Goal: Transaction & Acquisition: Download file/media

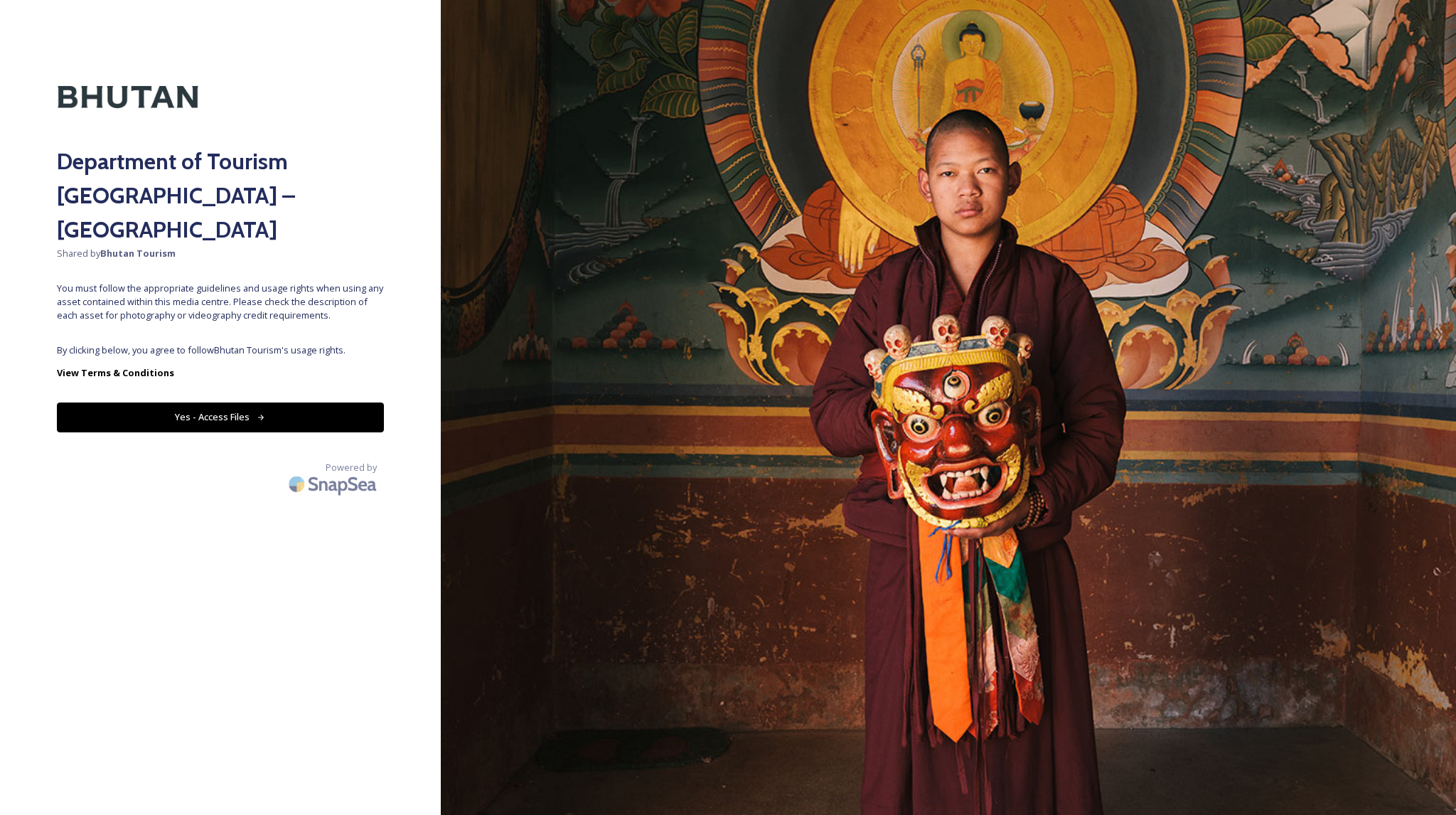
click at [219, 402] on button "Yes - Access Files" at bounding box center [221, 417] width 327 height 29
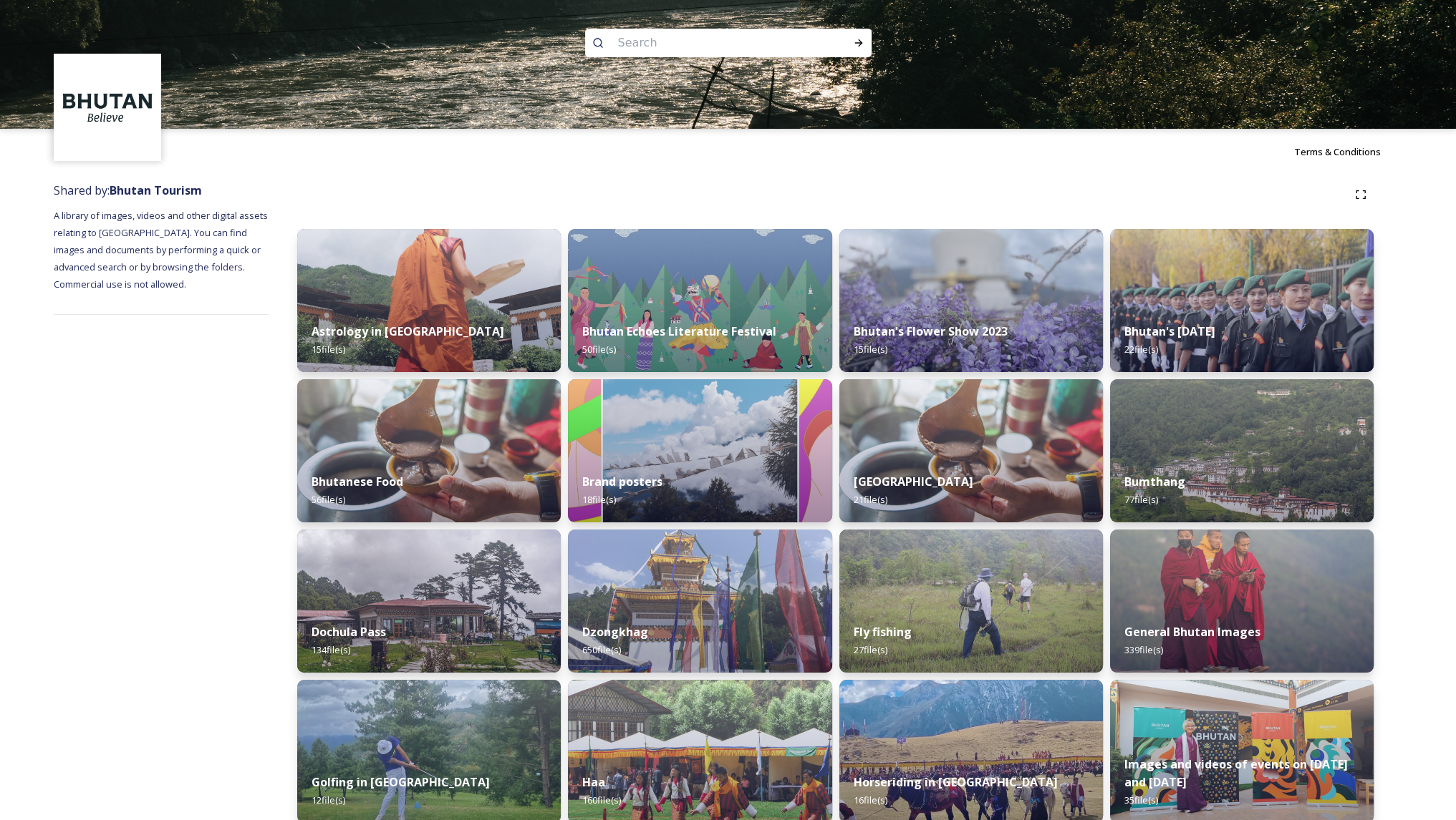
click at [470, 300] on img at bounding box center [429, 300] width 269 height 146
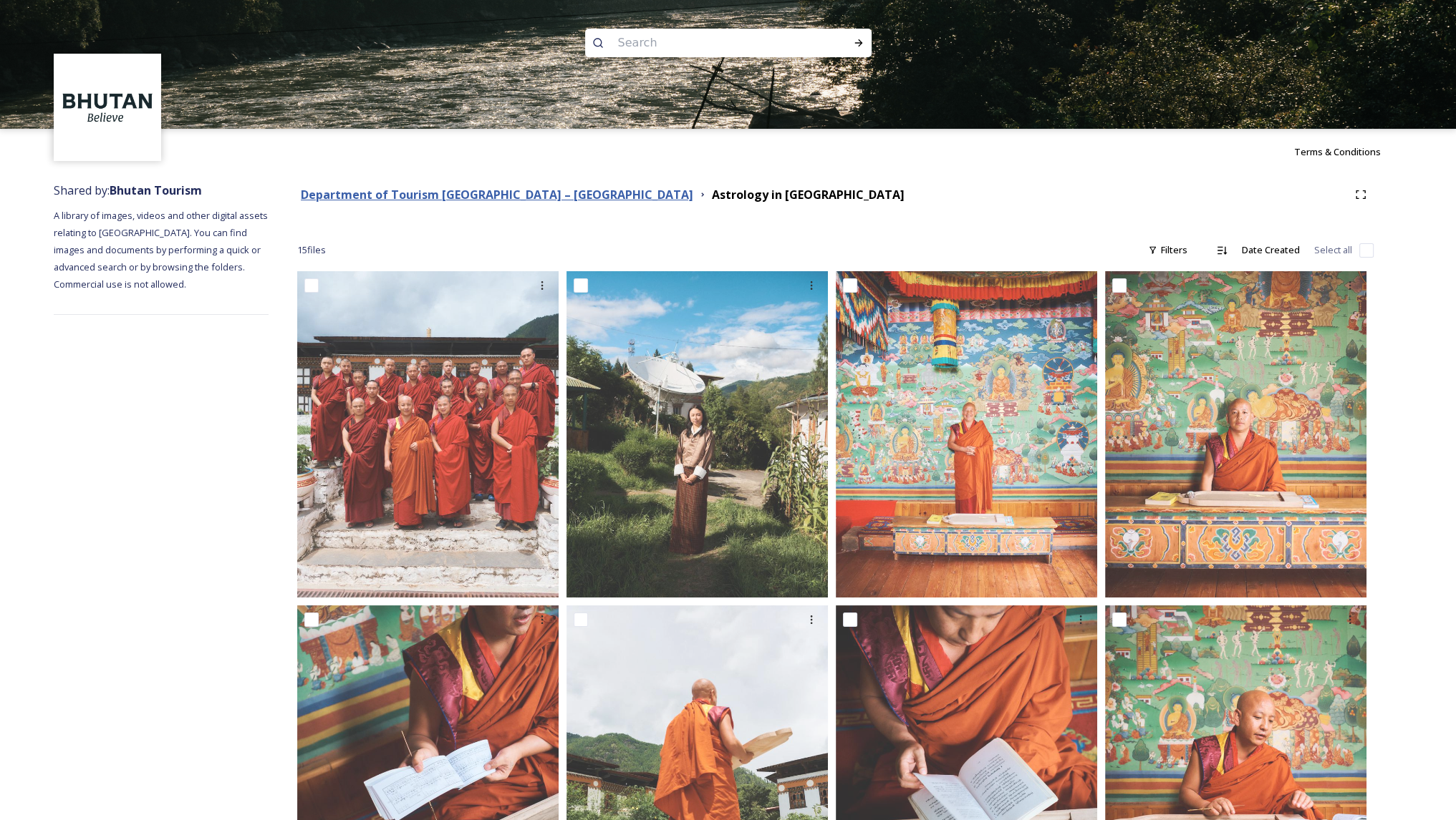
click at [517, 195] on strong "Department of Tourism [GEOGRAPHIC_DATA] – [GEOGRAPHIC_DATA]" at bounding box center [497, 194] width 392 height 16
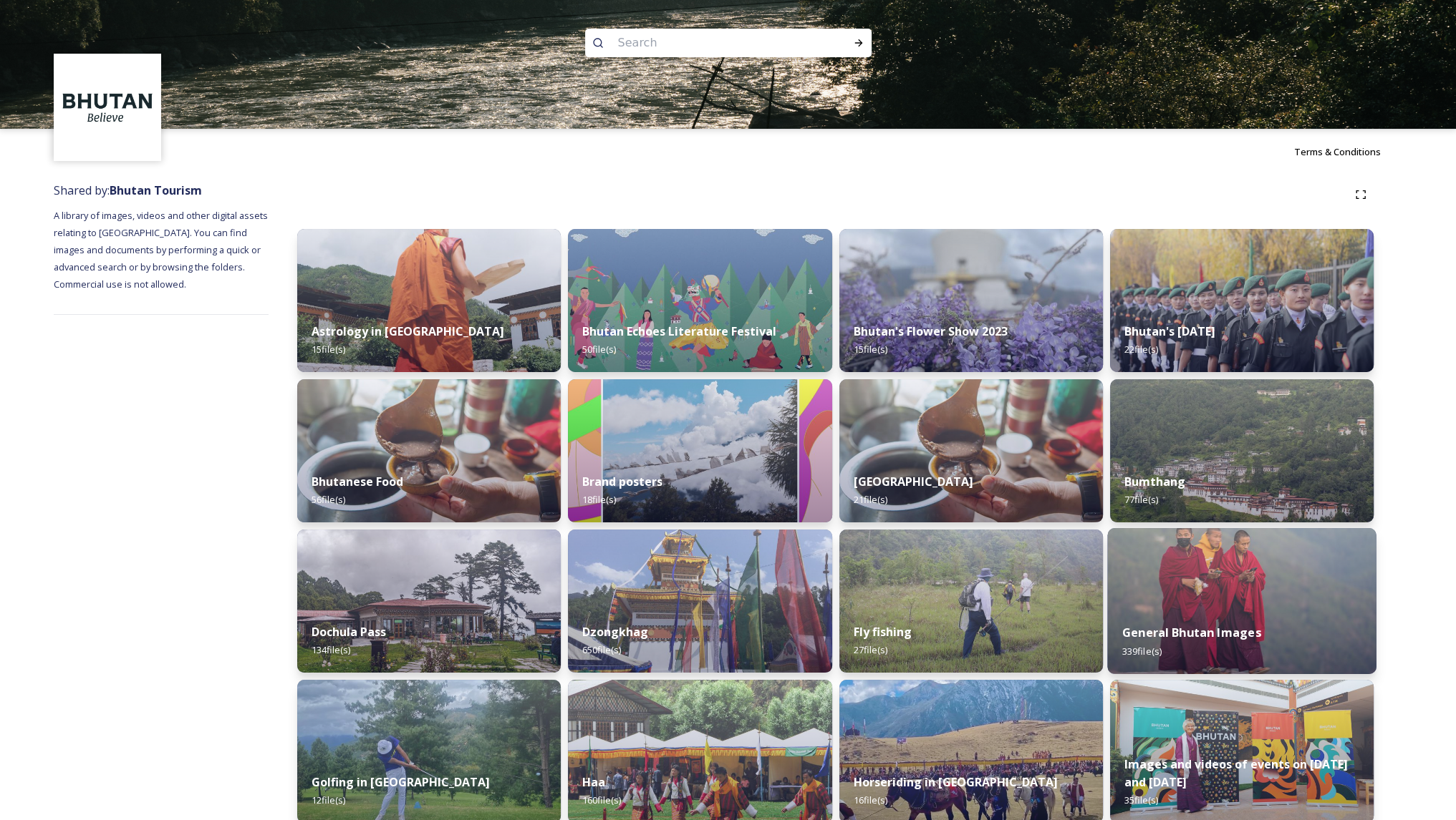
click at [1226, 612] on div "General Bhutan Images 339 file(s)" at bounding box center [1241, 641] width 269 height 65
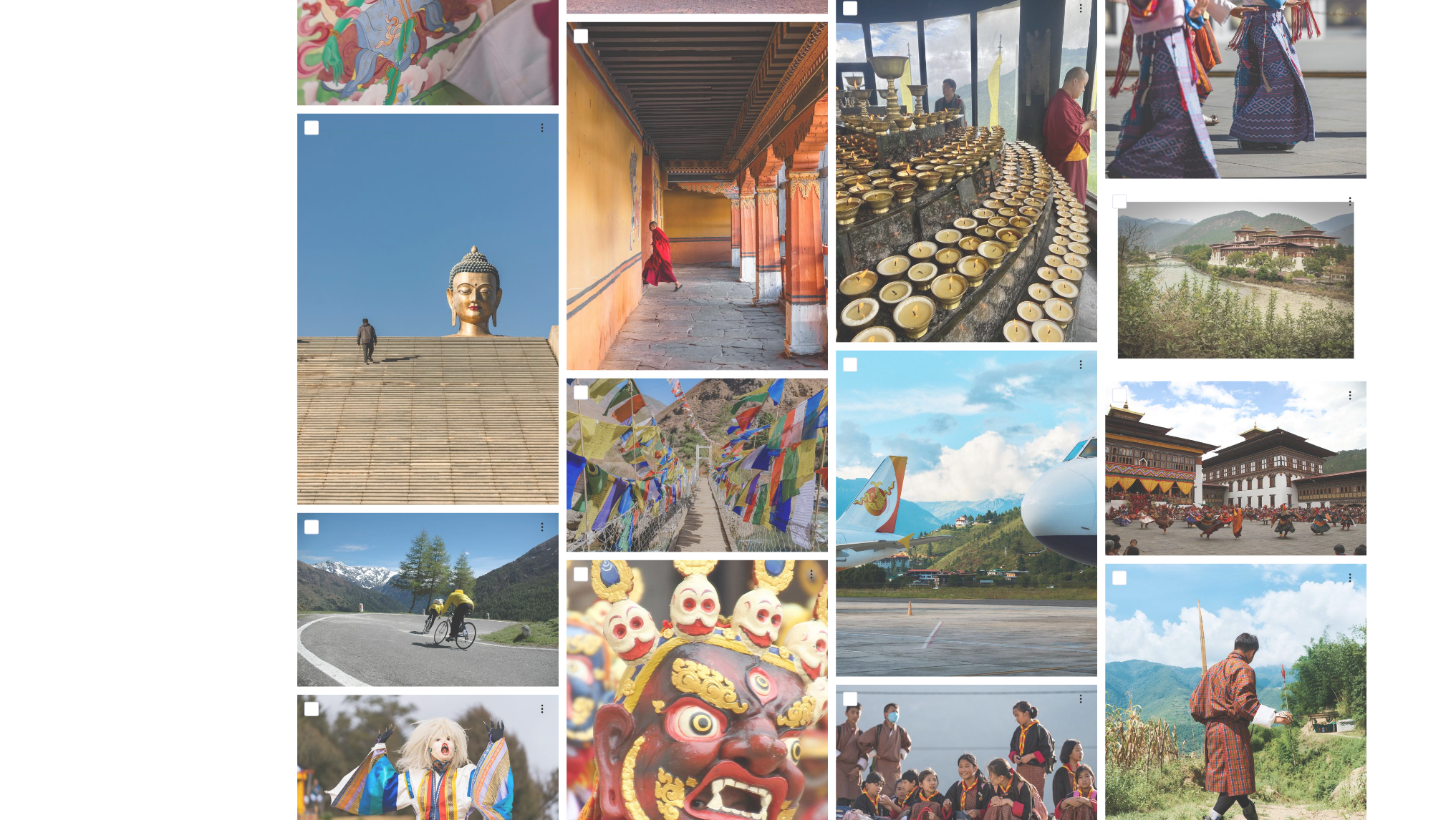
scroll to position [4039, 0]
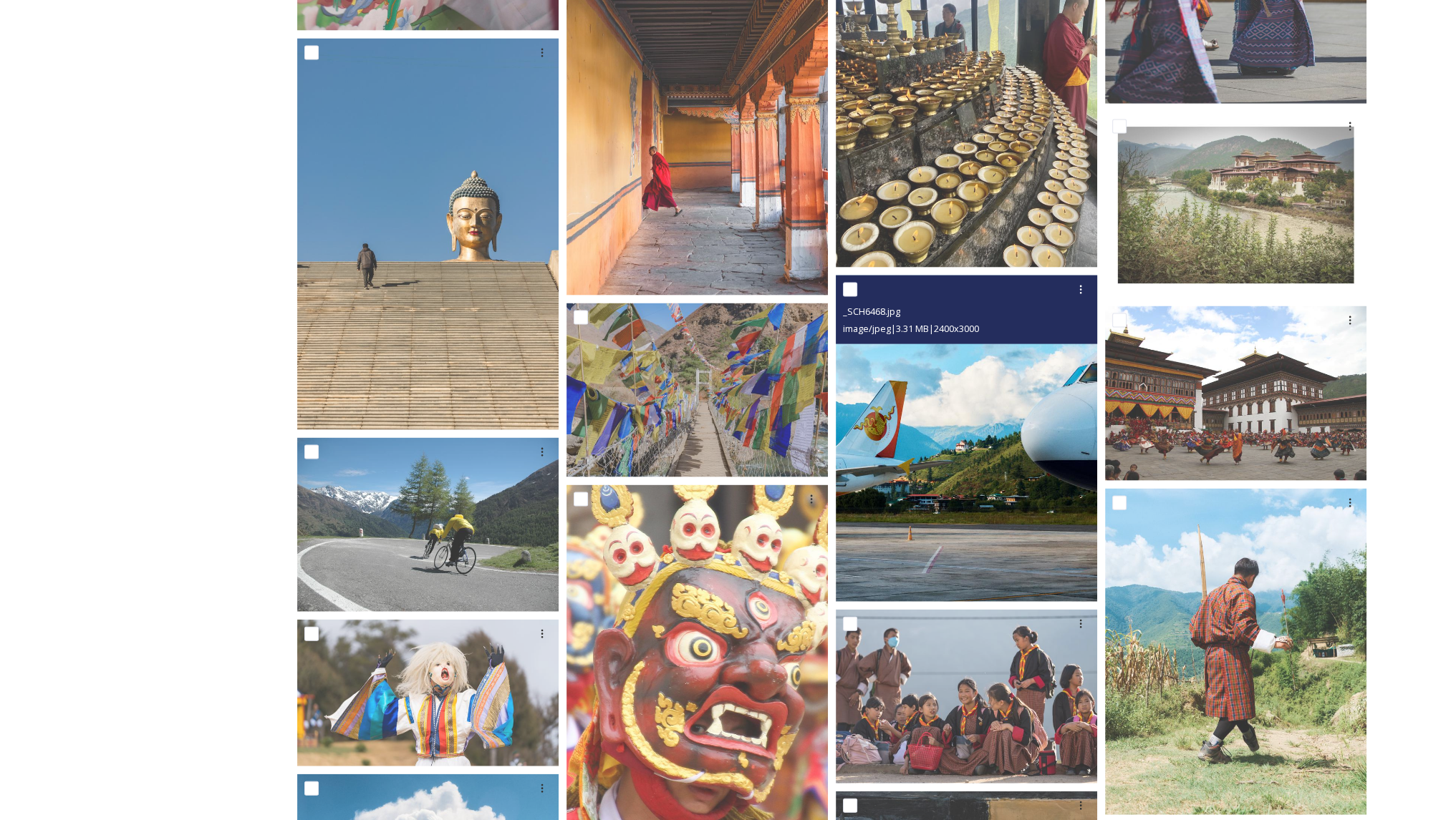
click at [982, 408] on img at bounding box center [966, 438] width 262 height 326
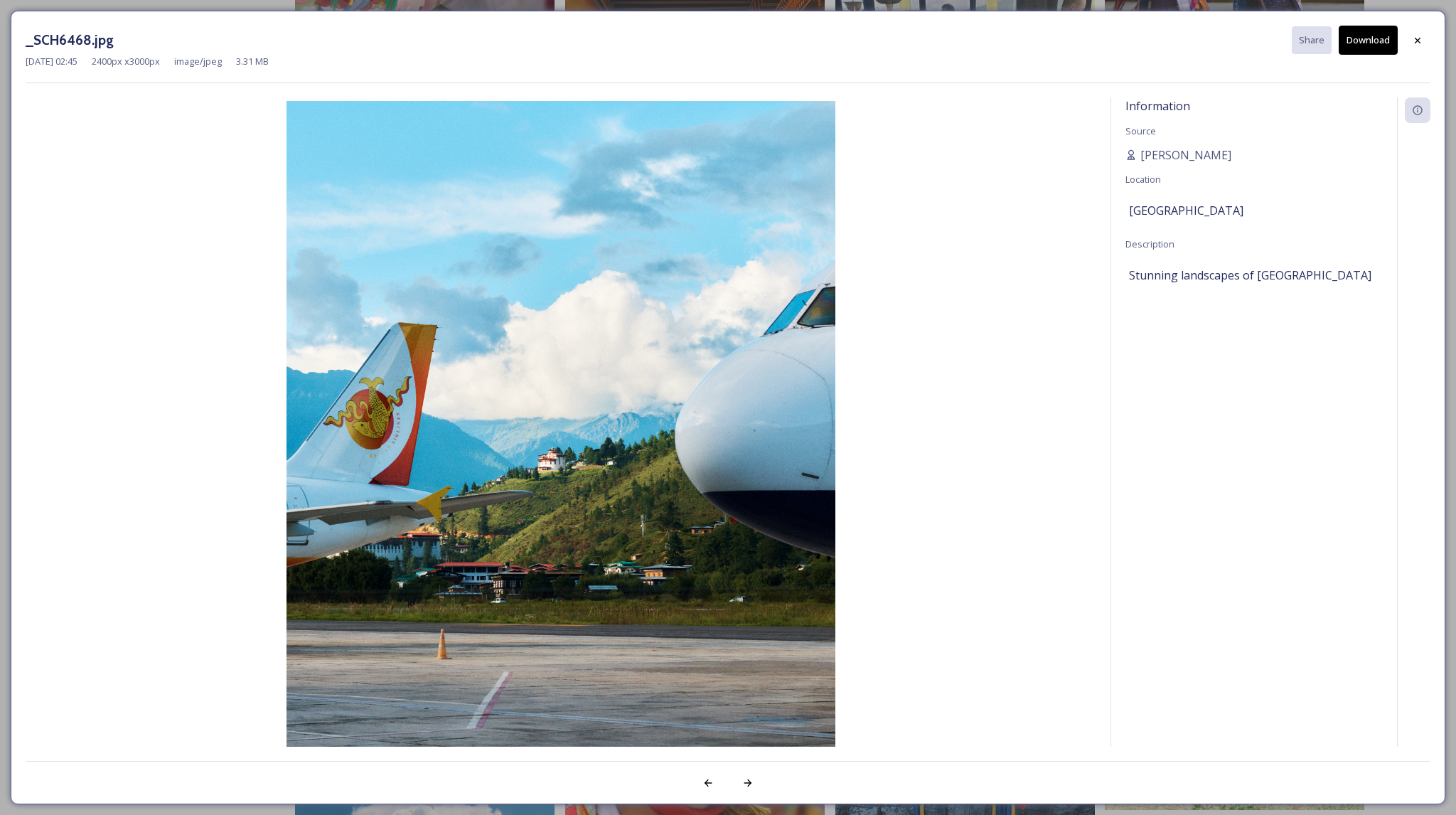
click at [1369, 40] on button "Download" at bounding box center [1369, 40] width 59 height 29
click at [1416, 33] on div at bounding box center [1418, 41] width 25 height 25
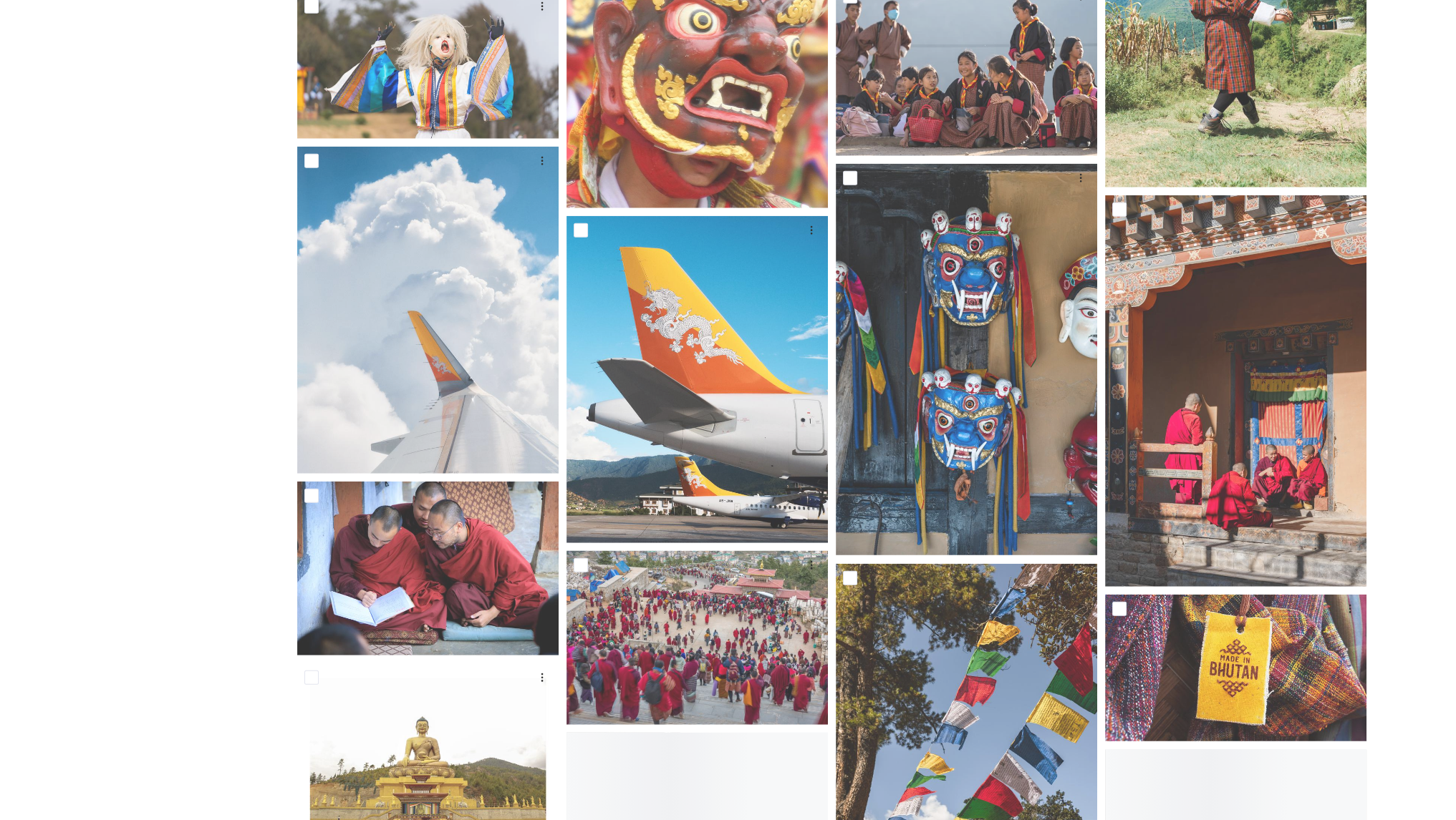
scroll to position [4670, 0]
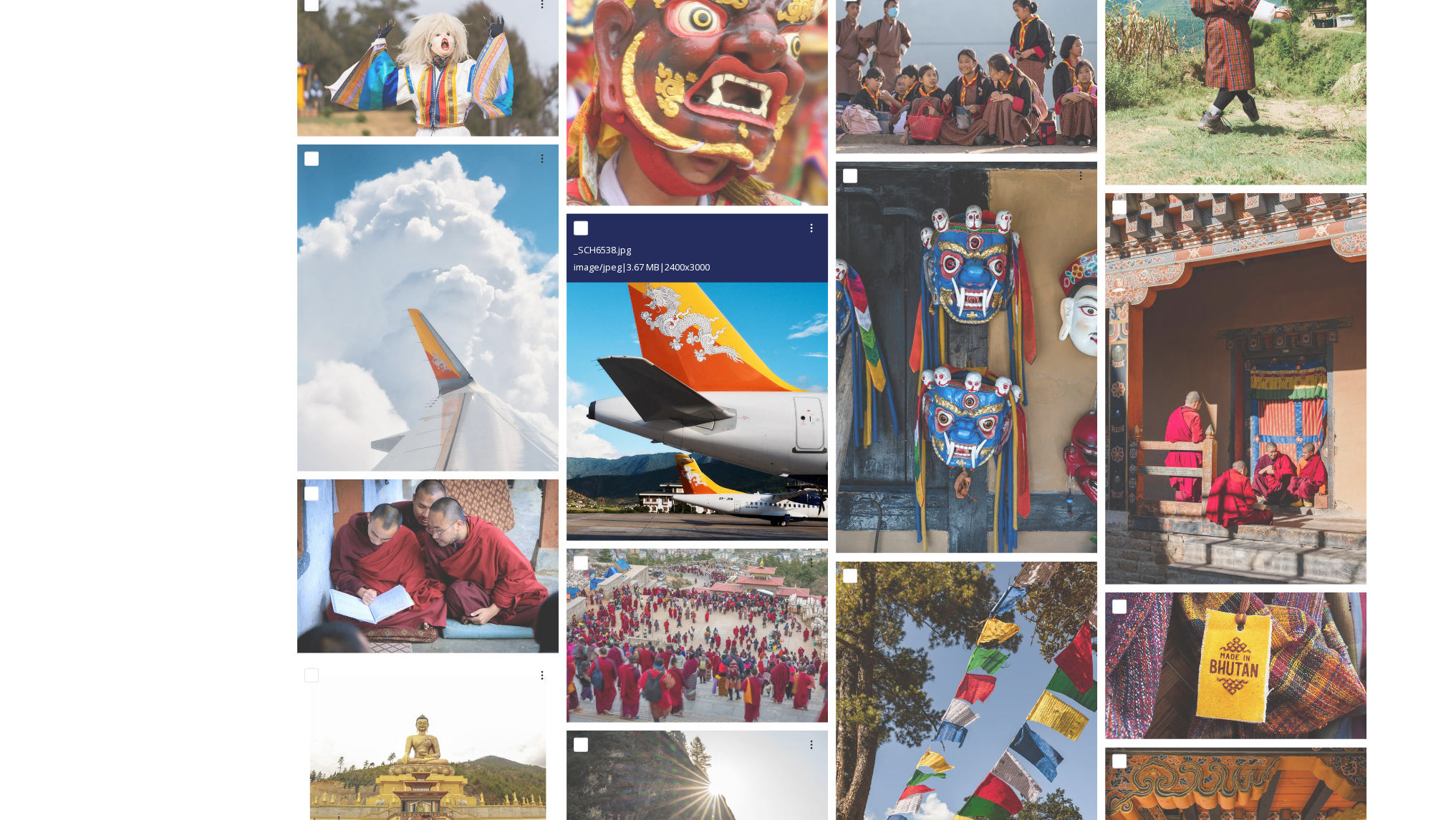
click at [684, 391] on img at bounding box center [697, 377] width 262 height 326
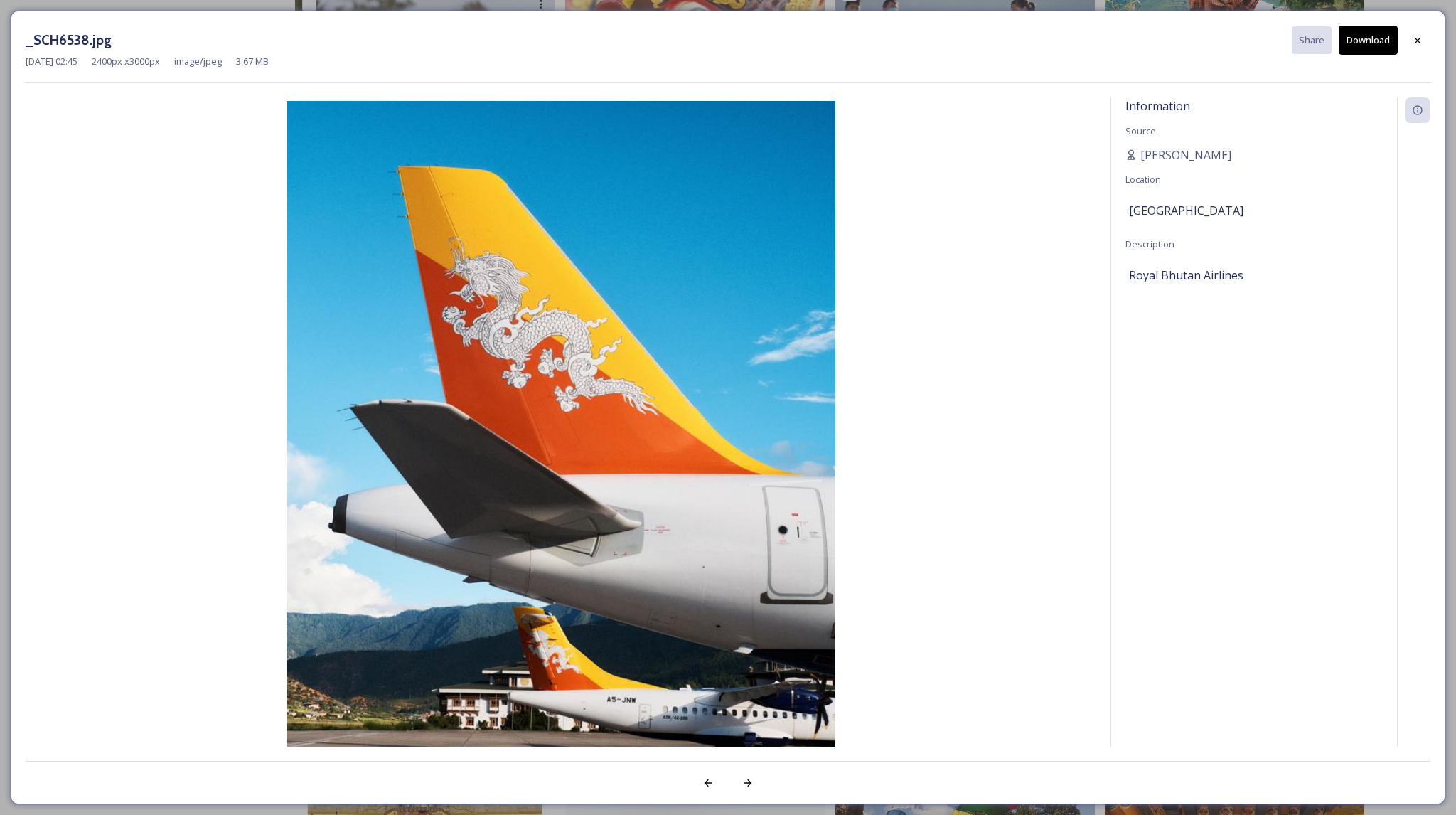
click at [1358, 40] on button "Download" at bounding box center [1369, 40] width 59 height 29
click at [1423, 44] on icon at bounding box center [1418, 41] width 11 height 11
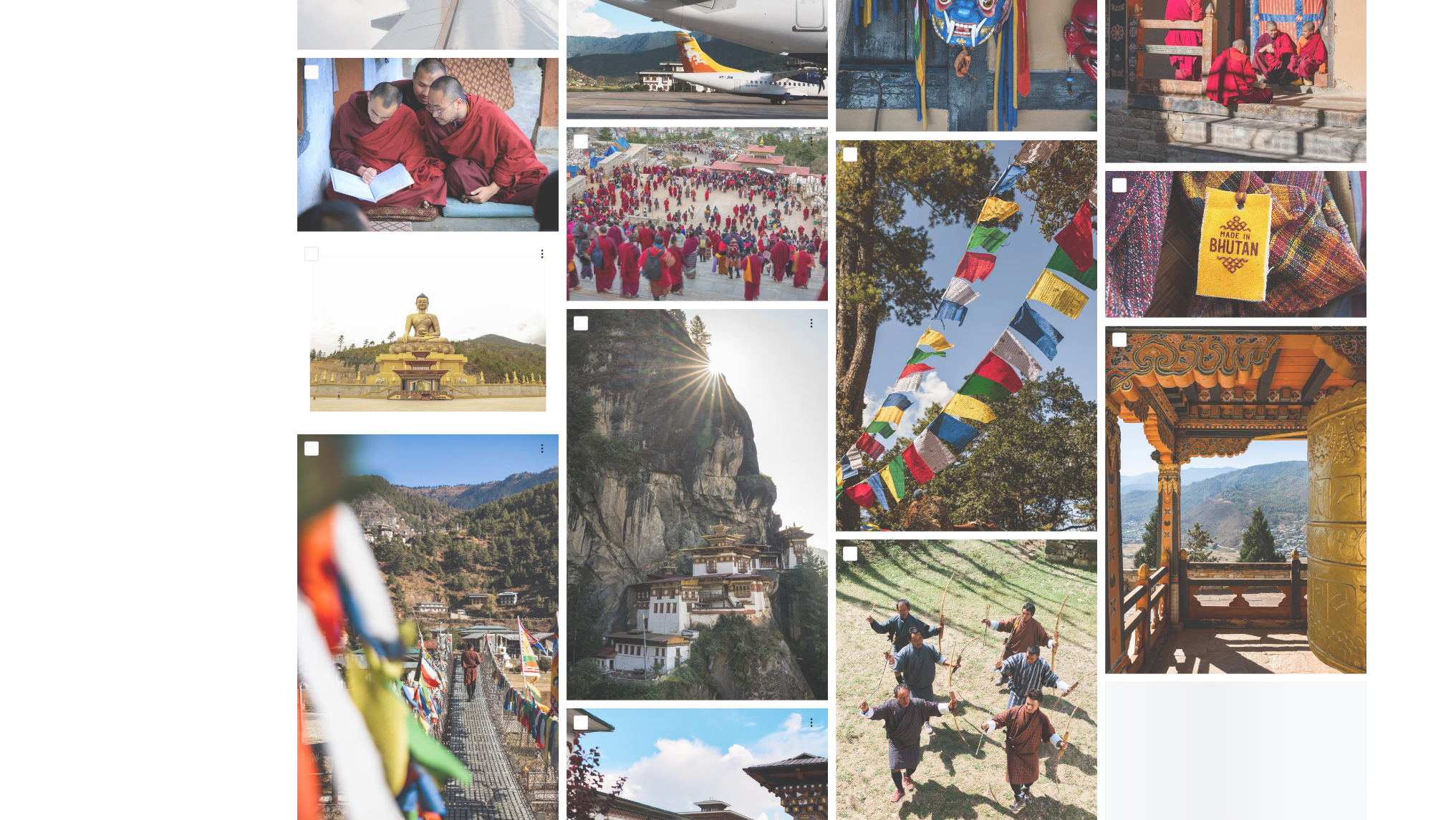
scroll to position [5074, 0]
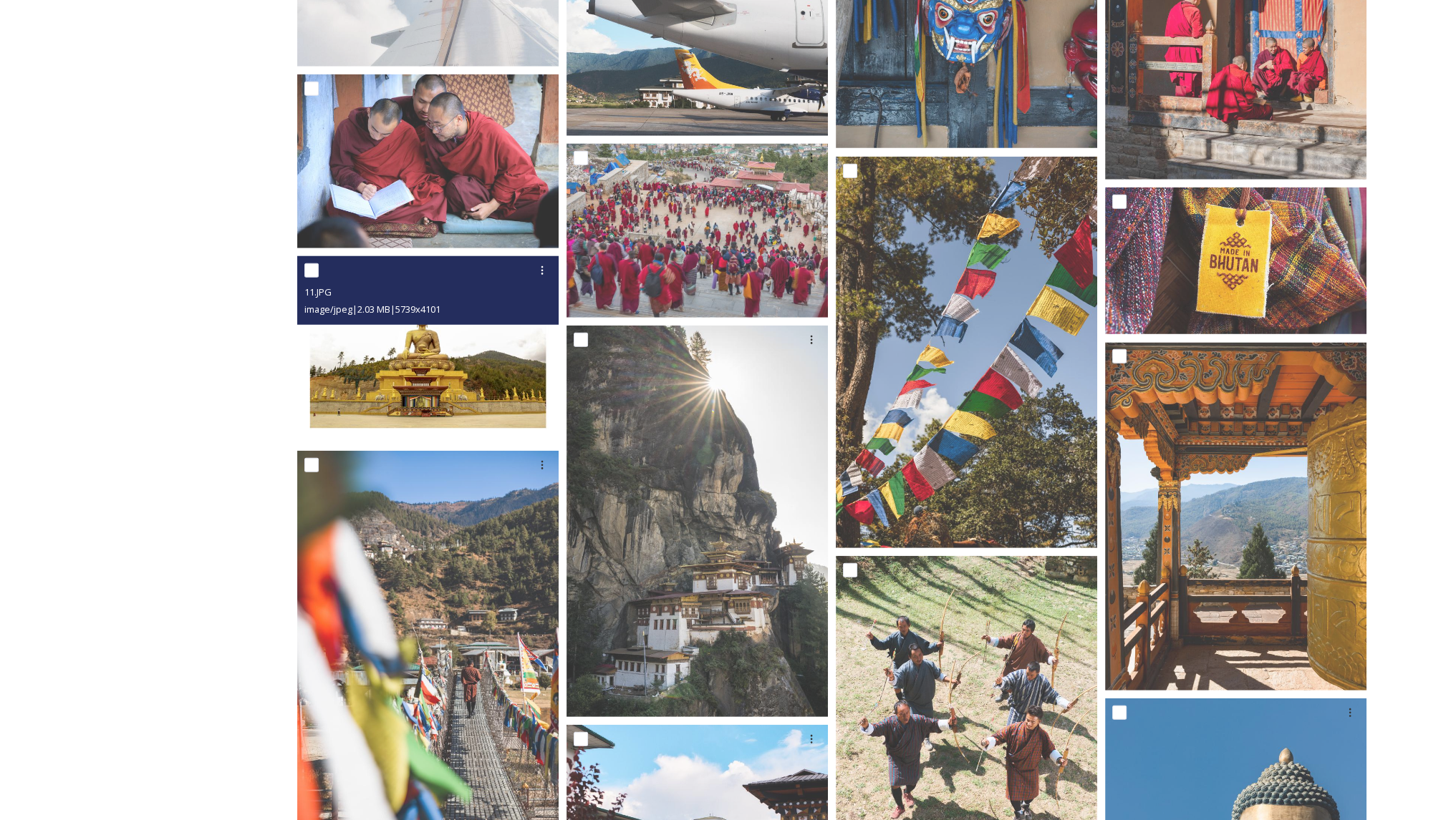
click at [470, 348] on img at bounding box center [427, 349] width 262 height 186
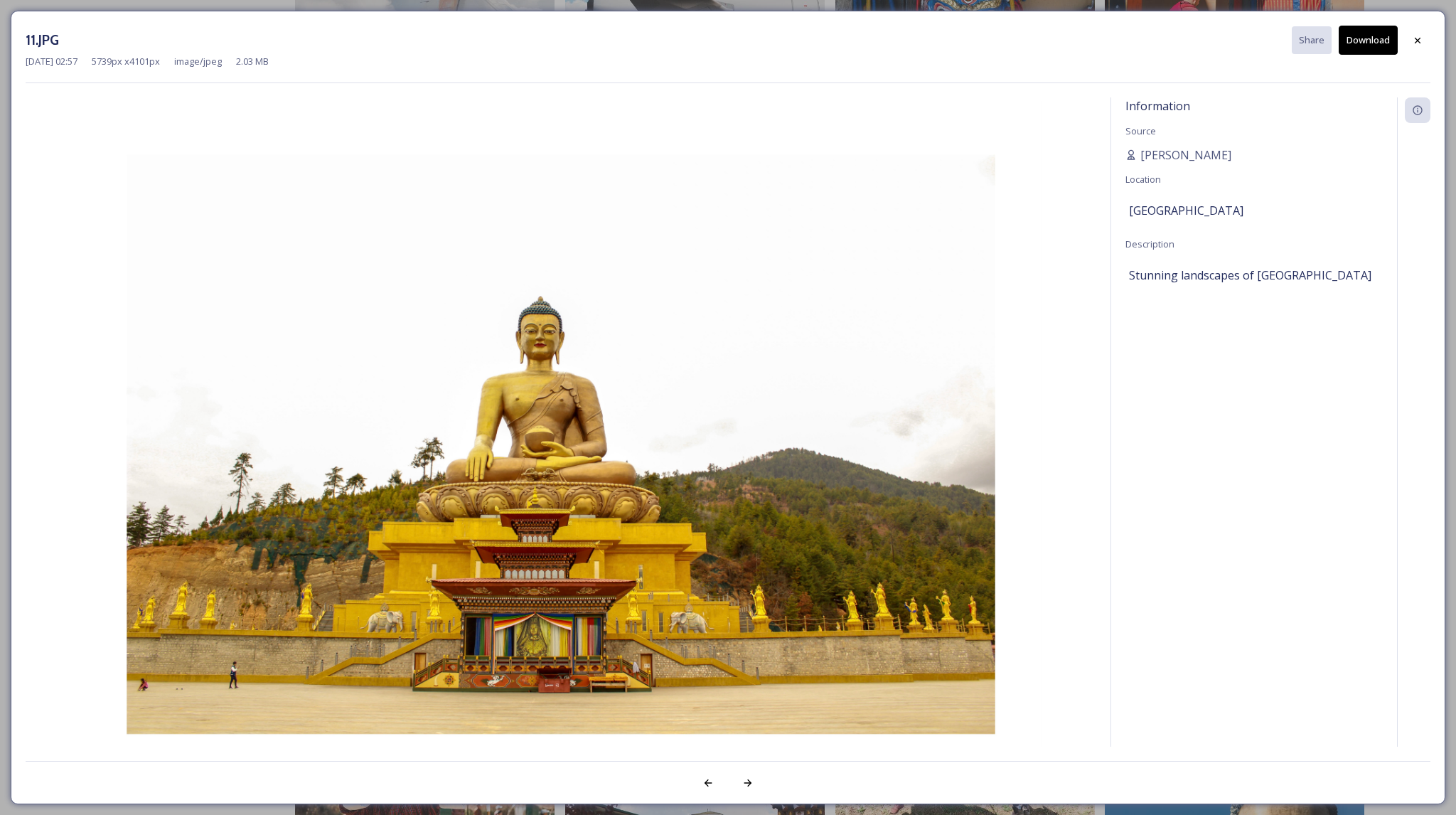
click at [1366, 37] on button "Download" at bounding box center [1369, 40] width 59 height 29
click at [1038, 5] on div "11.JPG Share Download [DATE] 02:57 5739 px x 4101 px image/jpeg 2.03 MB Informa…" at bounding box center [728, 407] width 1456 height 815
click at [1419, 37] on icon at bounding box center [1418, 41] width 11 height 11
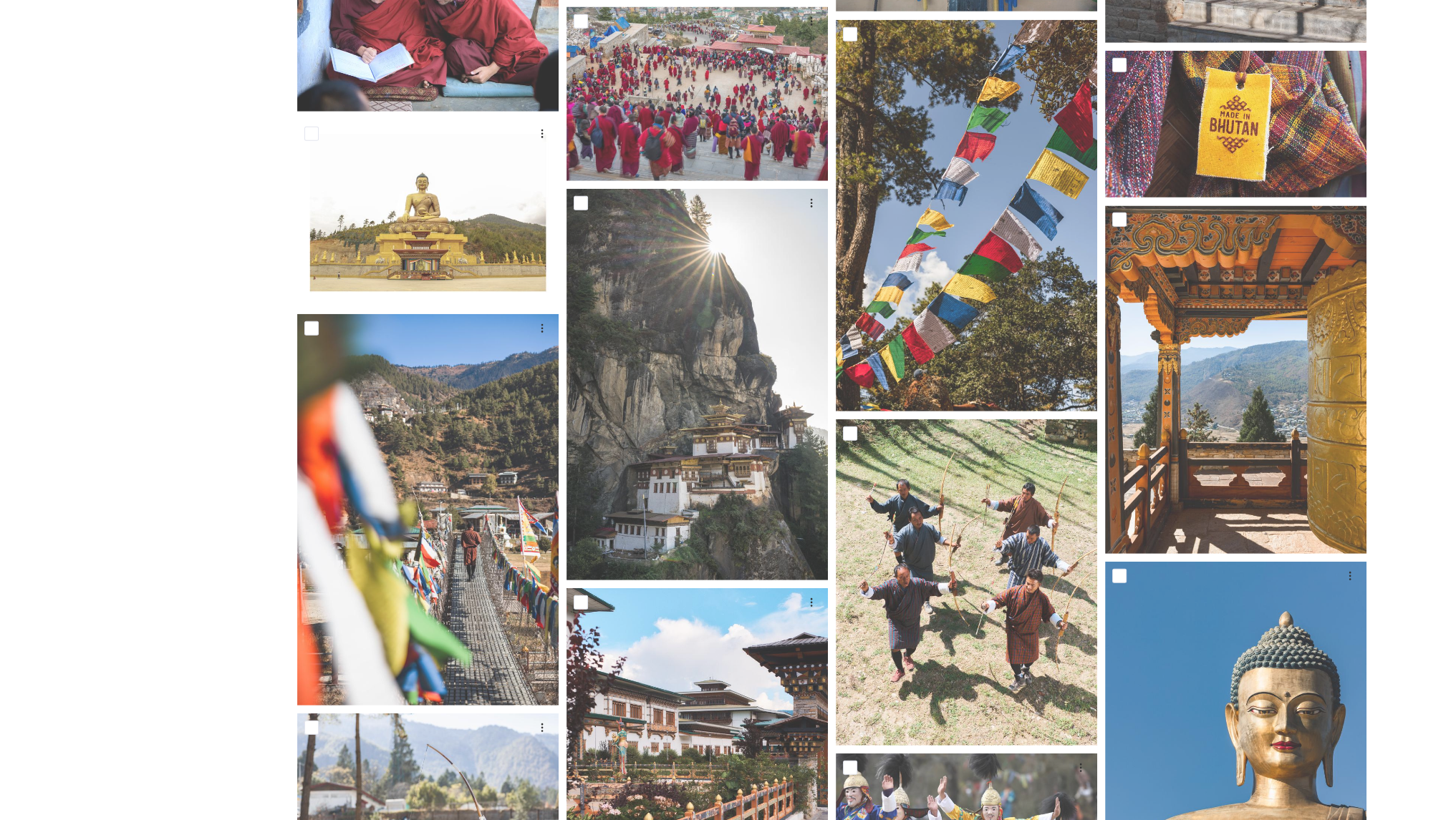
scroll to position [5287, 0]
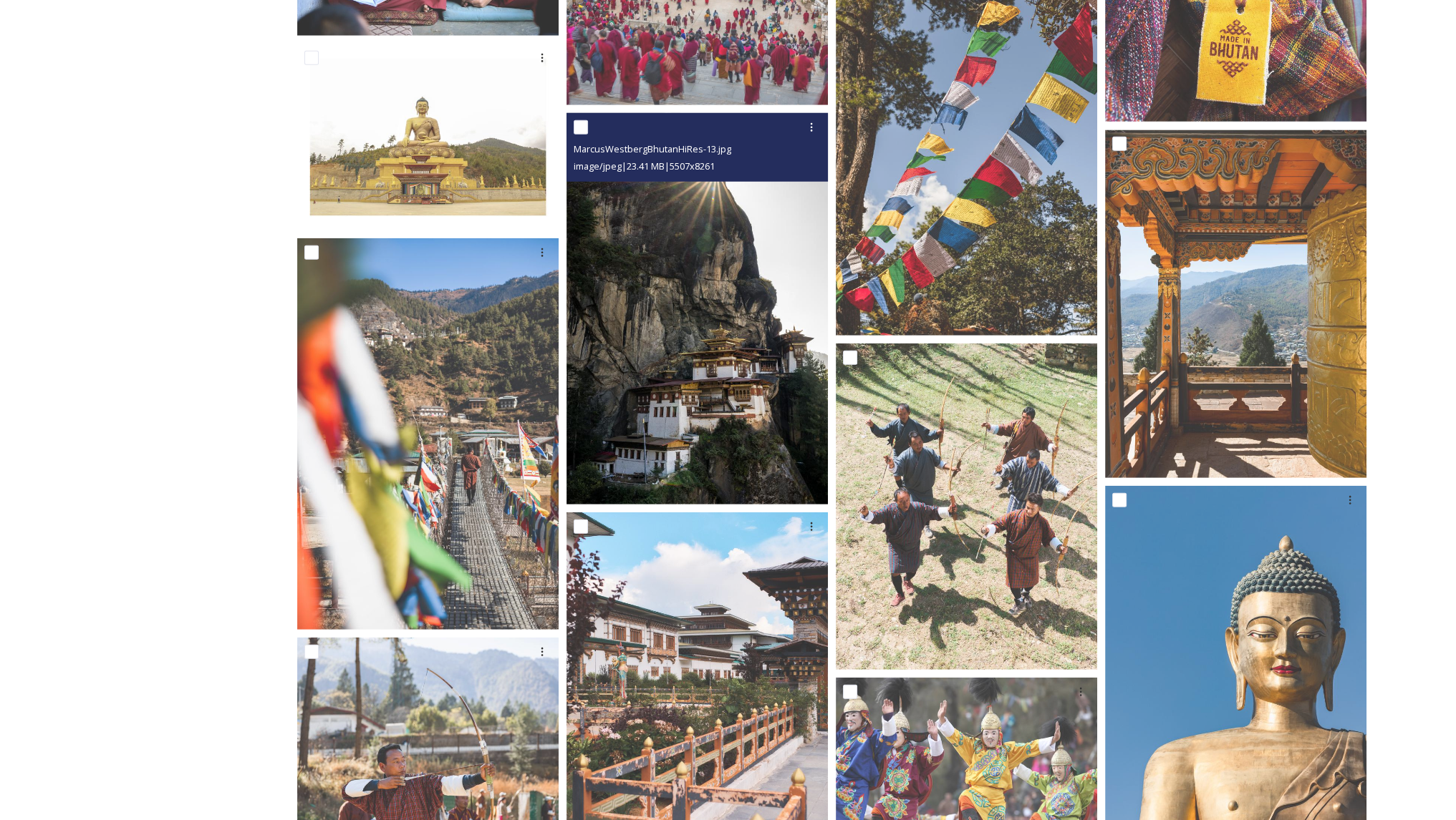
click at [731, 316] on img at bounding box center [697, 309] width 262 height 392
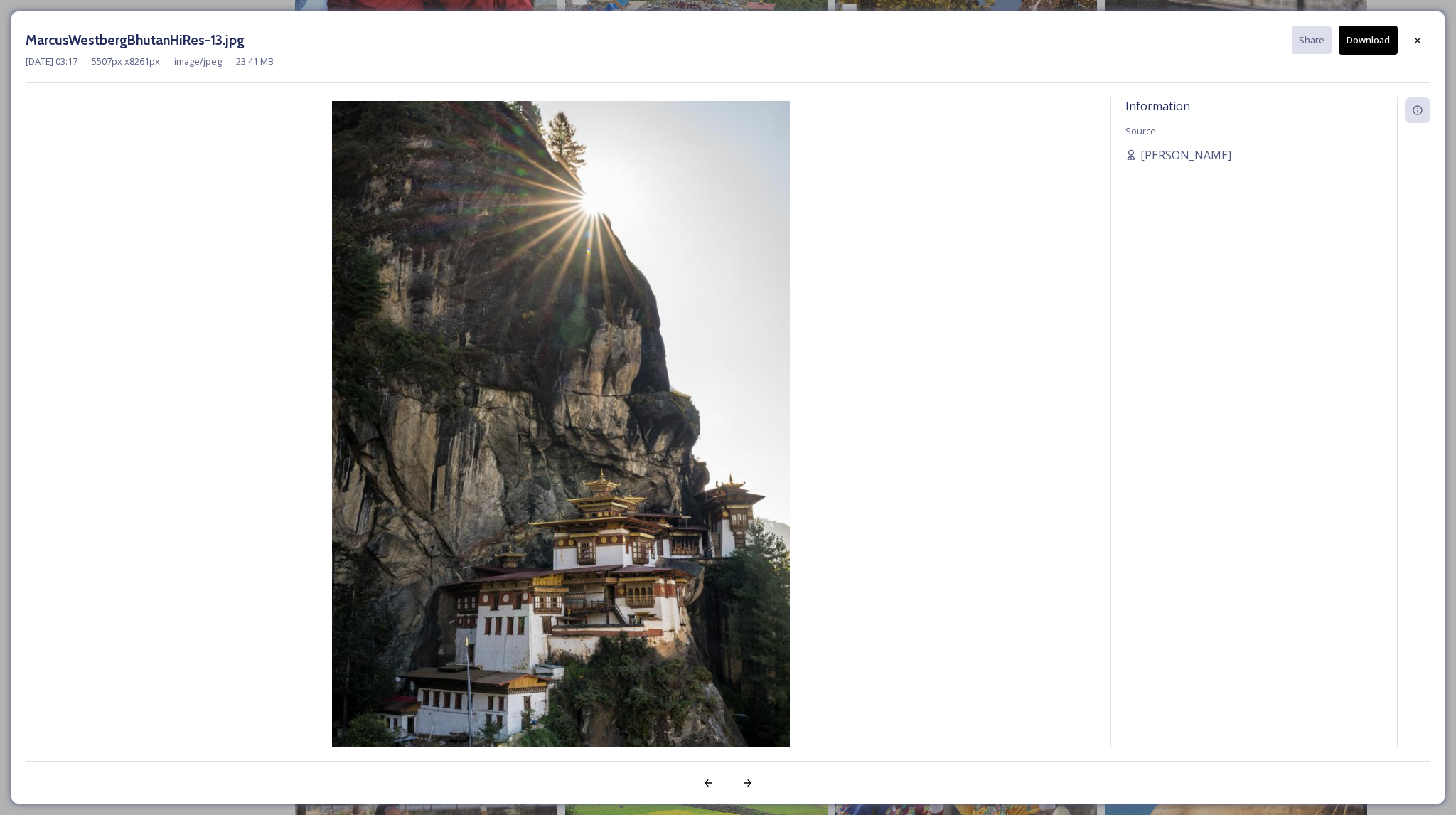
click at [1366, 51] on button "Download" at bounding box center [1369, 40] width 59 height 29
click at [1423, 36] on icon at bounding box center [1418, 41] width 11 height 11
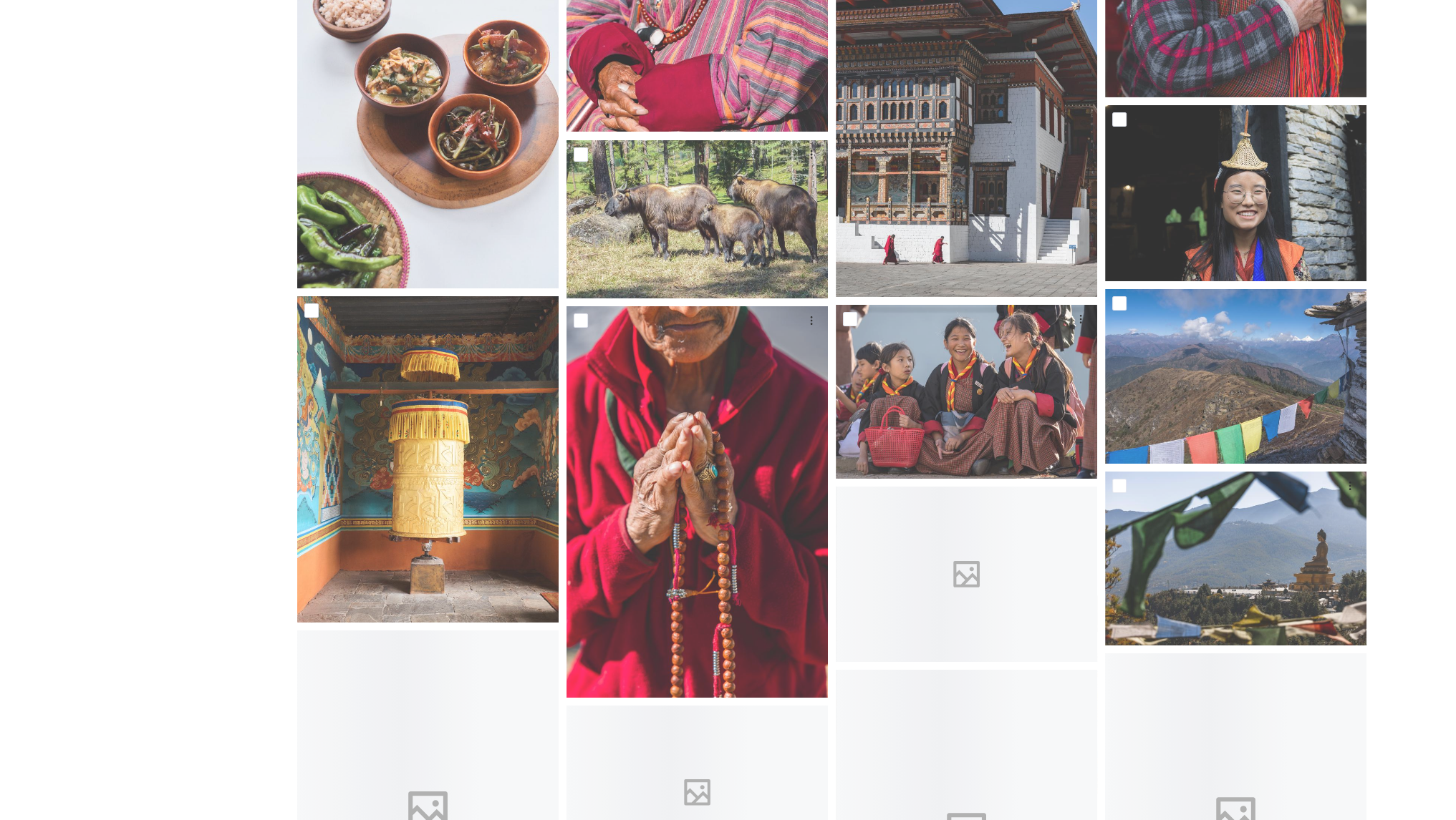
scroll to position [6759, 0]
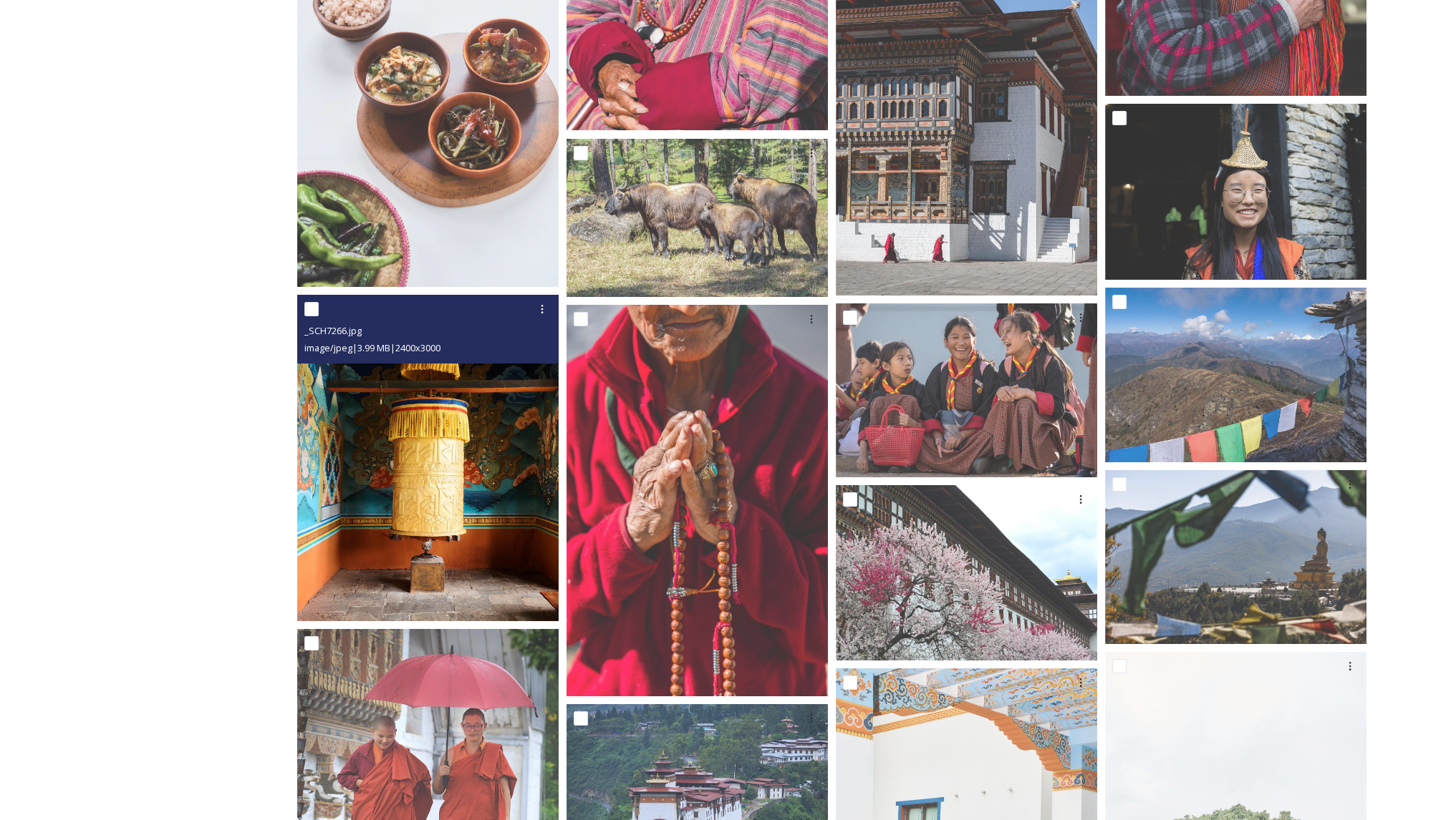
click at [462, 479] on img at bounding box center [427, 458] width 262 height 326
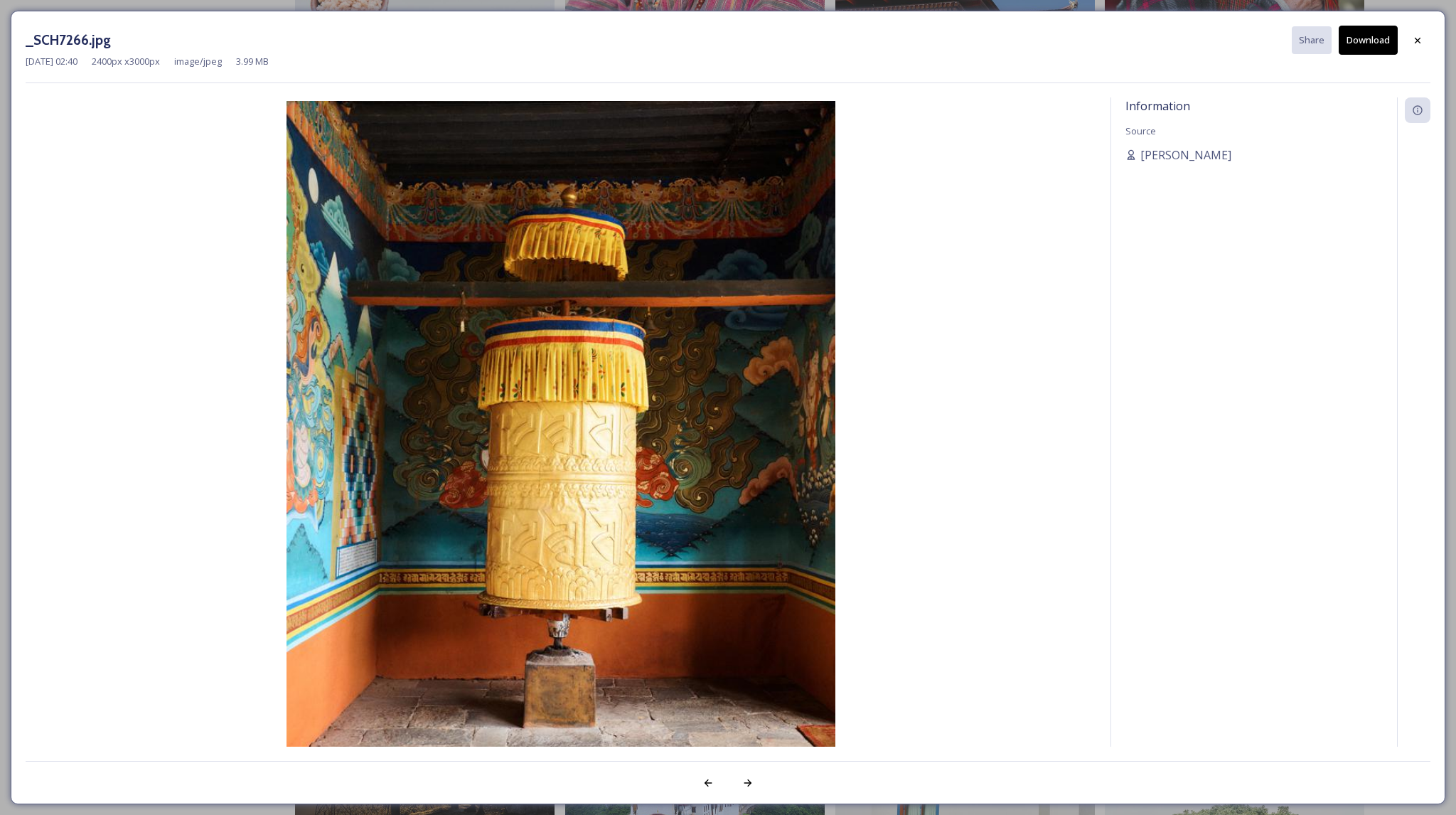
click at [1369, 47] on button "Download" at bounding box center [1369, 40] width 59 height 29
click at [1417, 44] on icon at bounding box center [1418, 41] width 11 height 11
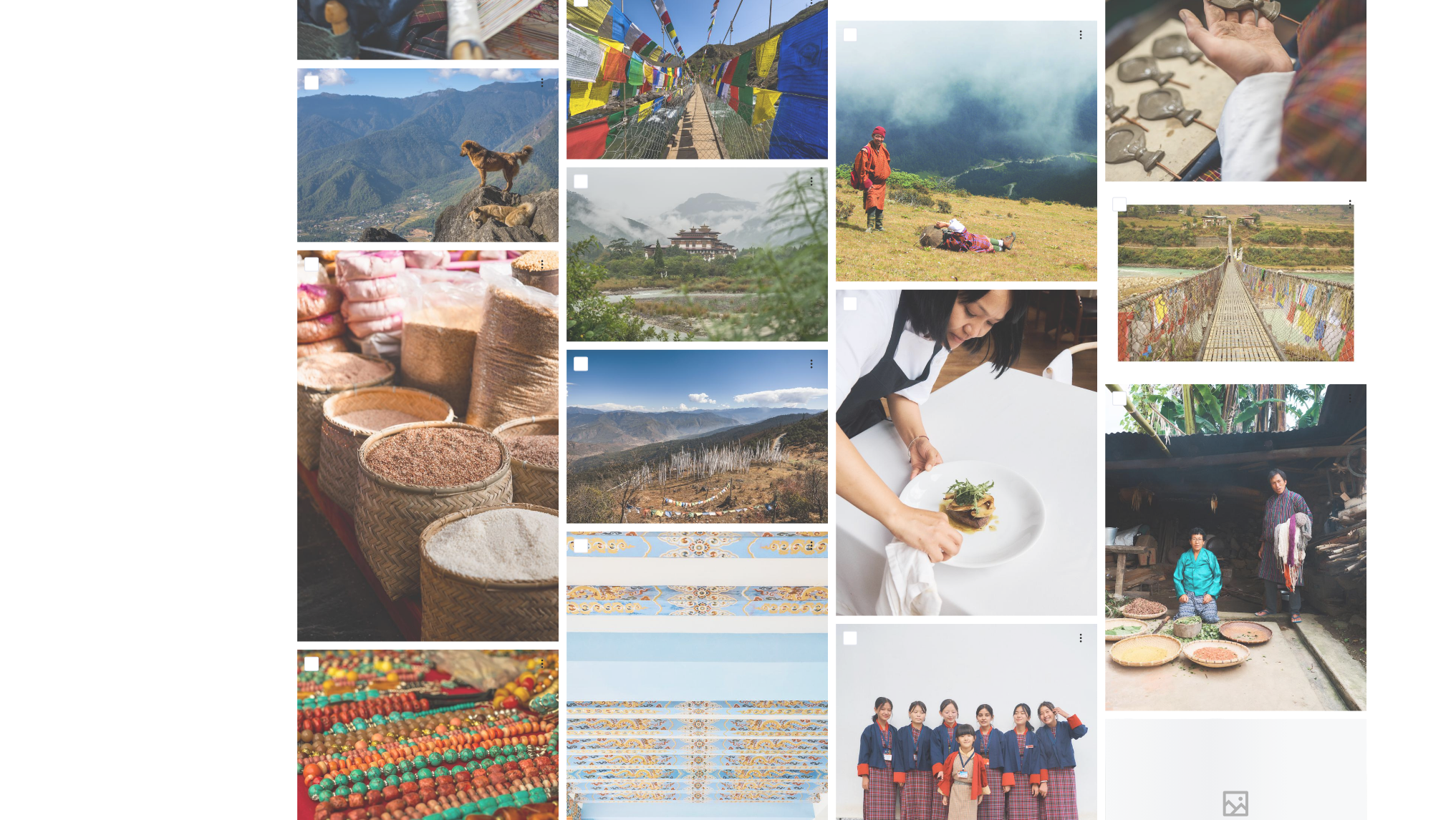
scroll to position [11448, 0]
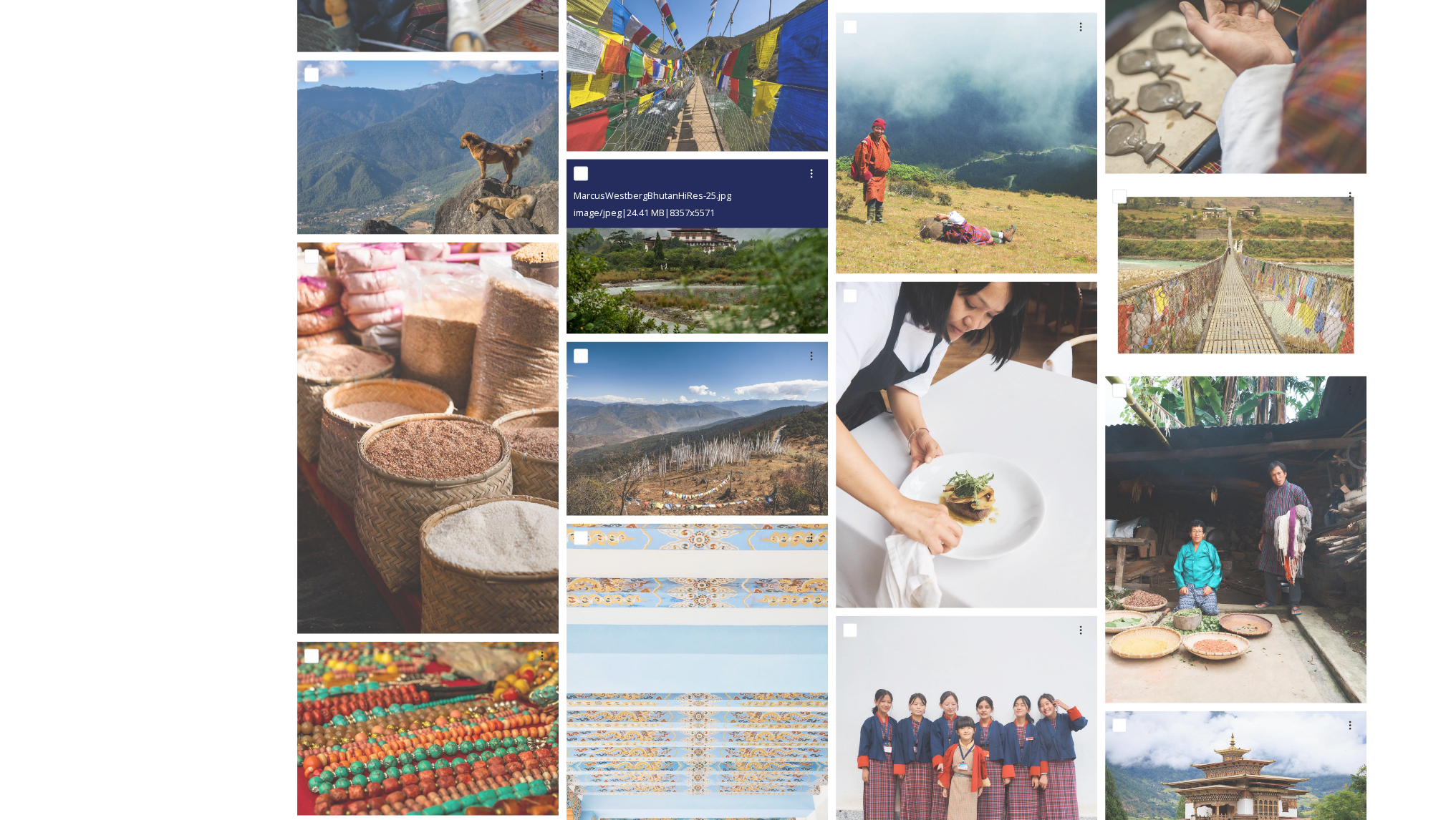
click at [760, 273] on img at bounding box center [697, 247] width 262 height 174
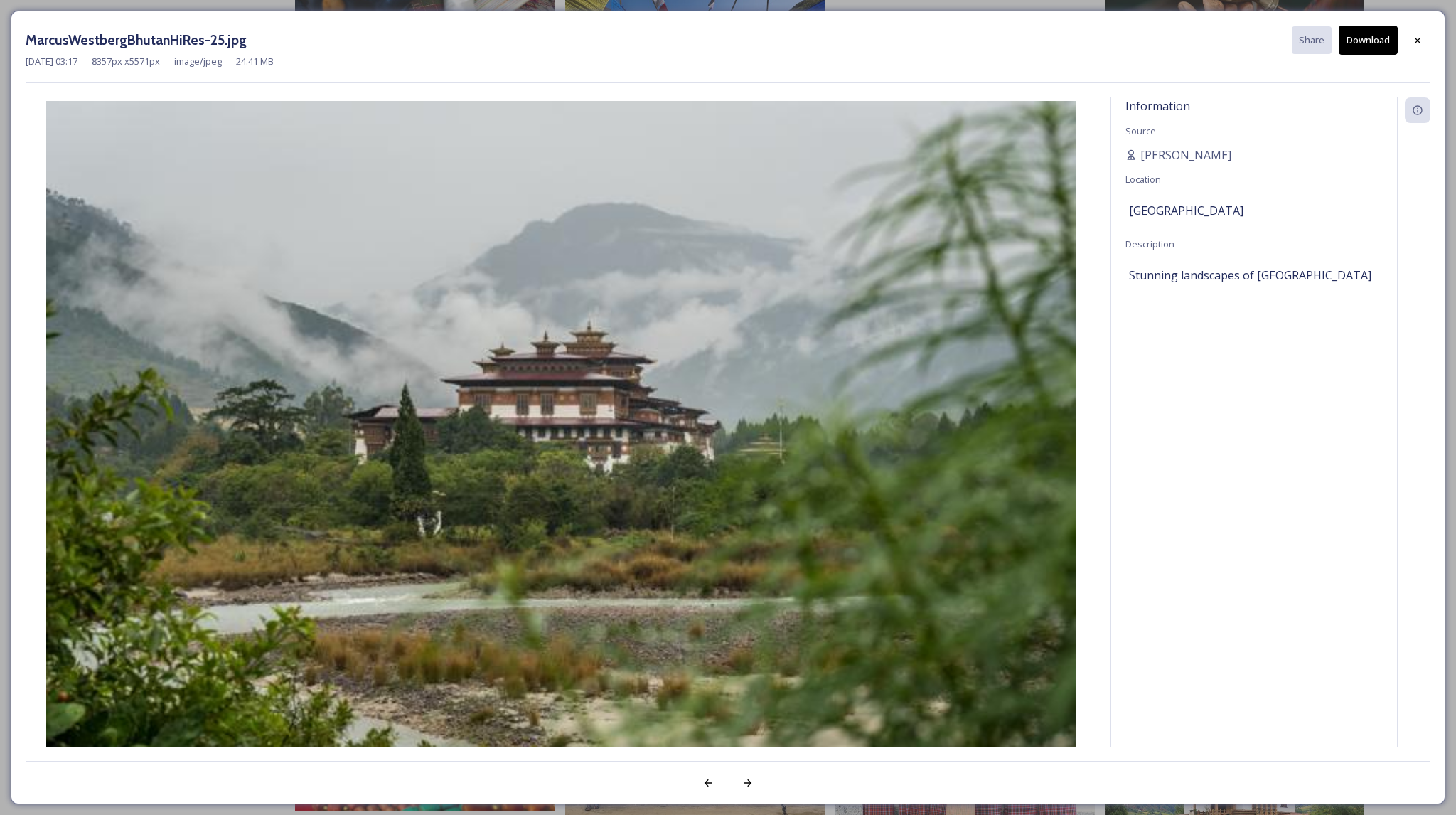
click at [1368, 41] on button "Download" at bounding box center [1369, 40] width 59 height 29
click at [1419, 38] on icon at bounding box center [1418, 41] width 11 height 11
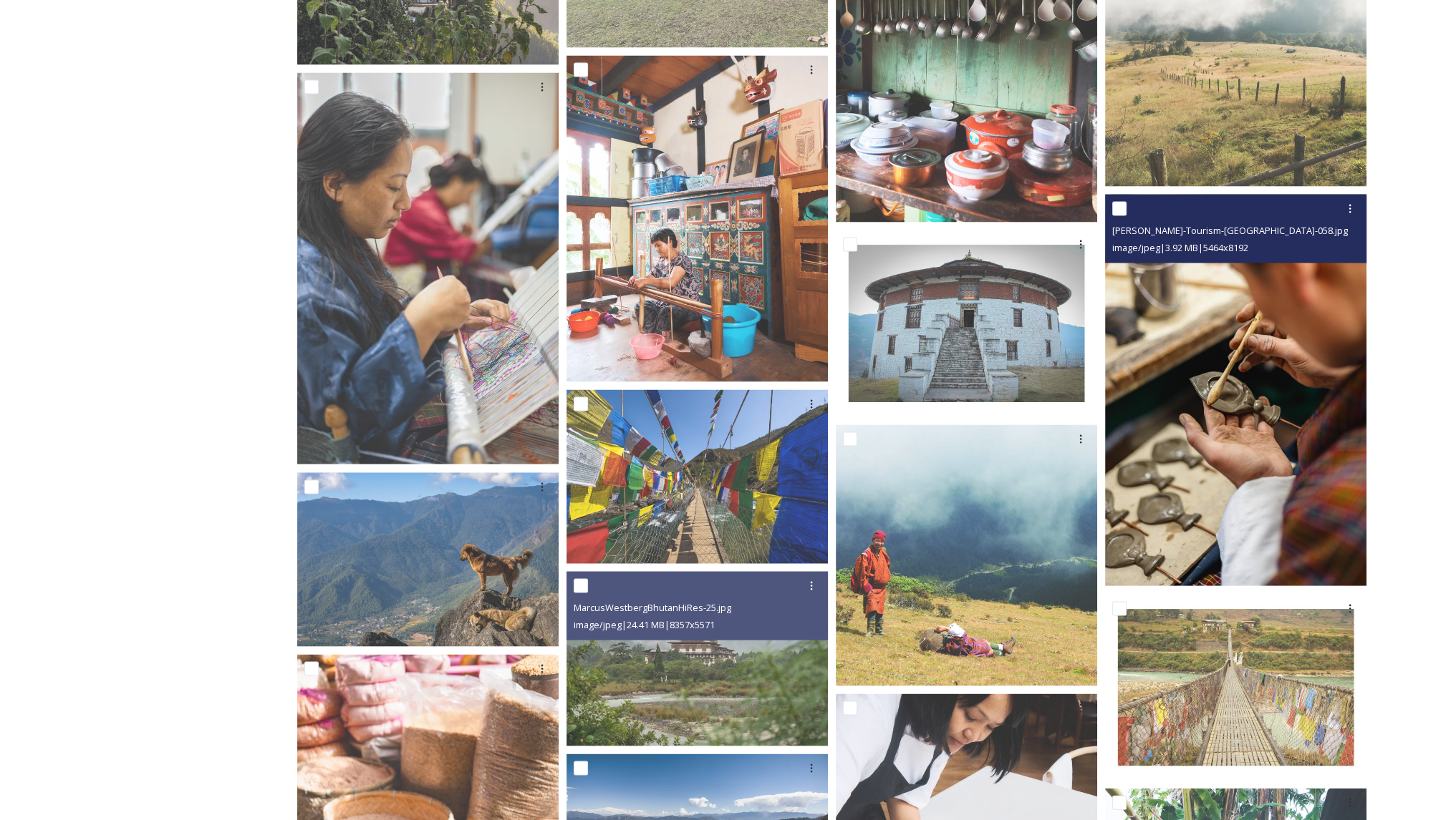
scroll to position [11033, 0]
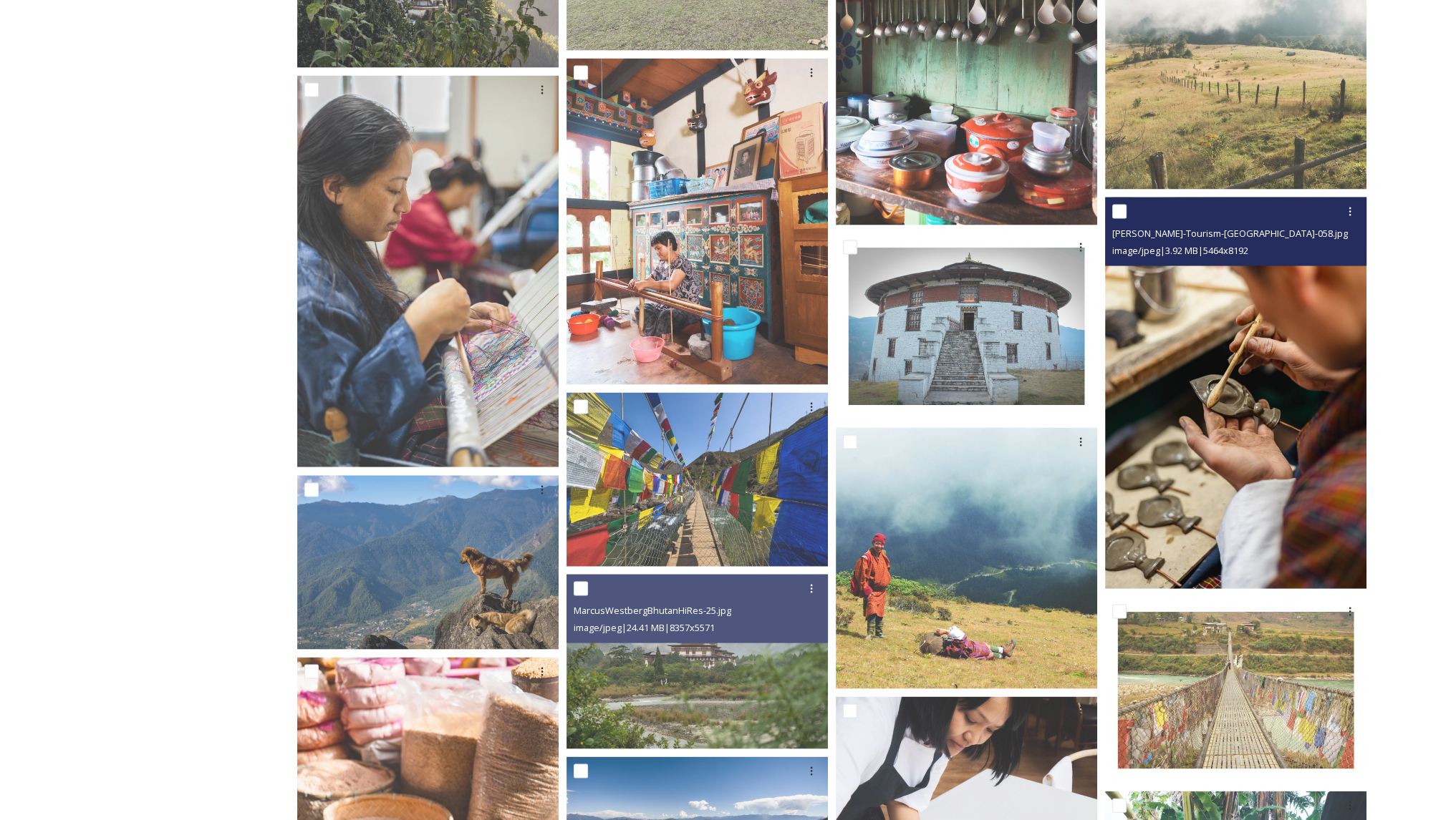
click at [1212, 410] on img at bounding box center [1235, 393] width 262 height 391
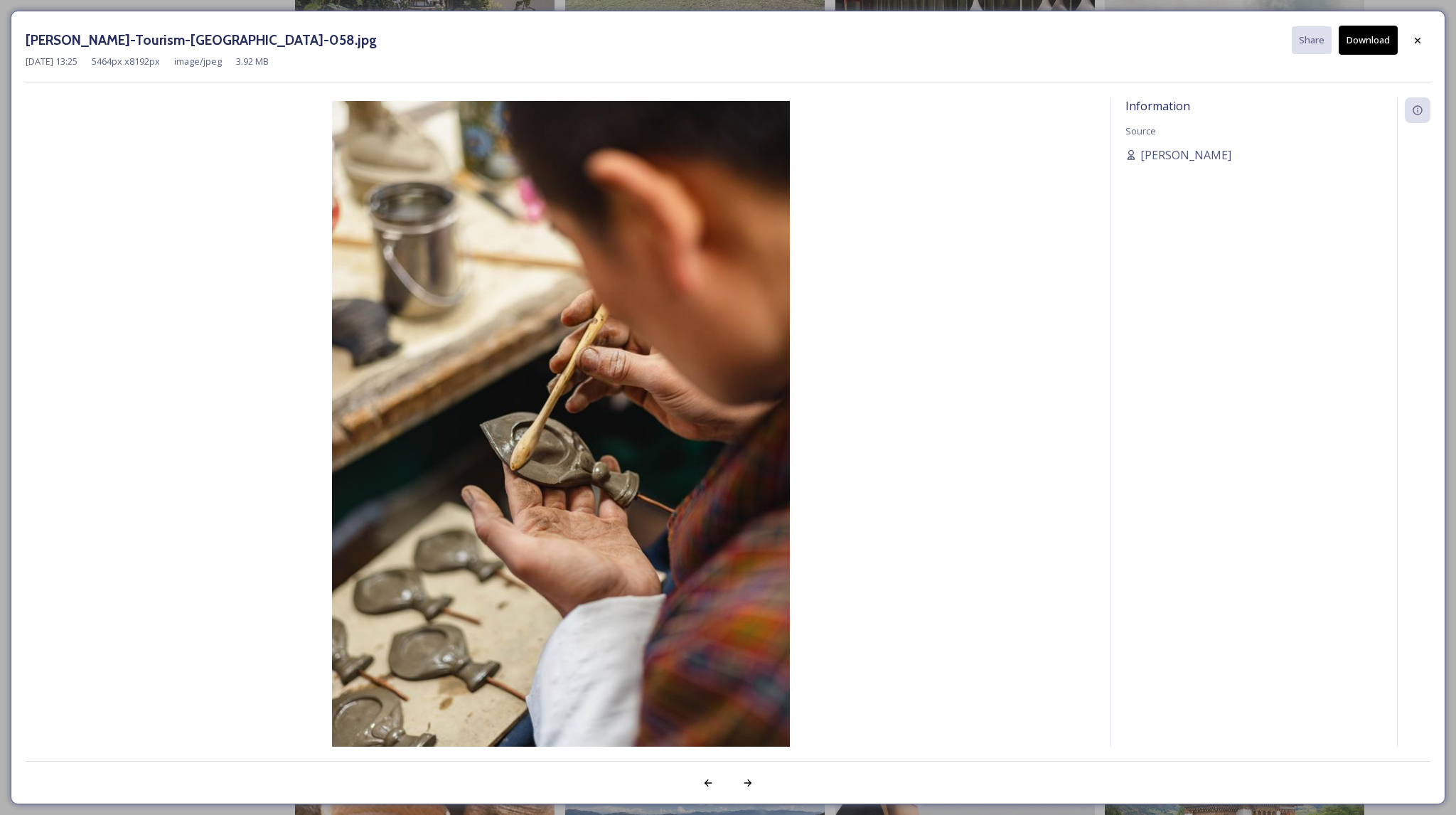
click at [1357, 42] on button "Download" at bounding box center [1369, 40] width 59 height 29
click at [1425, 37] on div at bounding box center [1418, 41] width 25 height 25
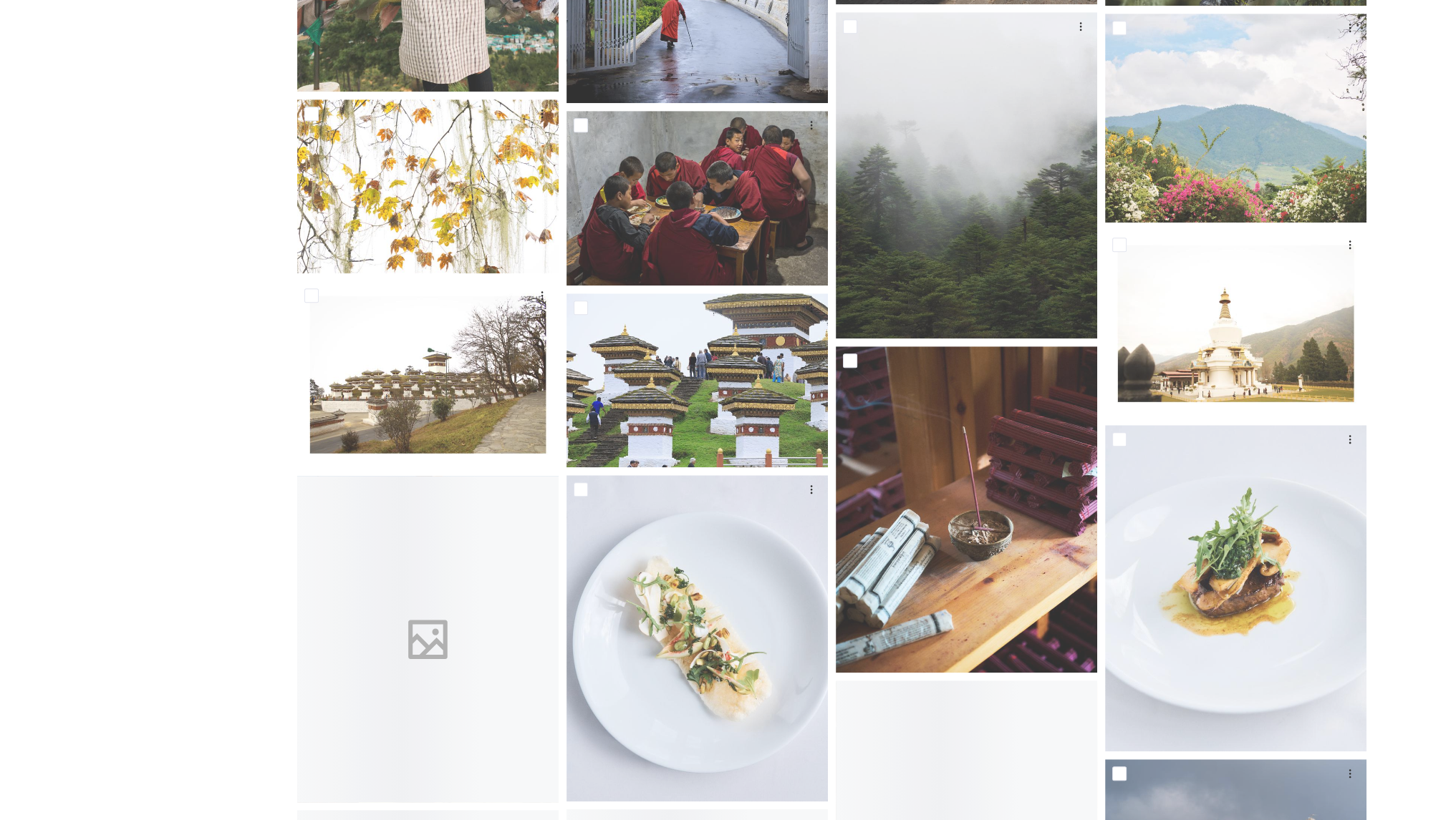
scroll to position [15910, 0]
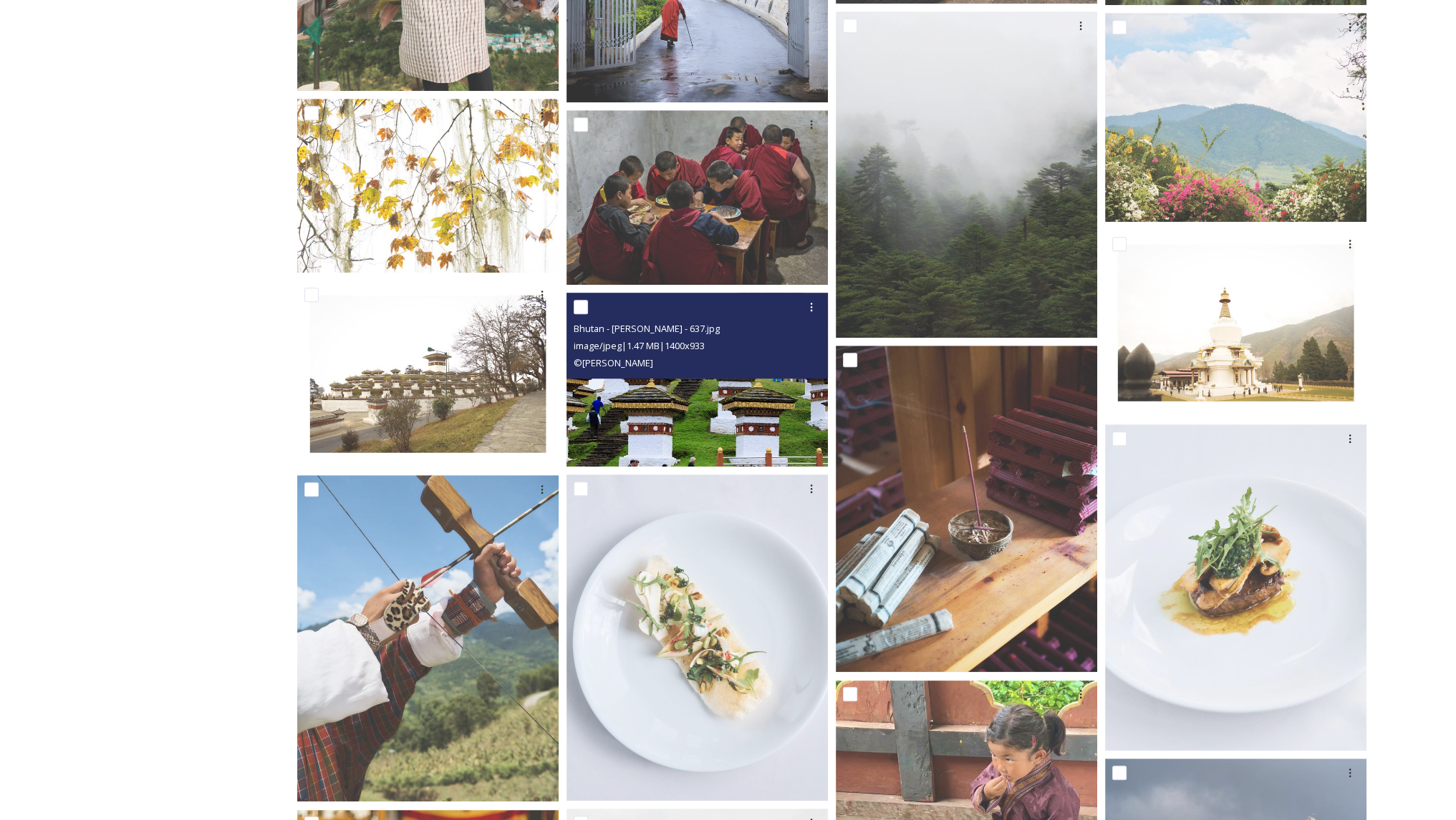
click at [746, 407] on img at bounding box center [697, 380] width 262 height 174
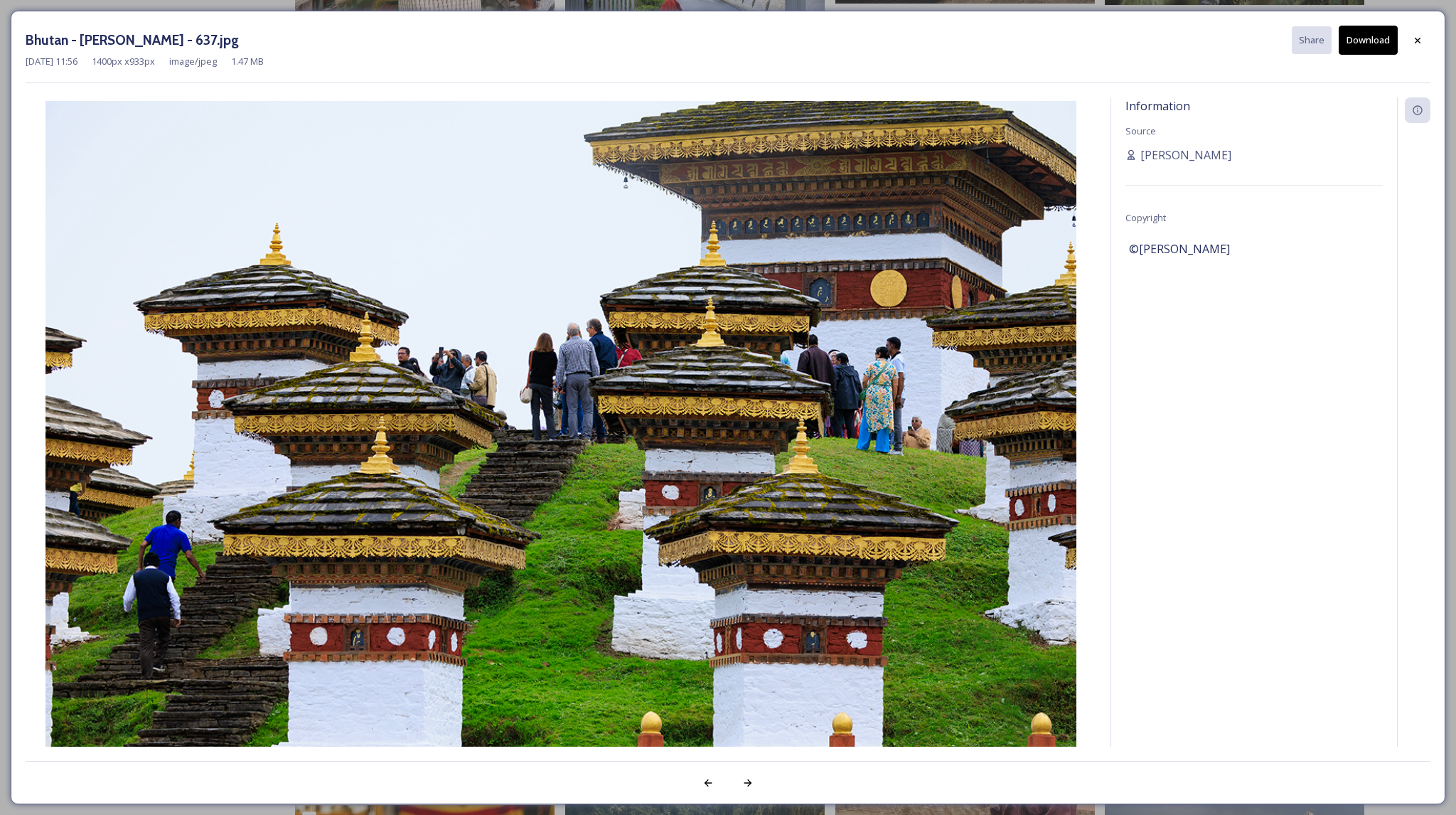
click at [1361, 40] on button "Download" at bounding box center [1369, 40] width 59 height 29
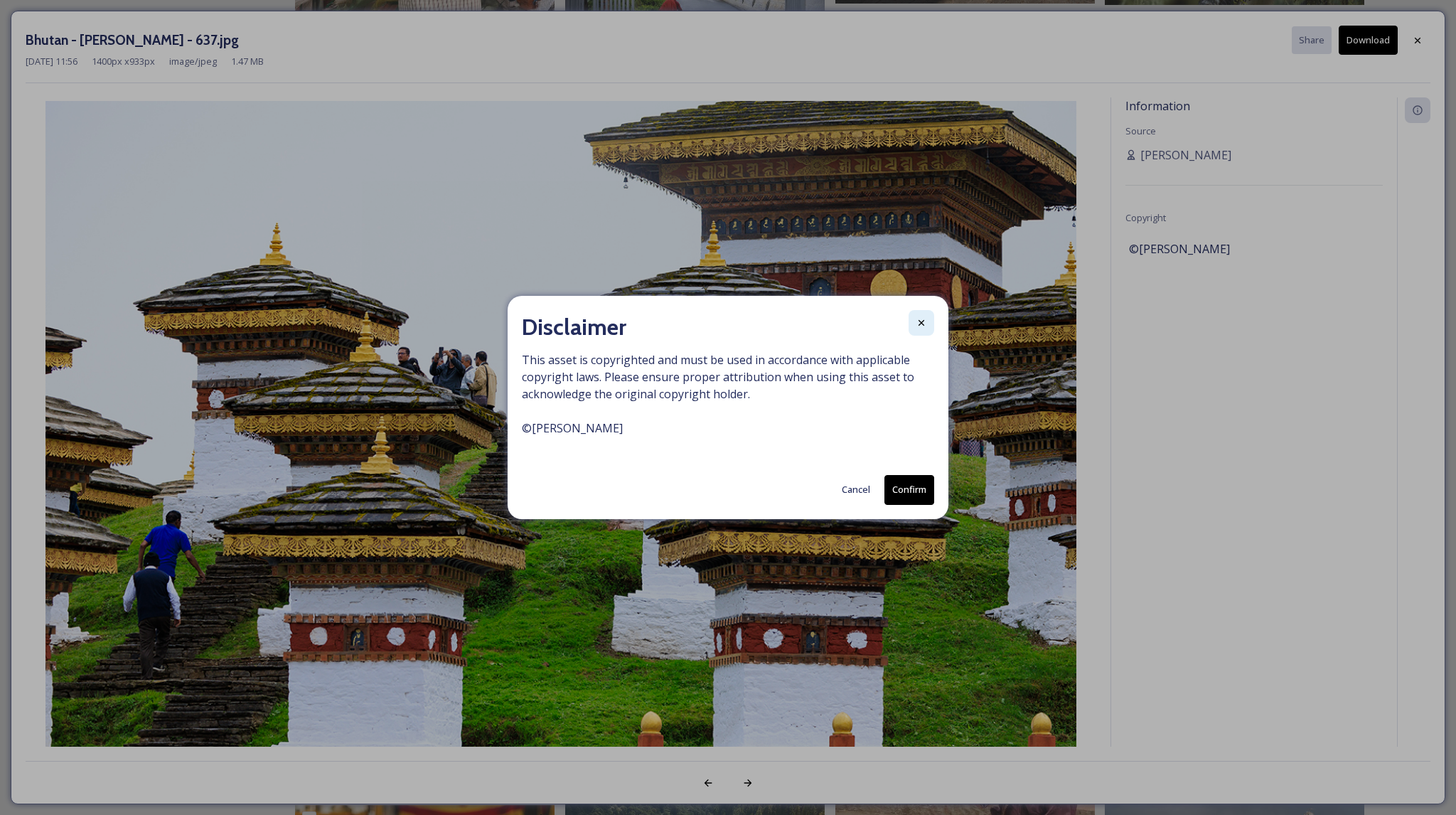
click at [917, 323] on icon at bounding box center [921, 323] width 11 height 11
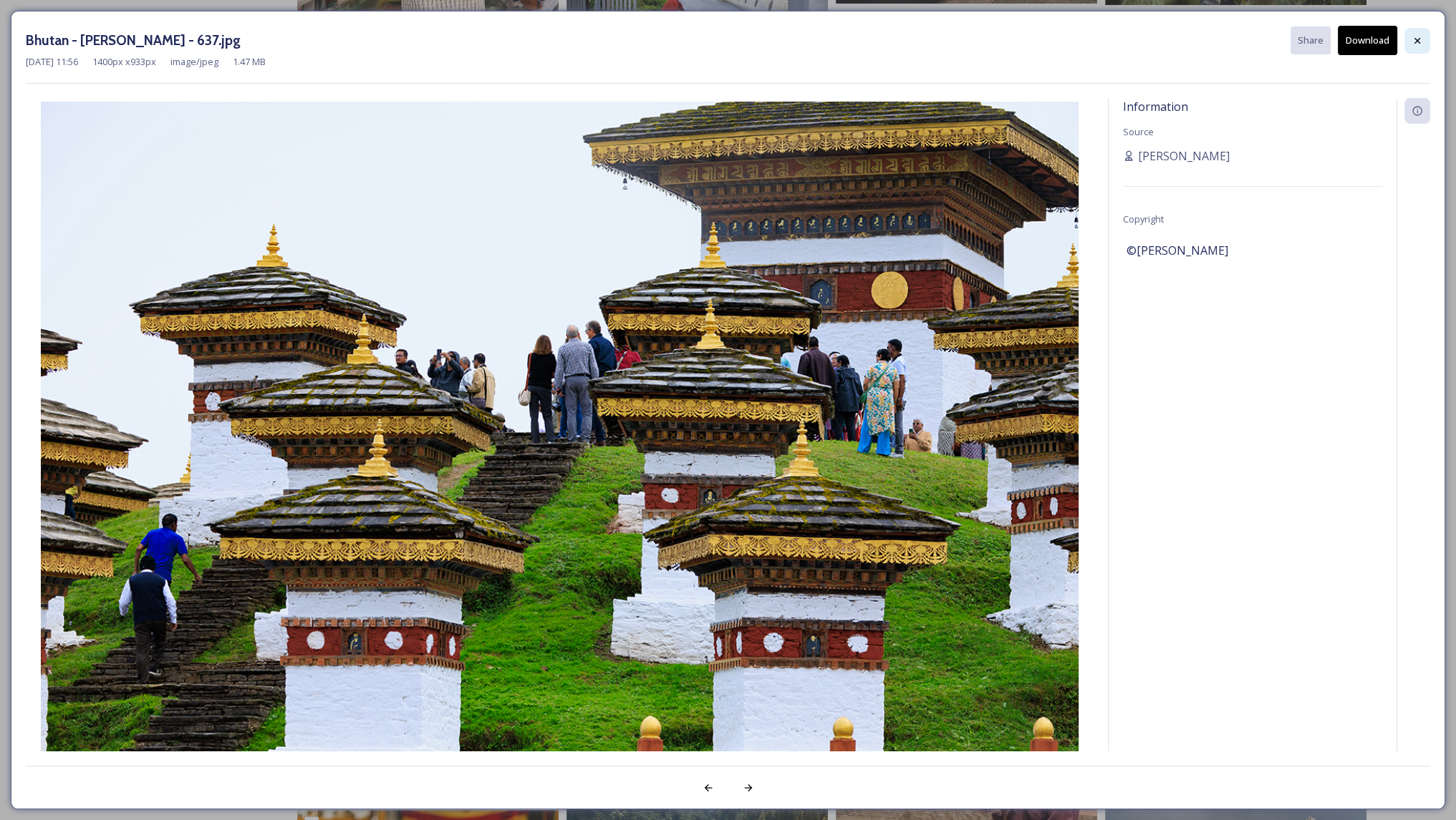
click at [1418, 45] on icon at bounding box center [1417, 41] width 11 height 11
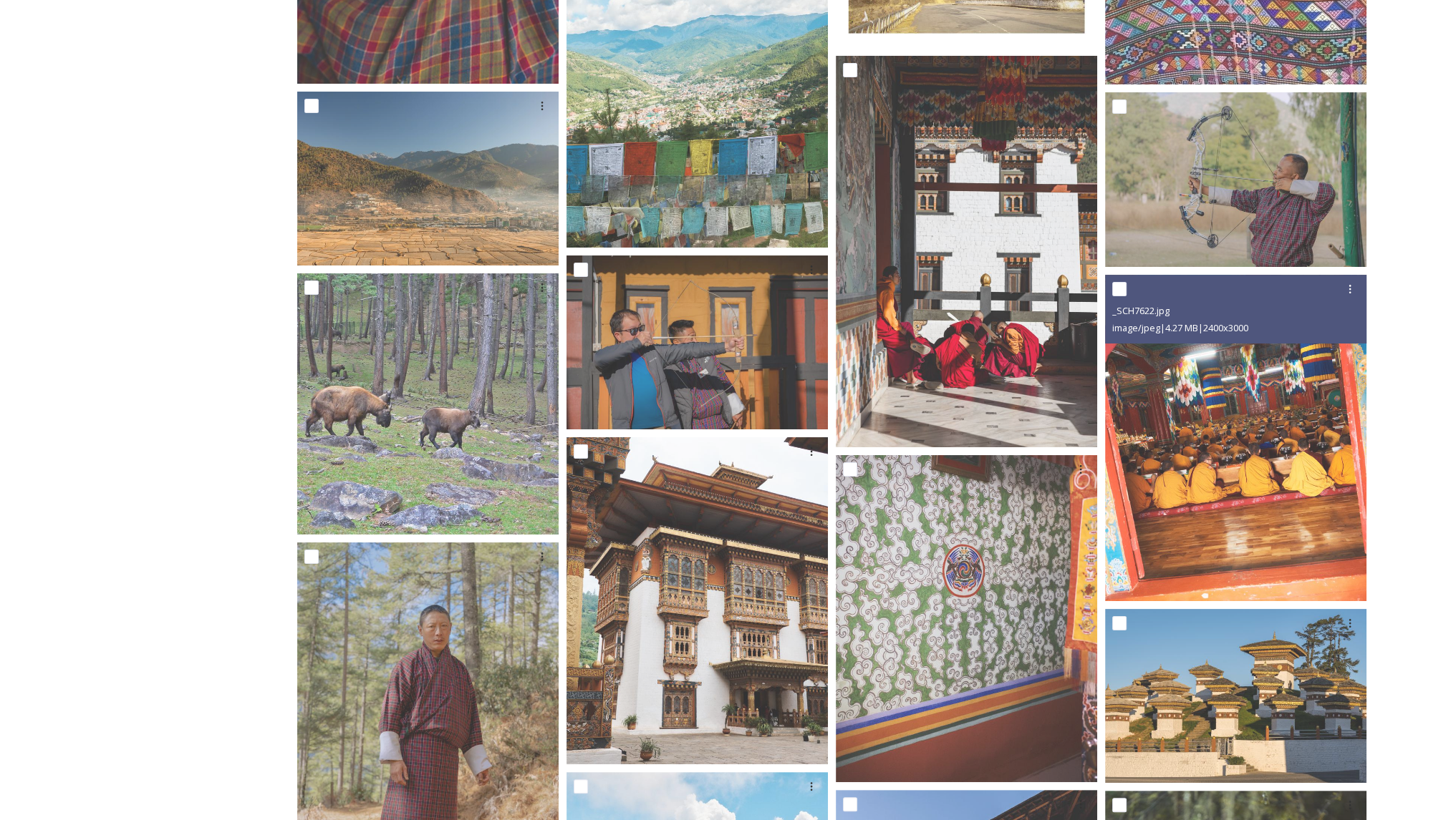
scroll to position [14734, 0]
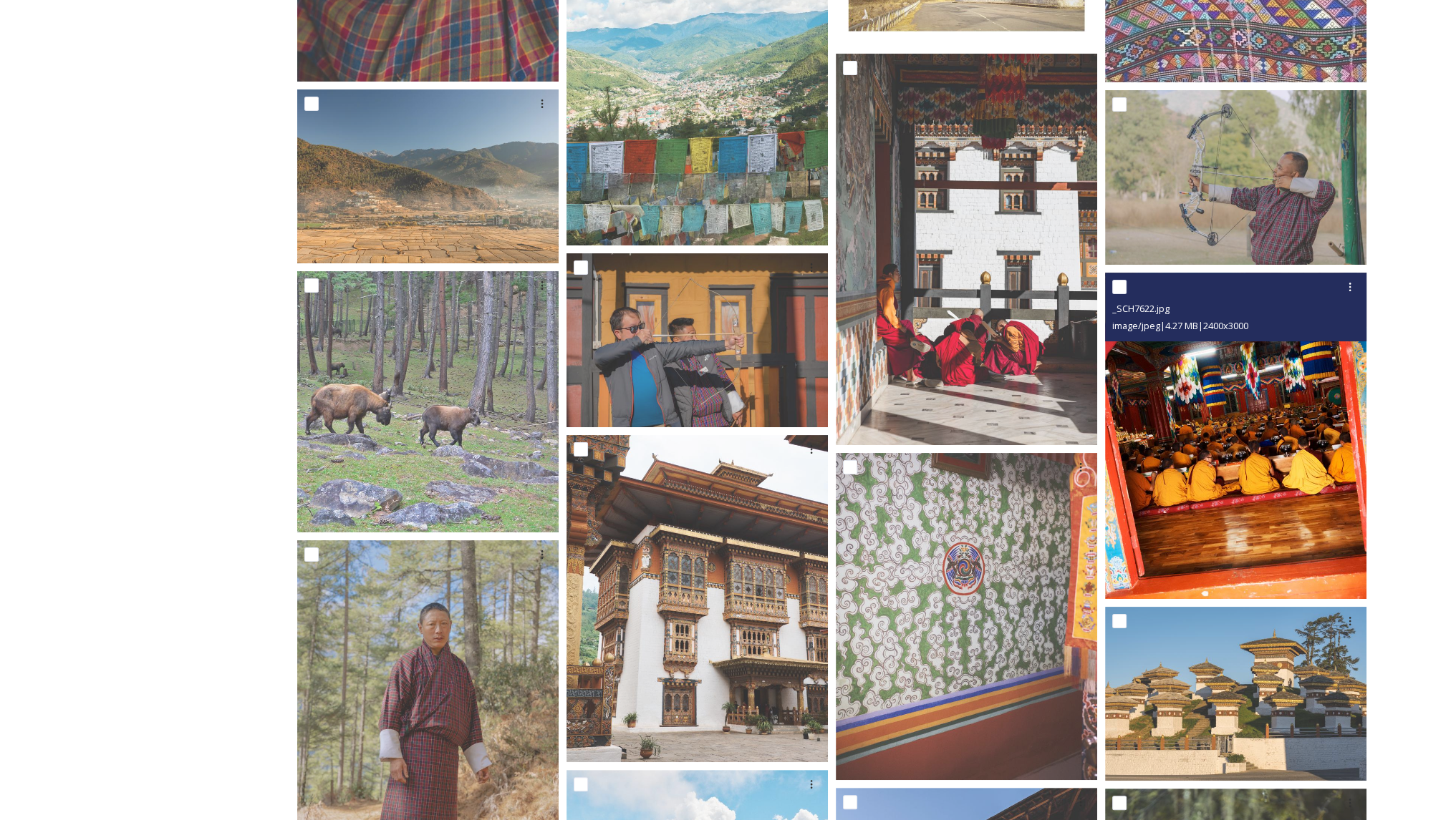
click at [1247, 486] on img at bounding box center [1235, 436] width 262 height 326
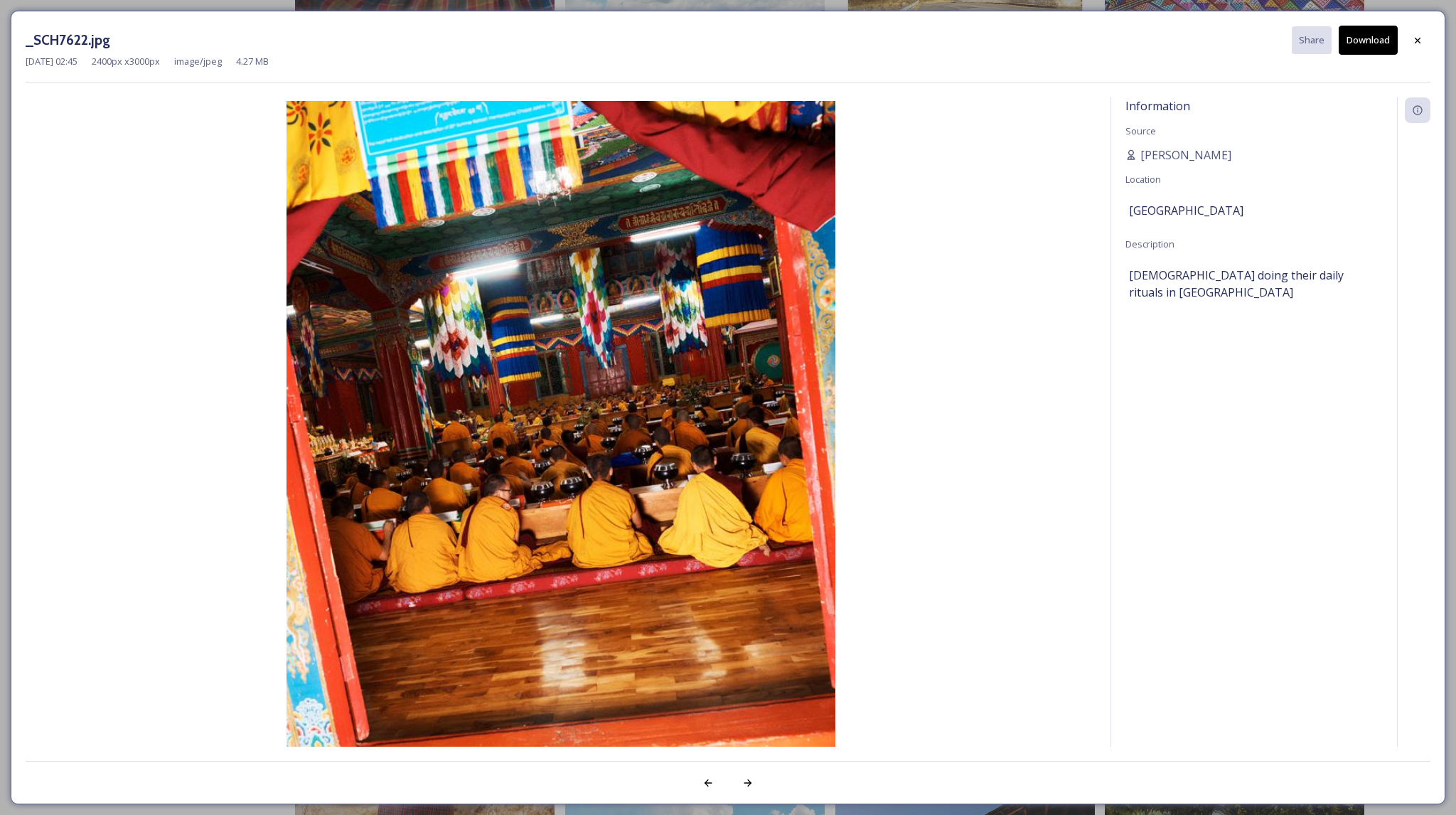
click at [1363, 42] on button "Download" at bounding box center [1369, 40] width 59 height 29
click at [1418, 66] on div "[DATE] 02:45 2400 px x 3000 px image/jpeg 4.27 MB" at bounding box center [728, 61] width 1405 height 14
click at [1414, 38] on icon at bounding box center [1418, 41] width 11 height 11
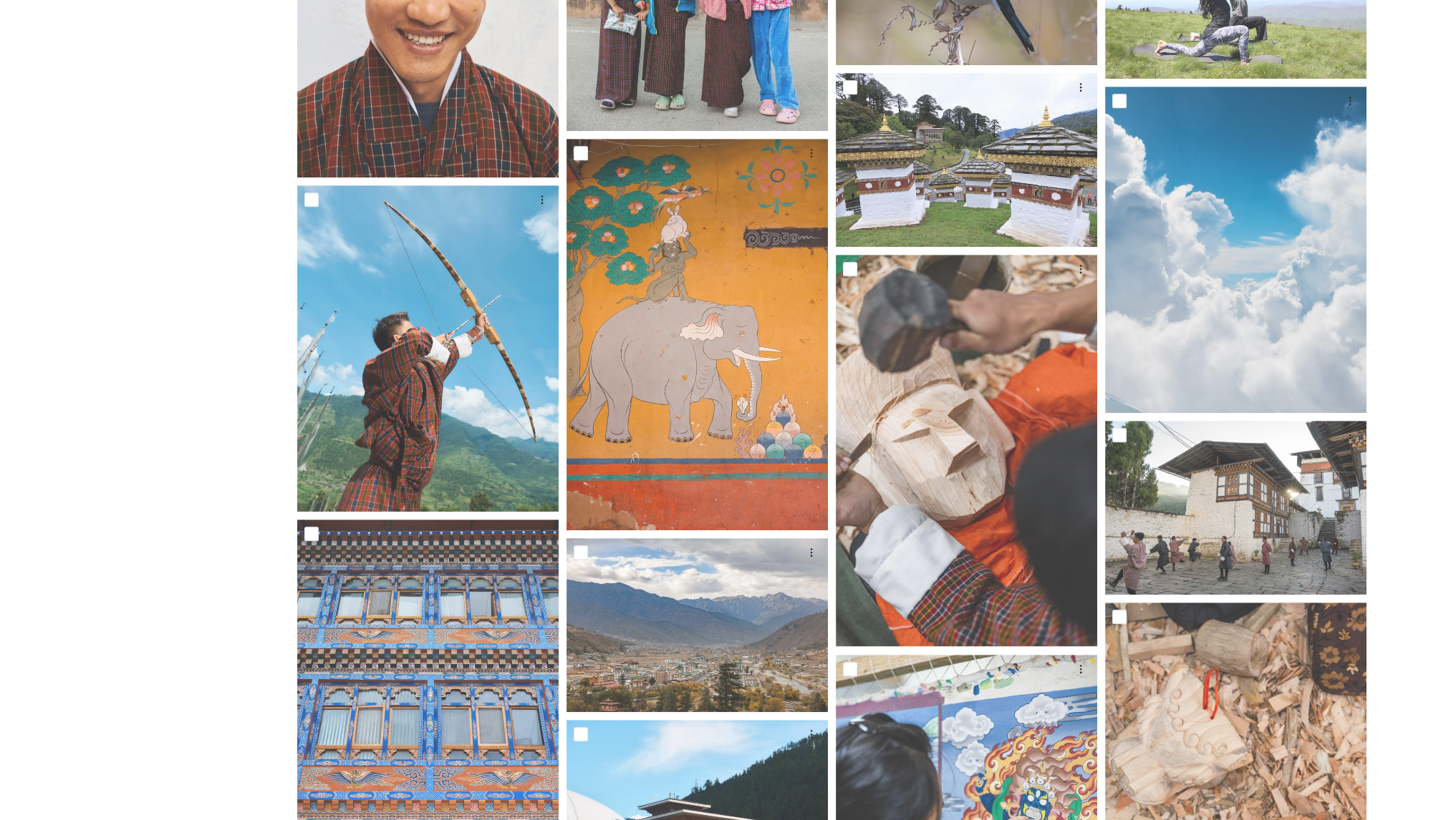
scroll to position [8604, 0]
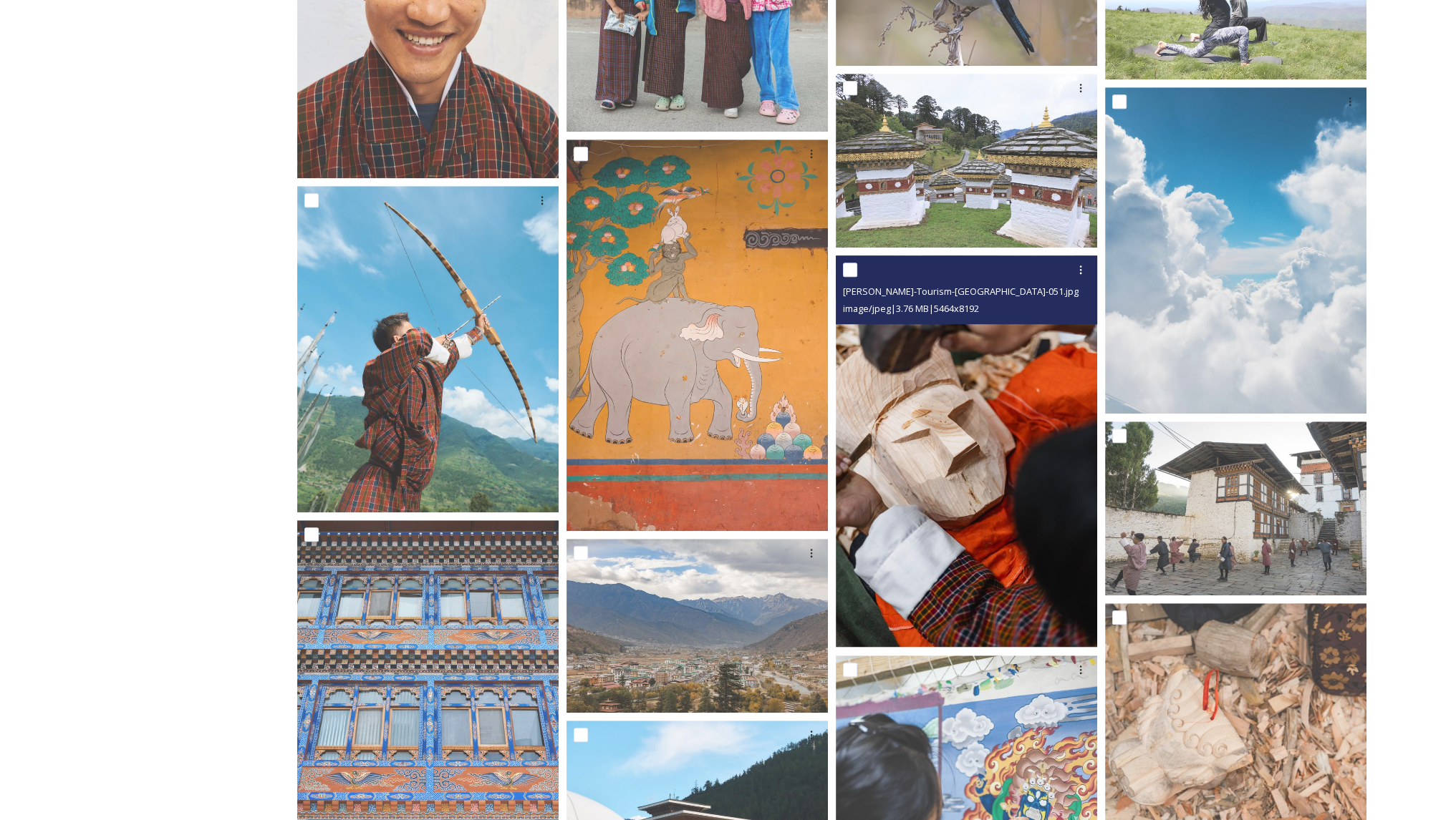
click at [973, 452] on img at bounding box center [966, 450] width 262 height 391
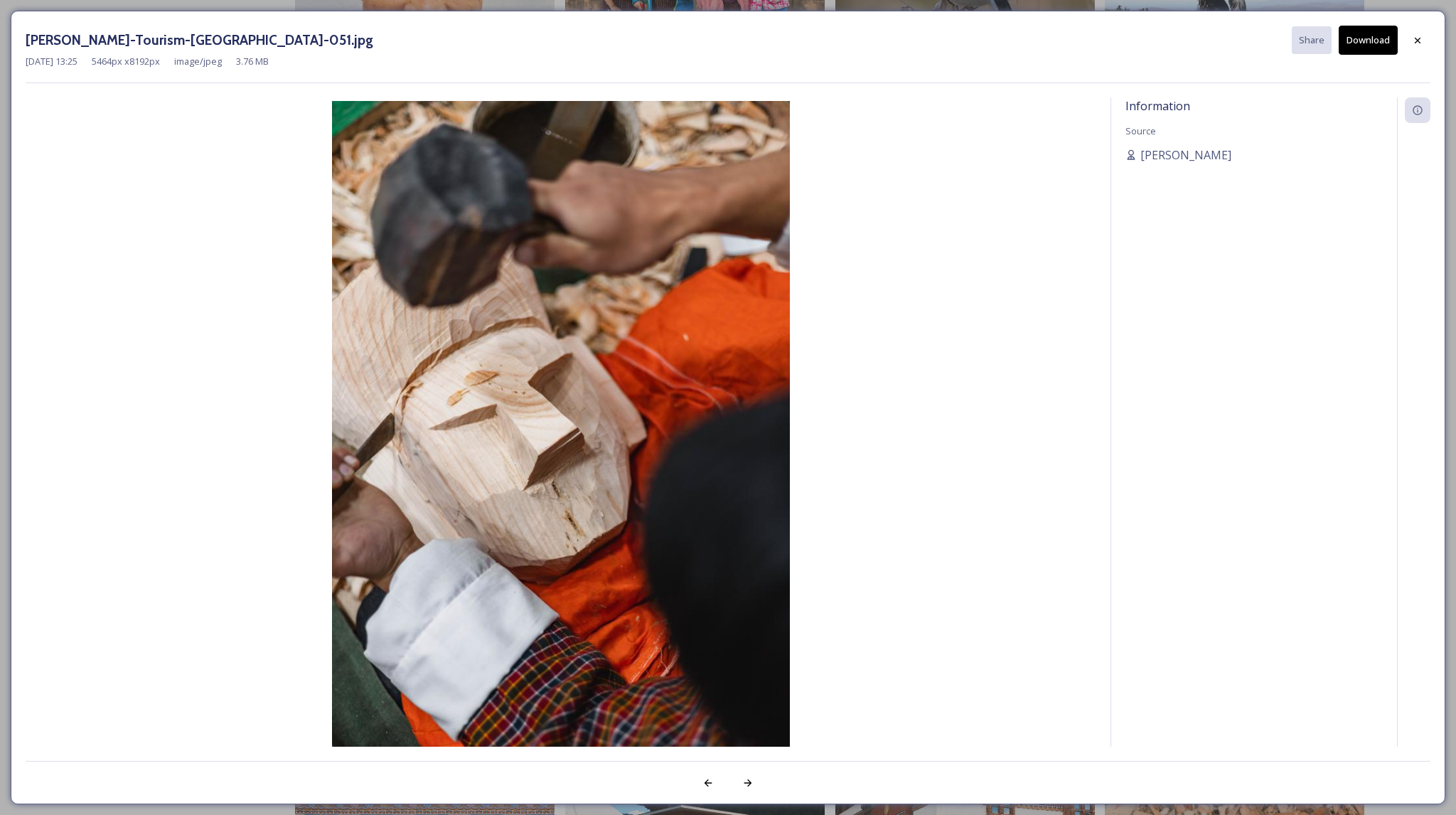
click at [1367, 46] on button "Download" at bounding box center [1369, 40] width 59 height 29
click at [1423, 32] on div at bounding box center [1418, 41] width 25 height 25
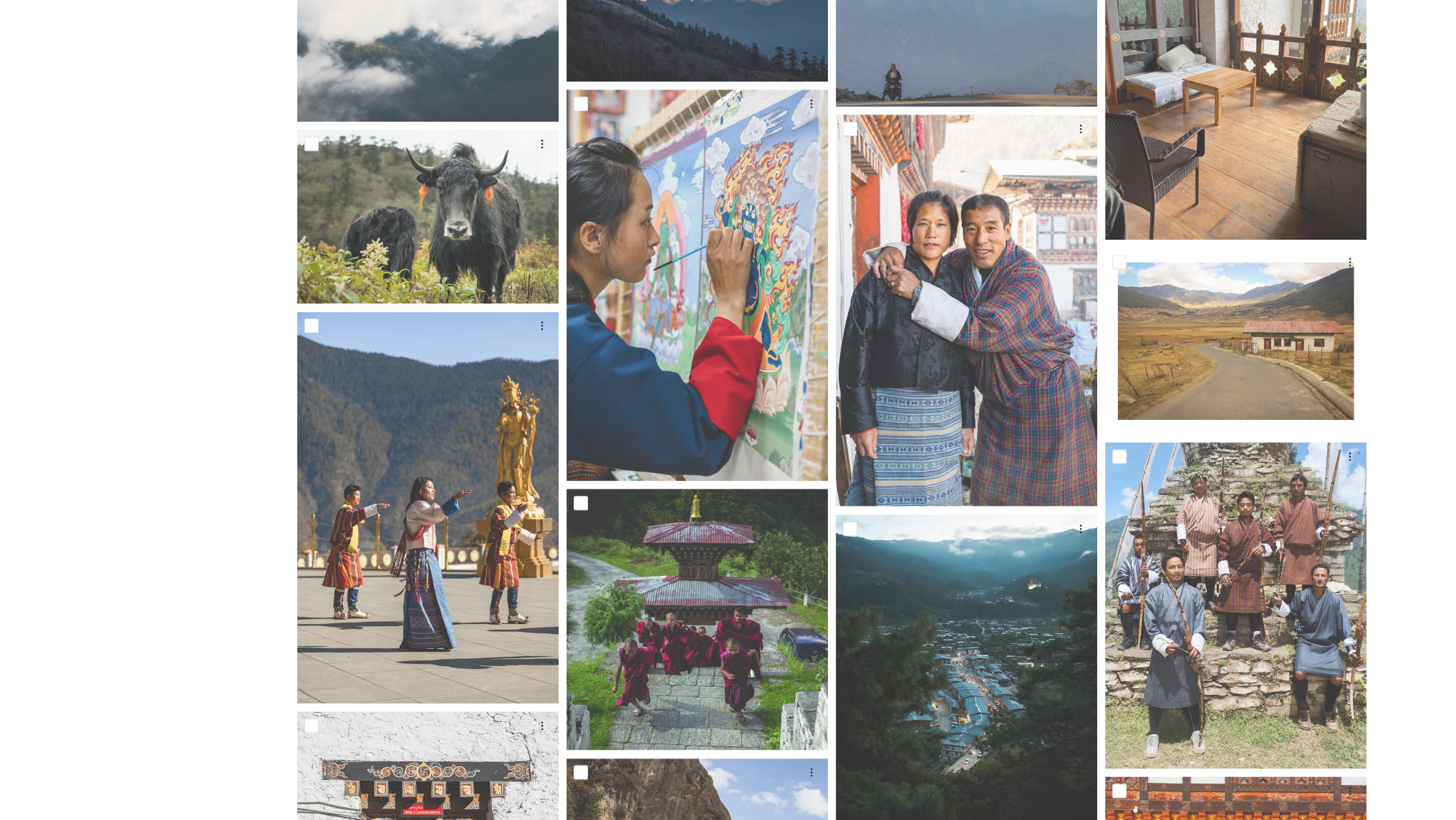
scroll to position [2028, 0]
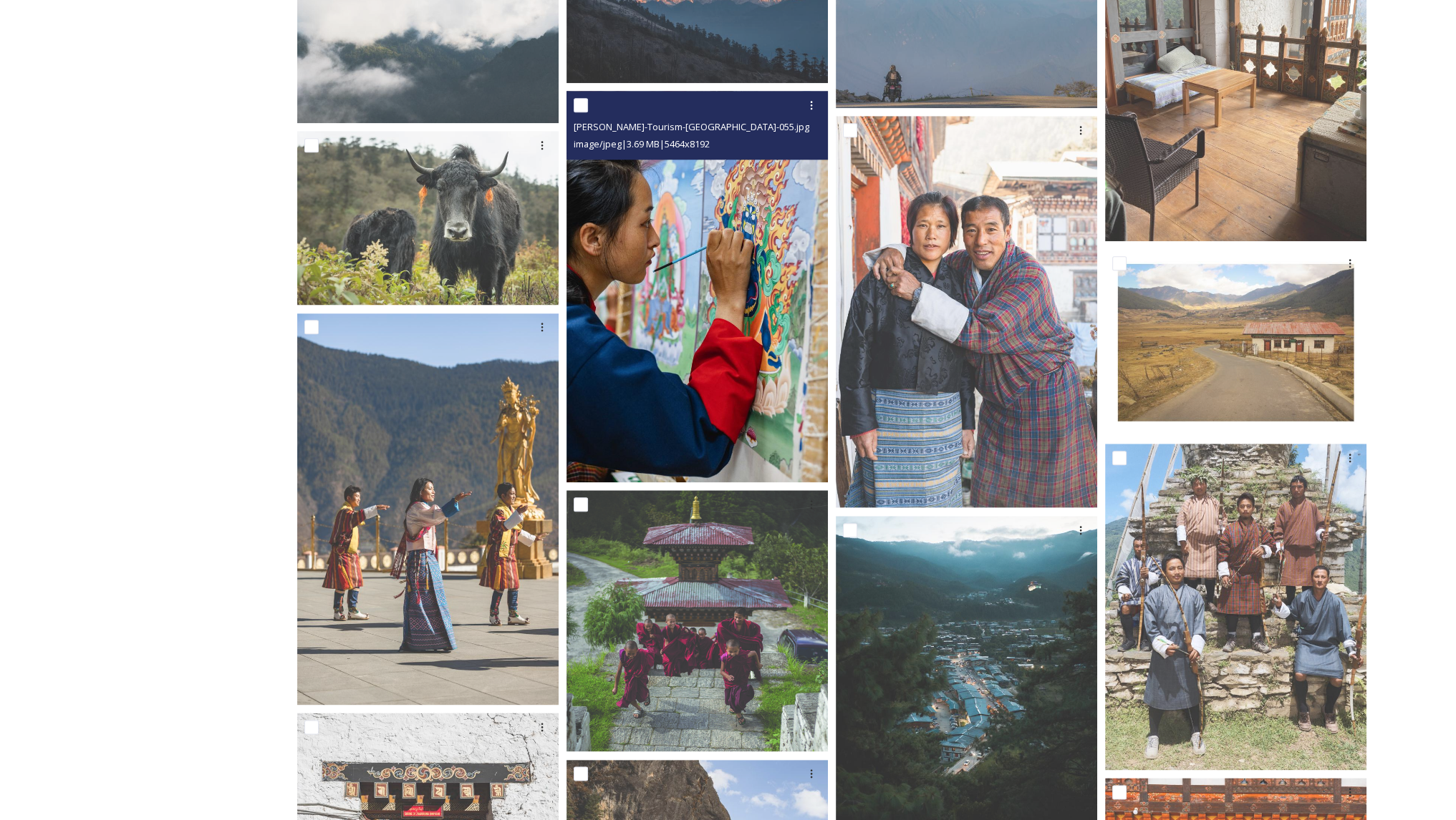
click at [761, 287] on img at bounding box center [697, 286] width 262 height 391
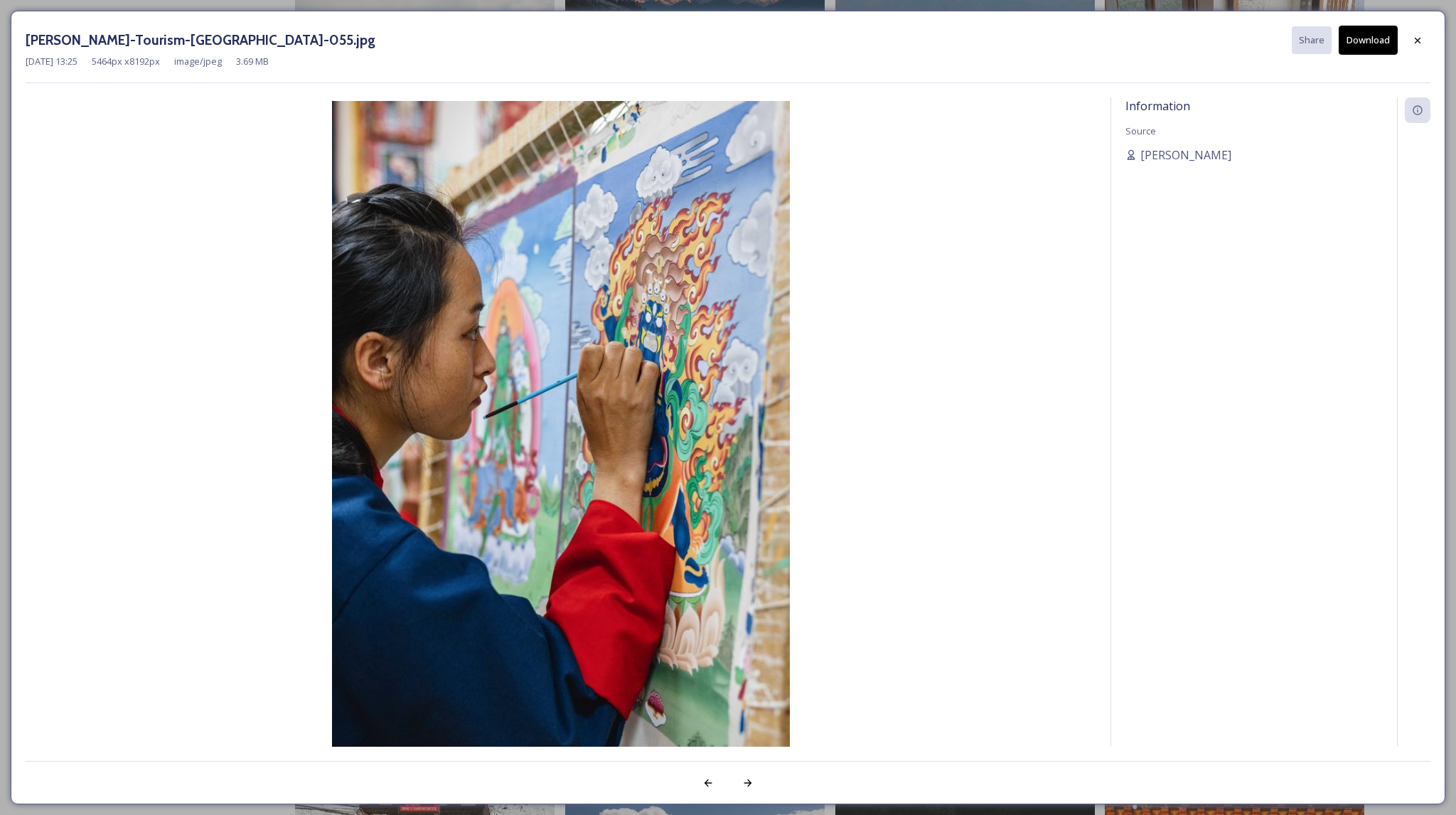
click at [1367, 47] on button "Download" at bounding box center [1369, 40] width 59 height 29
click at [1420, 37] on icon at bounding box center [1417, 40] width 6 height 6
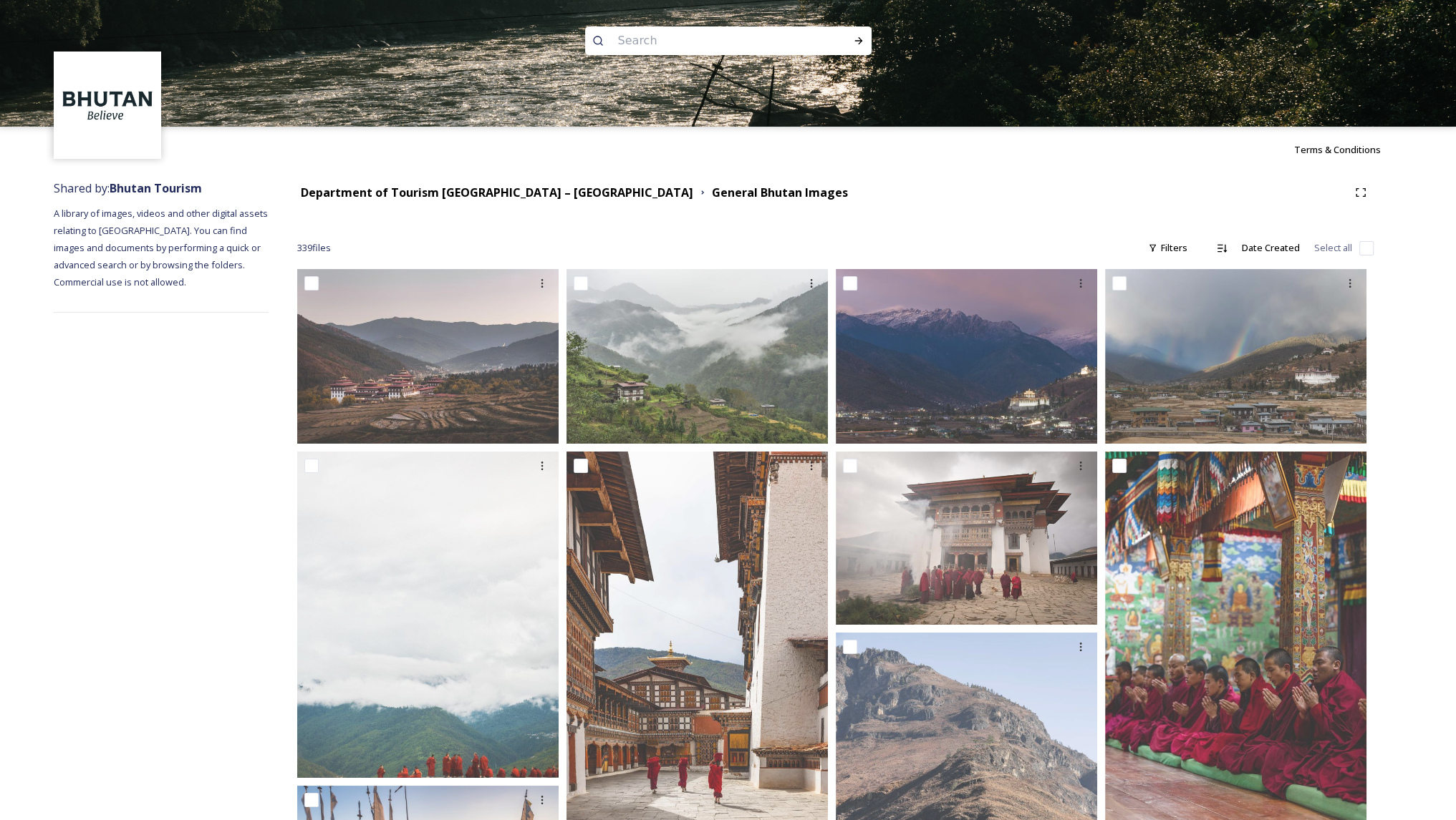
scroll to position [0, 0]
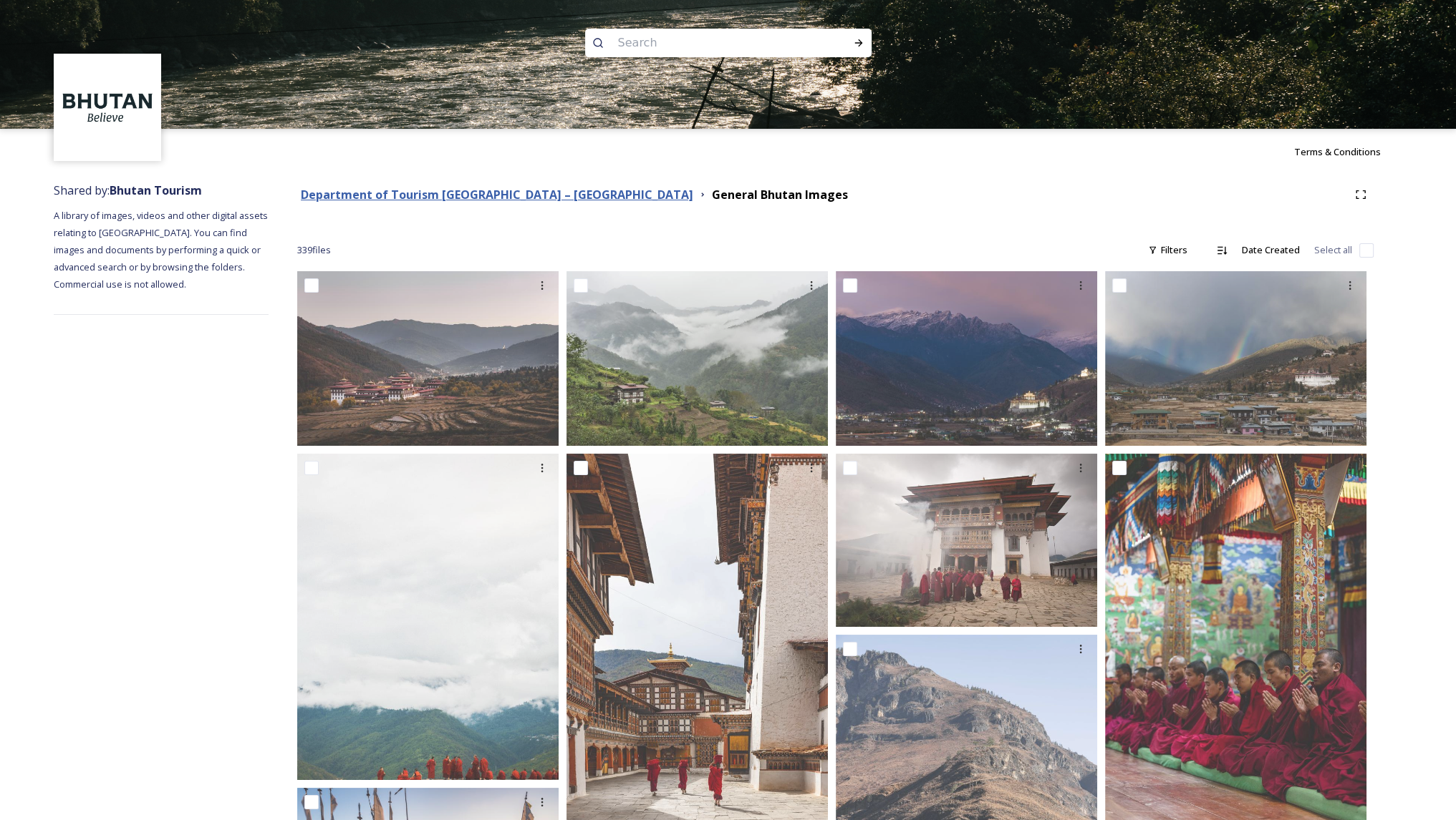
click at [473, 194] on strong "Department of Tourism [GEOGRAPHIC_DATA] – [GEOGRAPHIC_DATA]" at bounding box center [497, 194] width 392 height 16
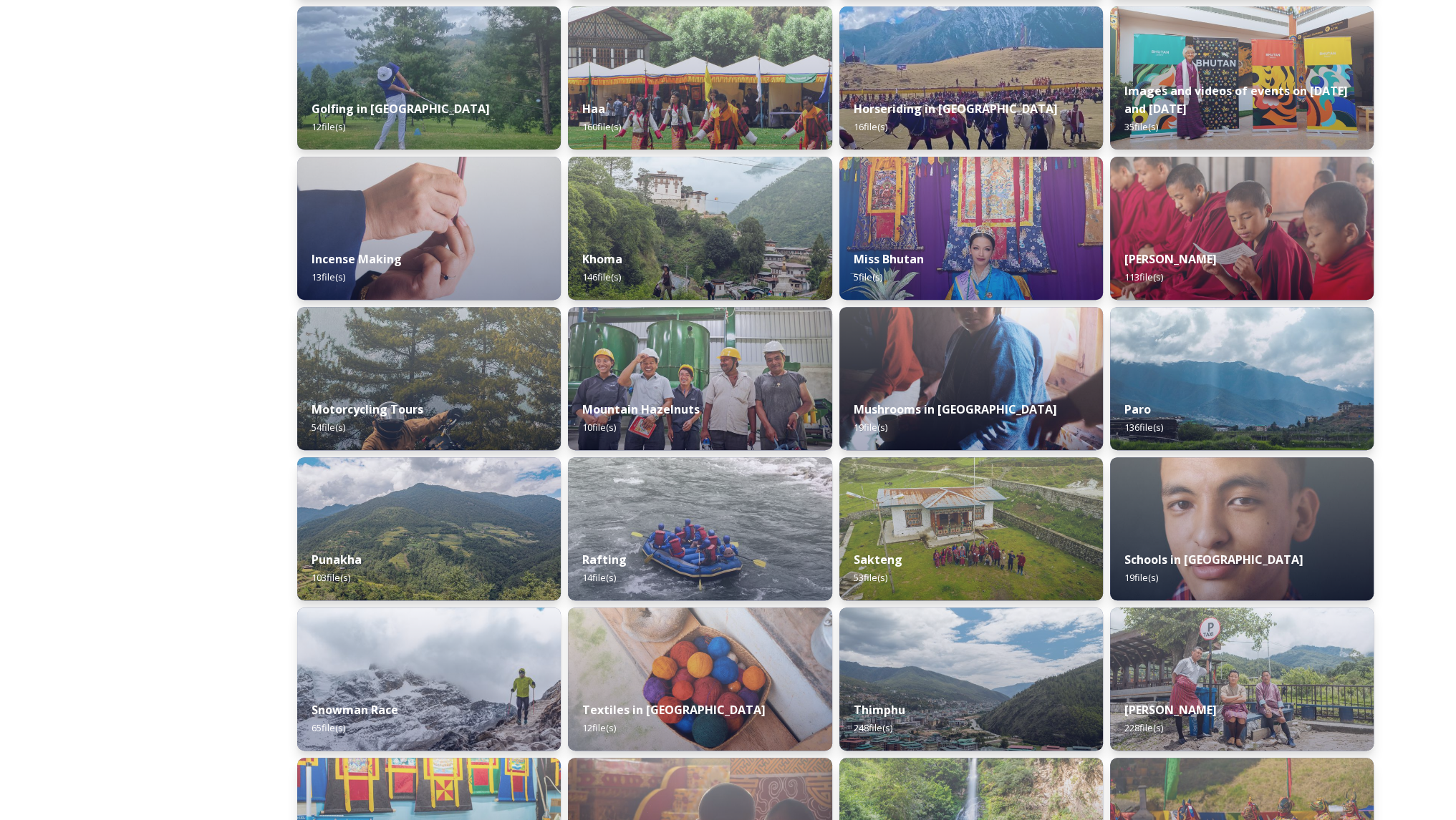
scroll to position [673, 0]
click at [716, 686] on img at bounding box center [700, 680] width 269 height 146
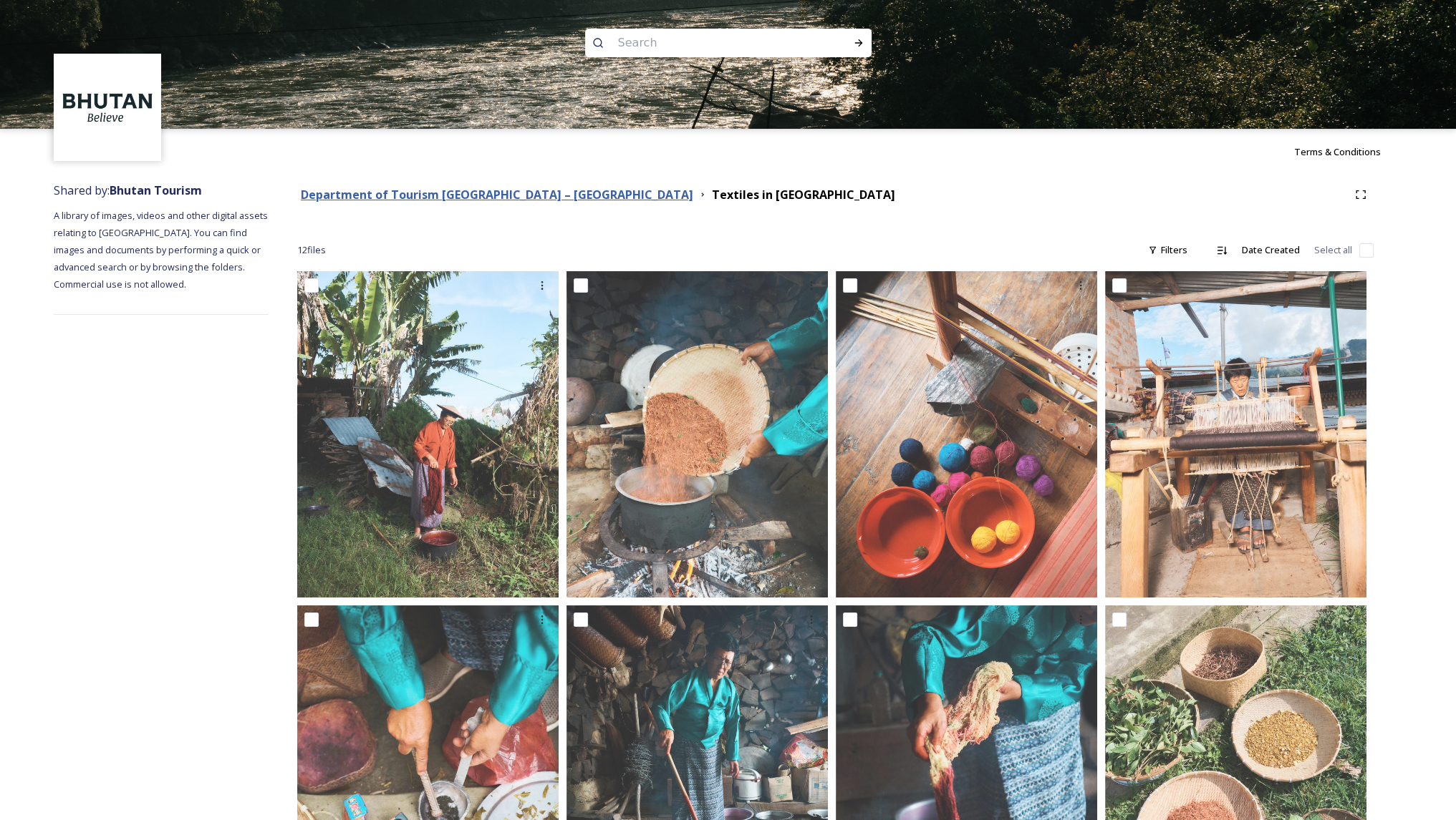
click at [489, 201] on strong "Department of Tourism [GEOGRAPHIC_DATA] – [GEOGRAPHIC_DATA]" at bounding box center [497, 194] width 392 height 16
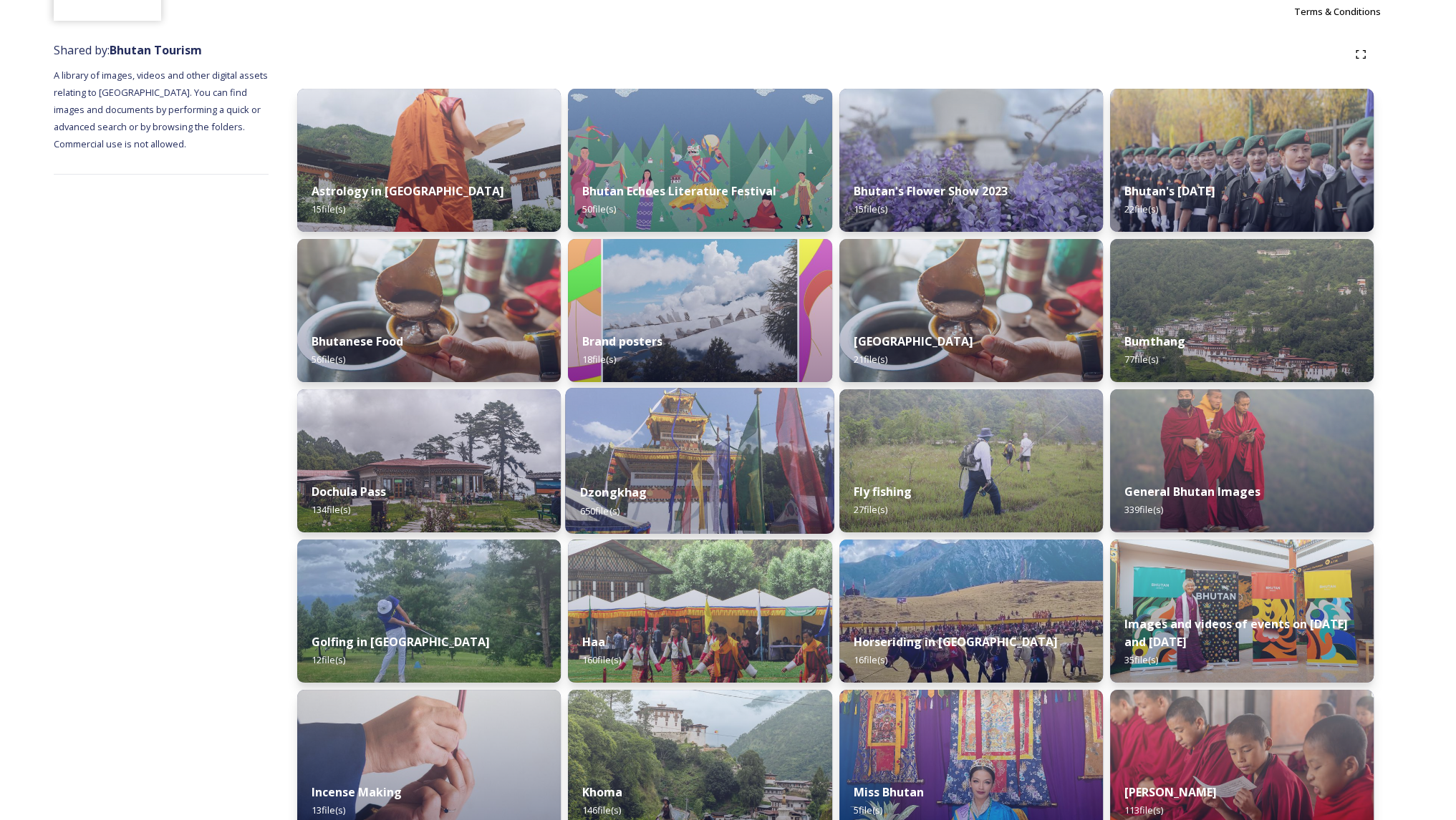
scroll to position [202, 0]
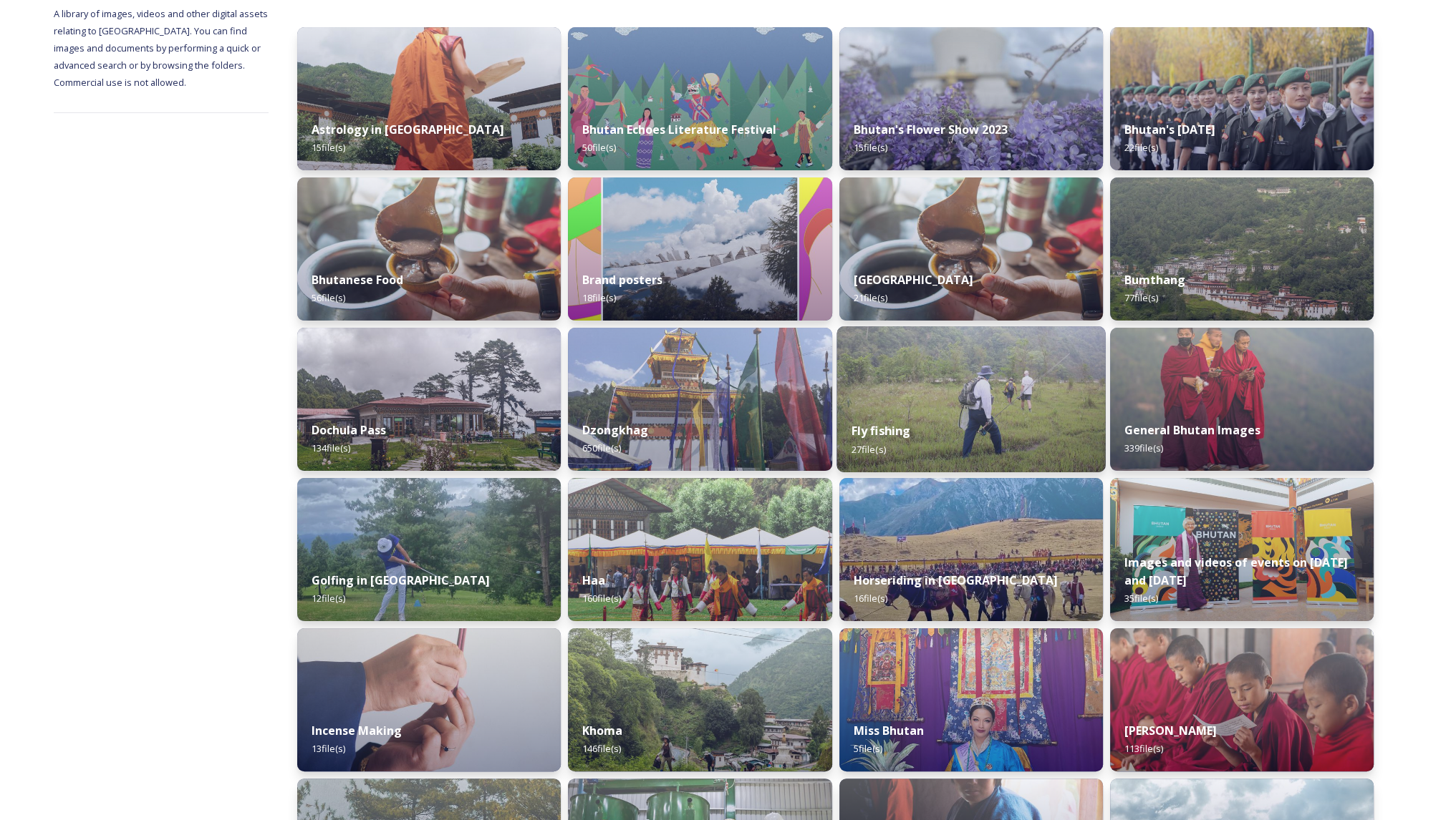
click at [1009, 411] on div "Fly fishing 27 file(s)" at bounding box center [971, 439] width 269 height 65
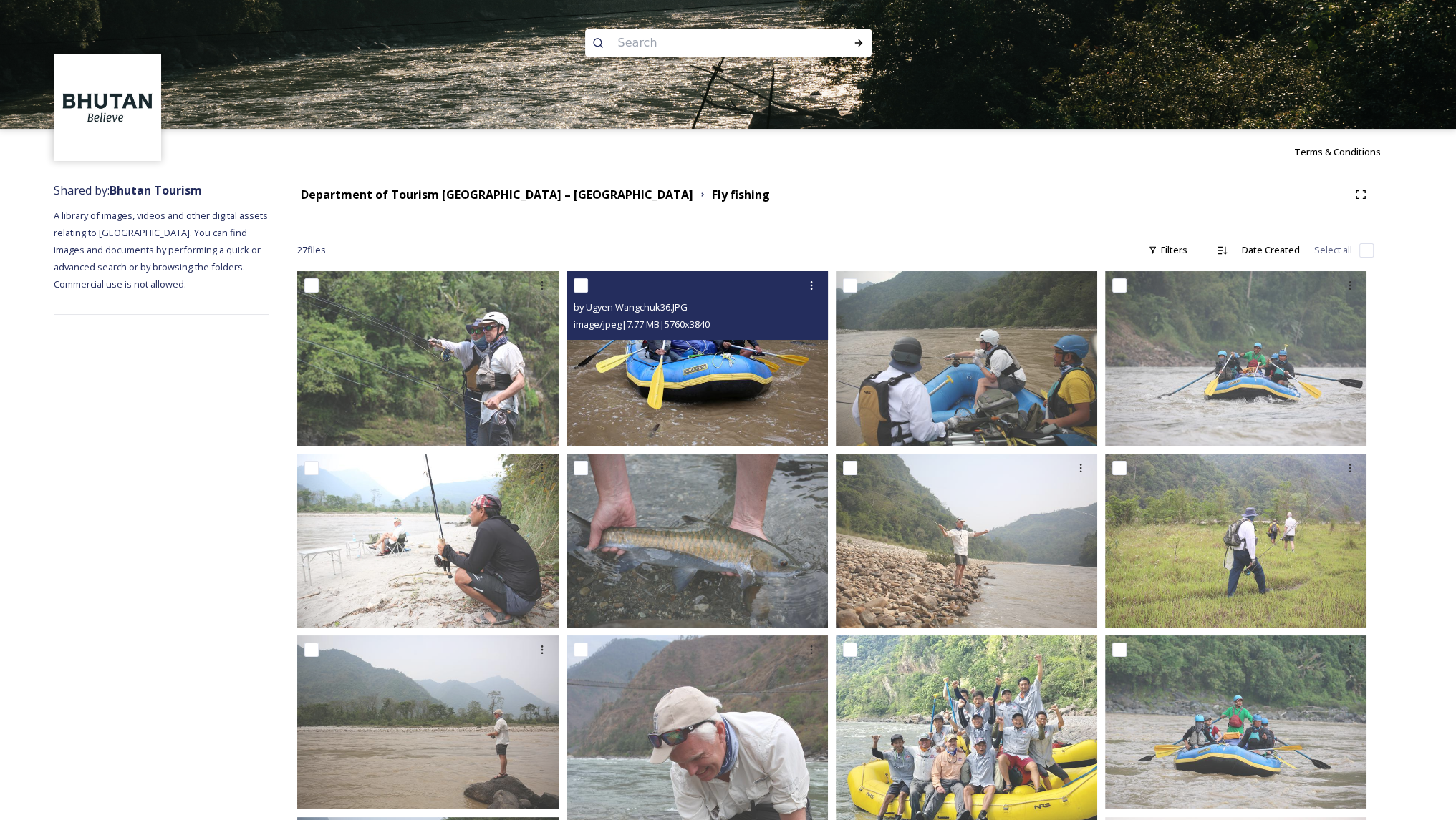
click at [749, 382] on img at bounding box center [697, 358] width 262 height 174
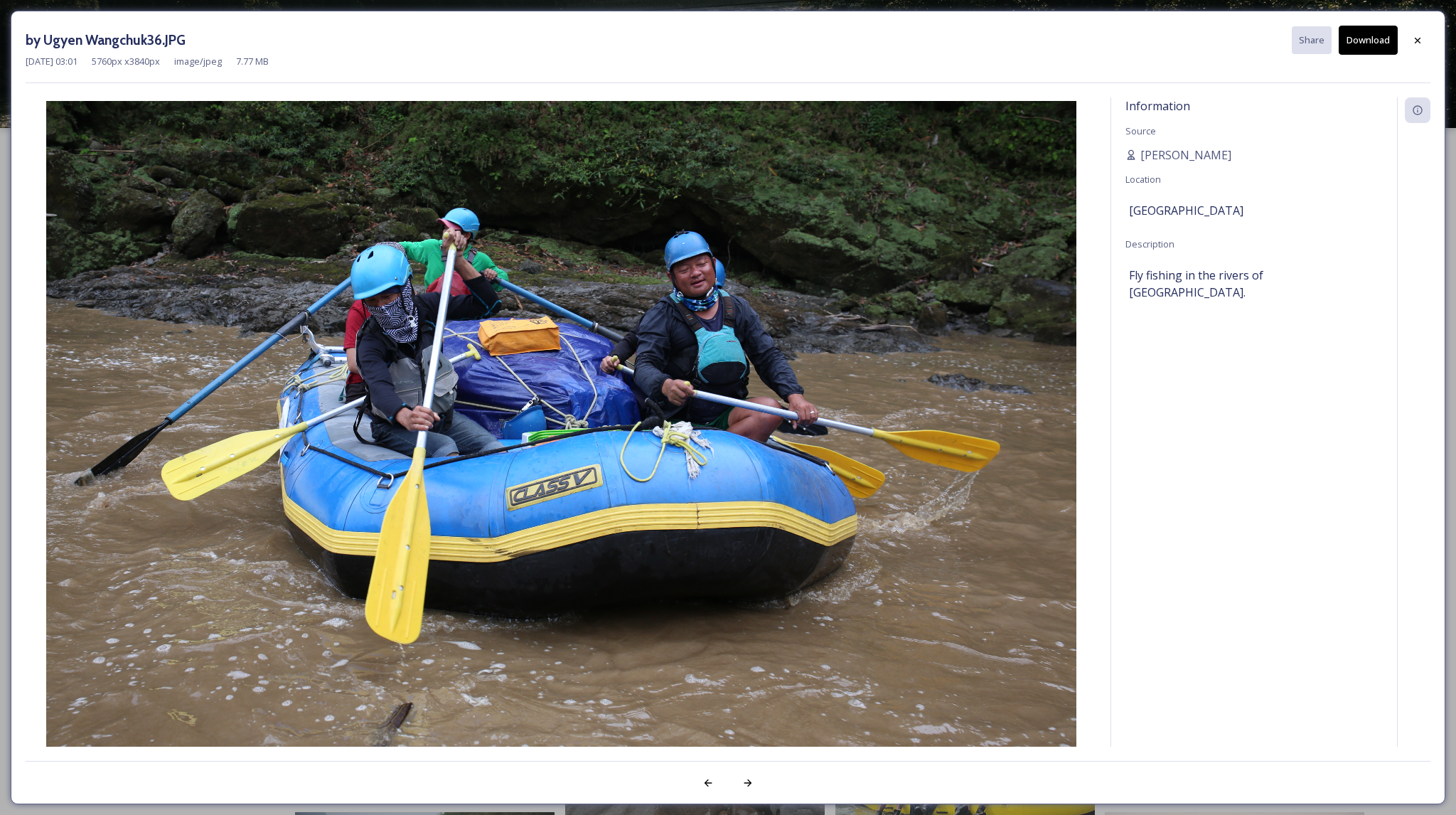
click at [1359, 46] on button "Download" at bounding box center [1369, 40] width 59 height 29
click at [1418, 40] on icon at bounding box center [1417, 40] width 6 height 6
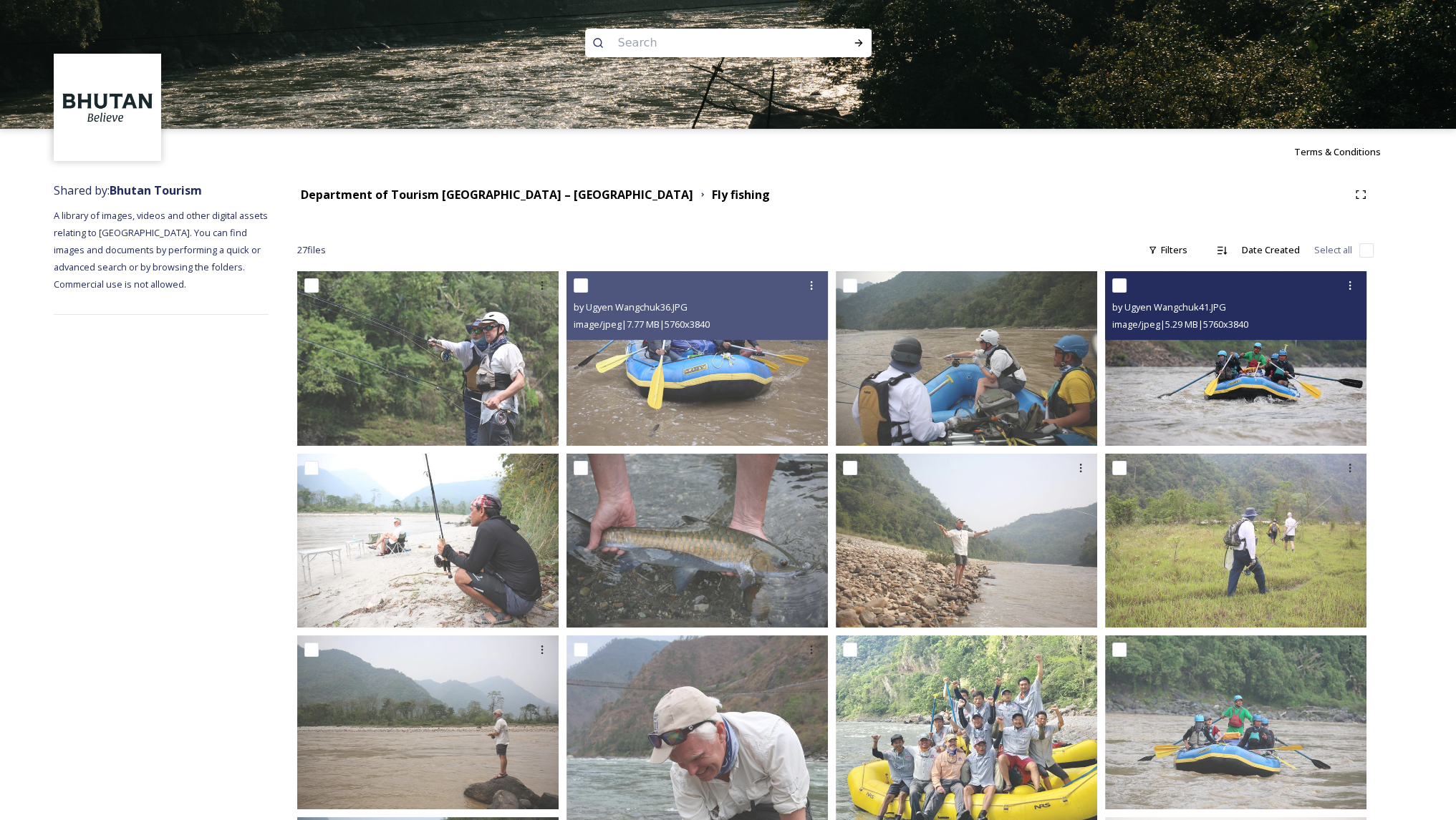
click at [1219, 373] on img at bounding box center [1235, 358] width 262 height 174
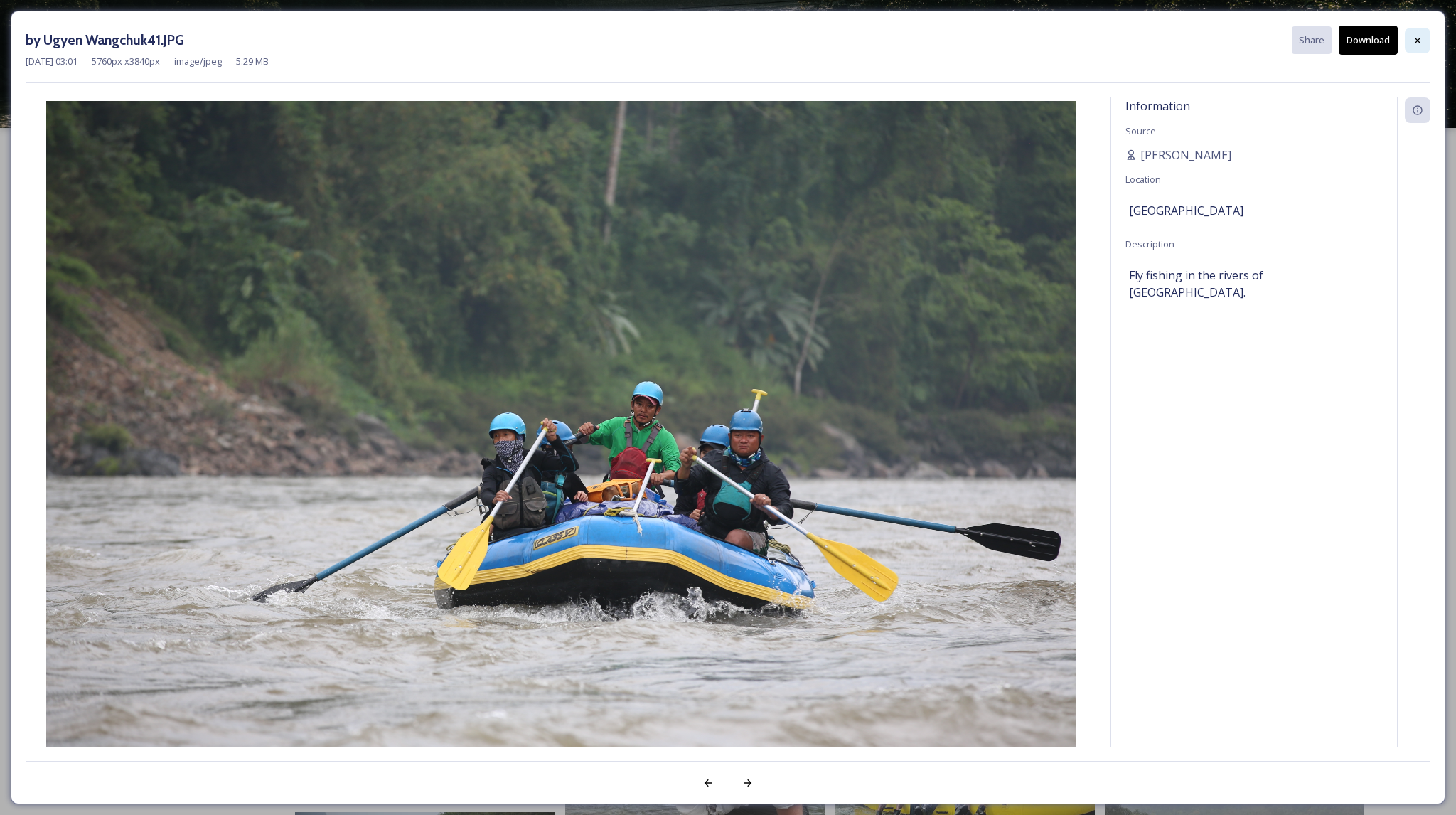
click at [1420, 41] on icon at bounding box center [1418, 41] width 11 height 11
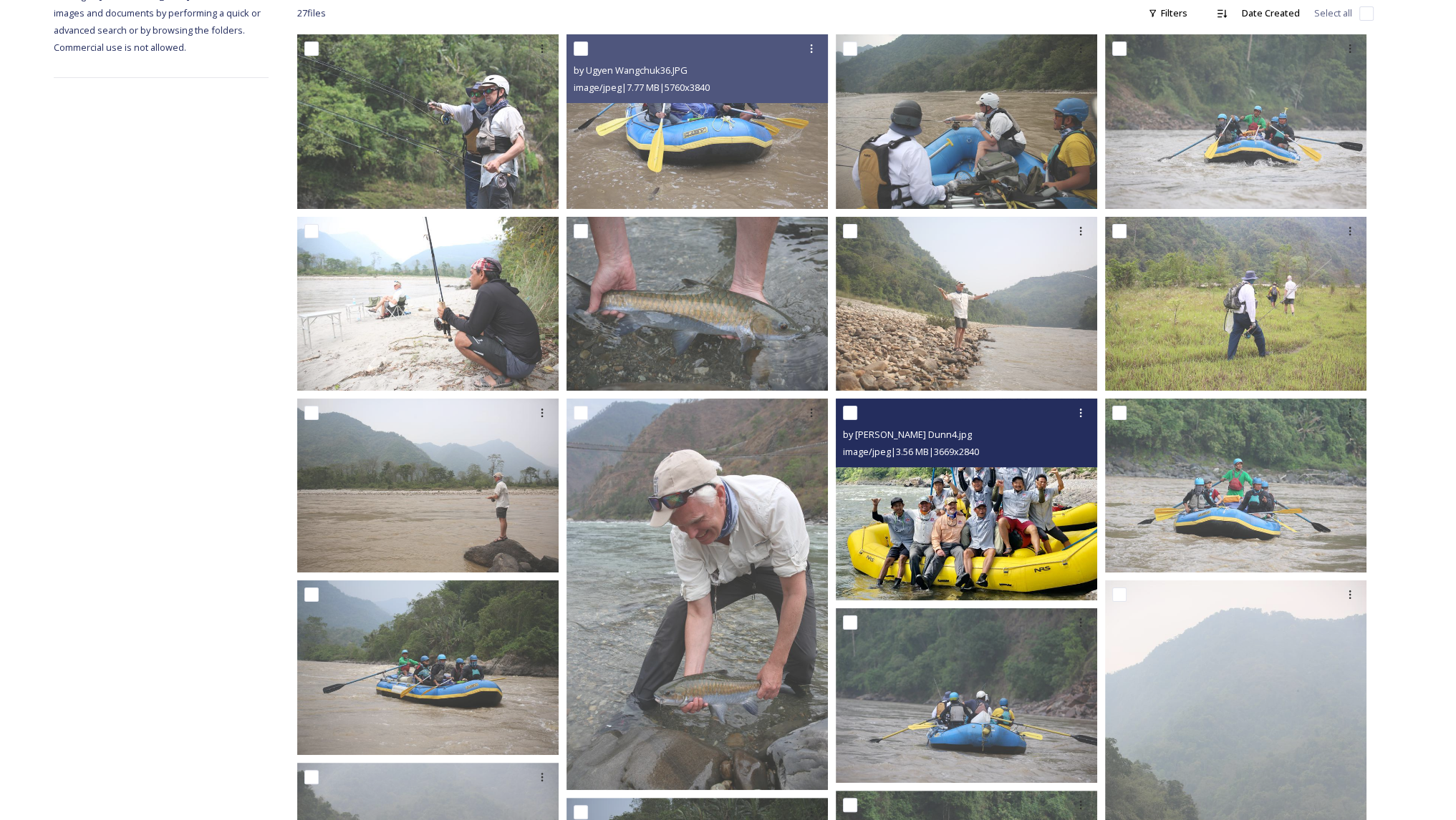
scroll to position [226, 0]
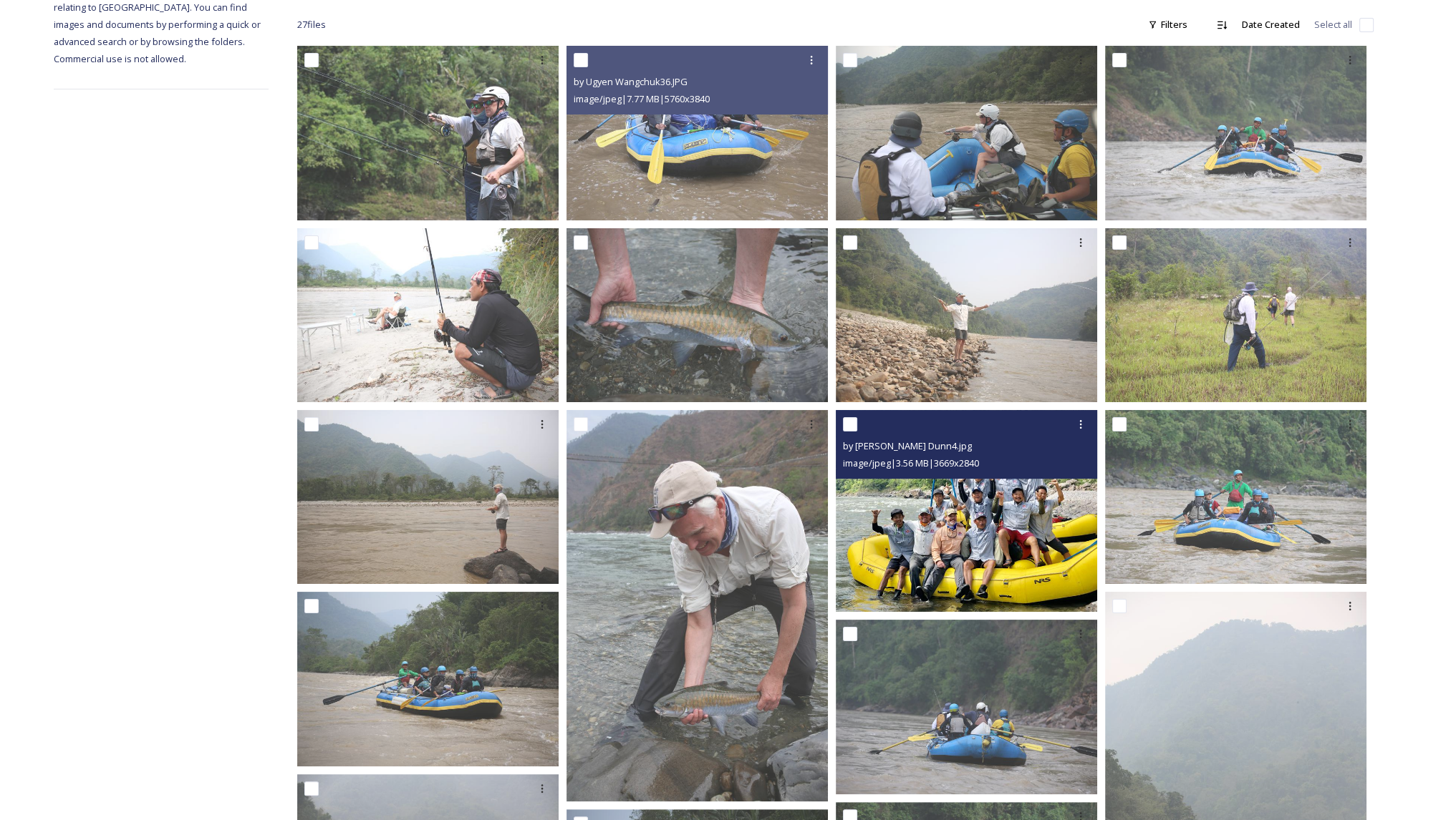
click at [962, 542] on img at bounding box center [966, 511] width 262 height 202
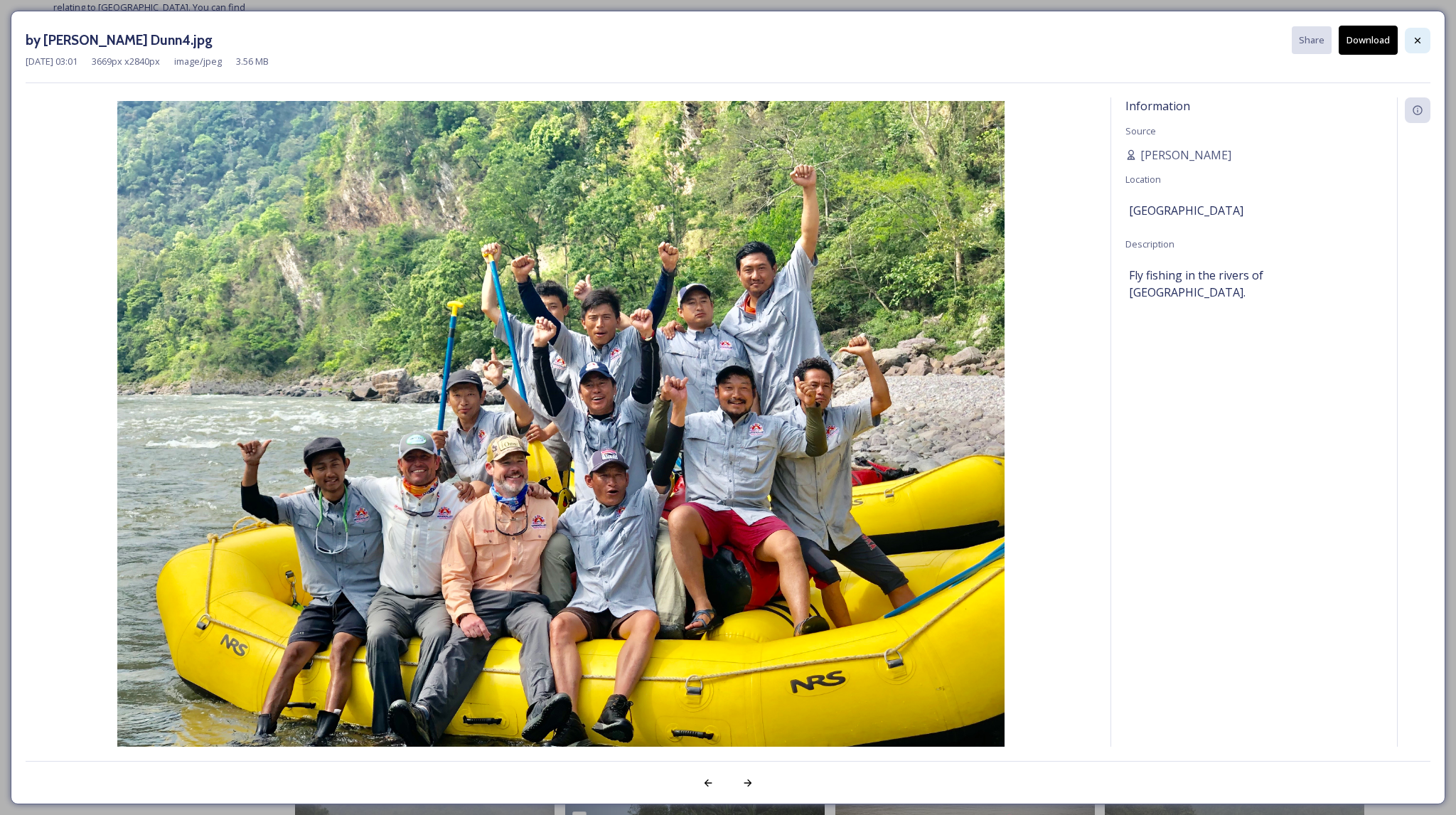
click at [1417, 46] on div at bounding box center [1418, 41] width 25 height 25
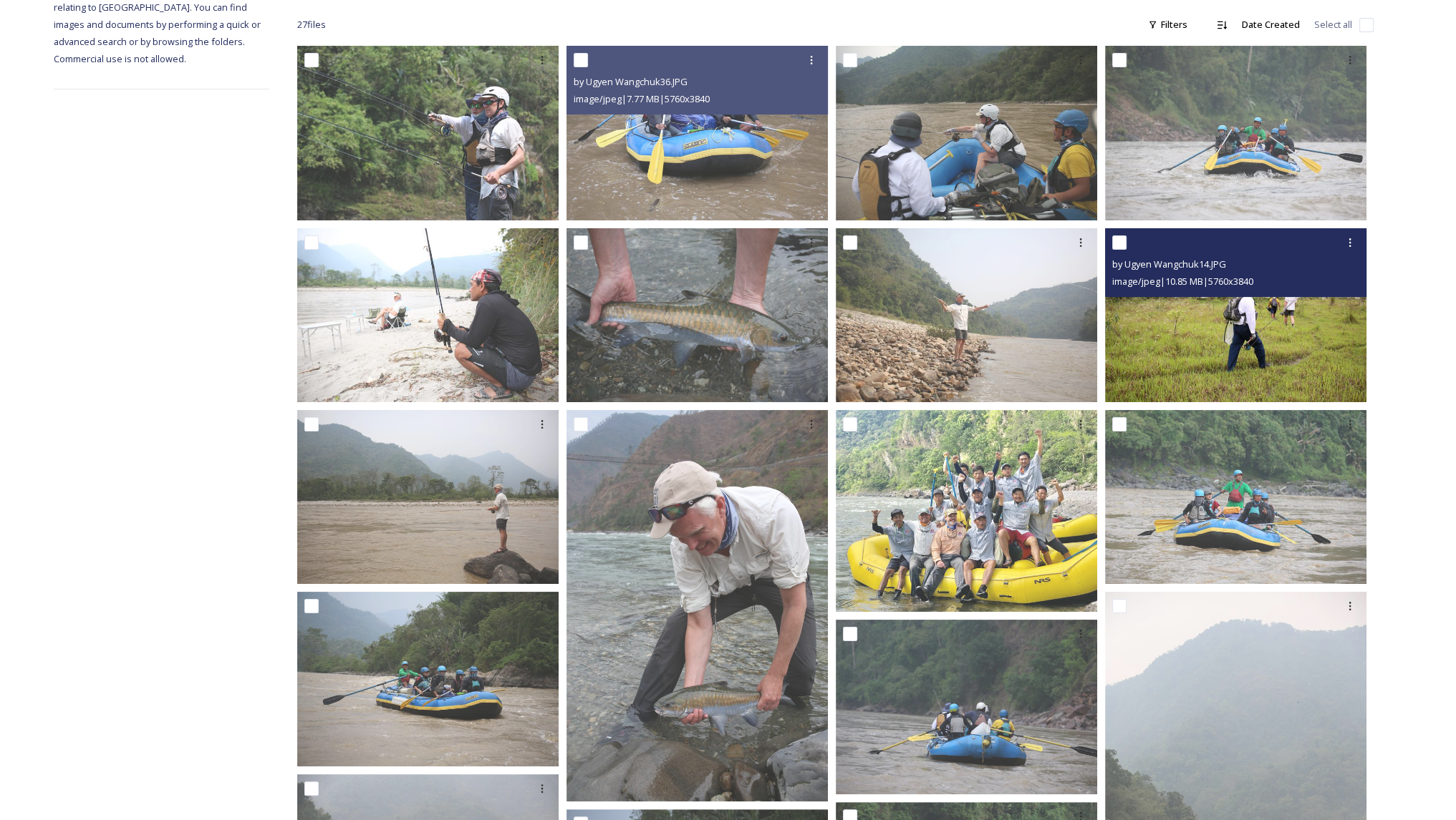
click at [1226, 322] on img at bounding box center [1235, 314] width 262 height 174
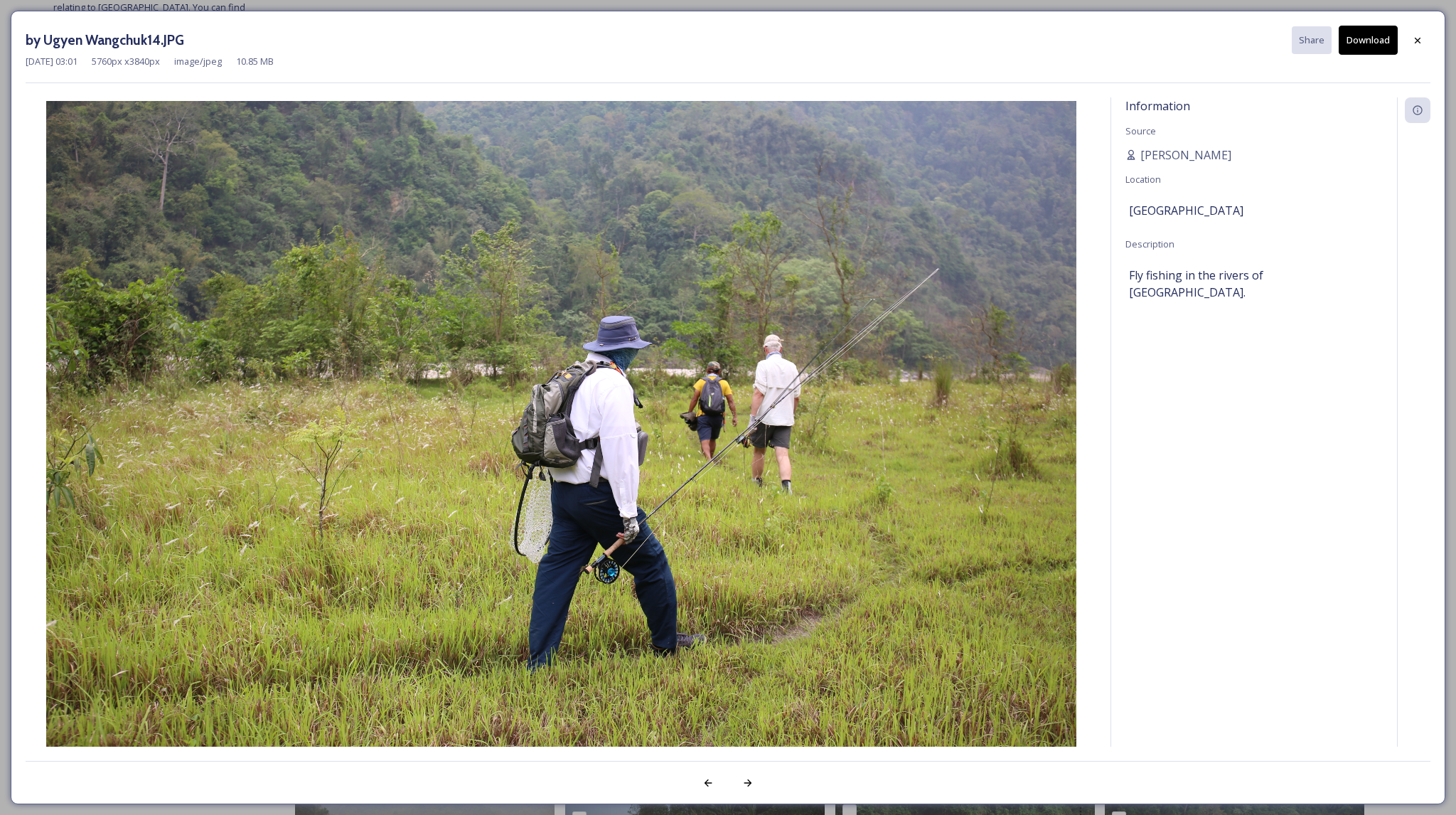
click at [1366, 51] on button "Download" at bounding box center [1369, 40] width 59 height 29
click at [1413, 37] on icon at bounding box center [1418, 41] width 11 height 11
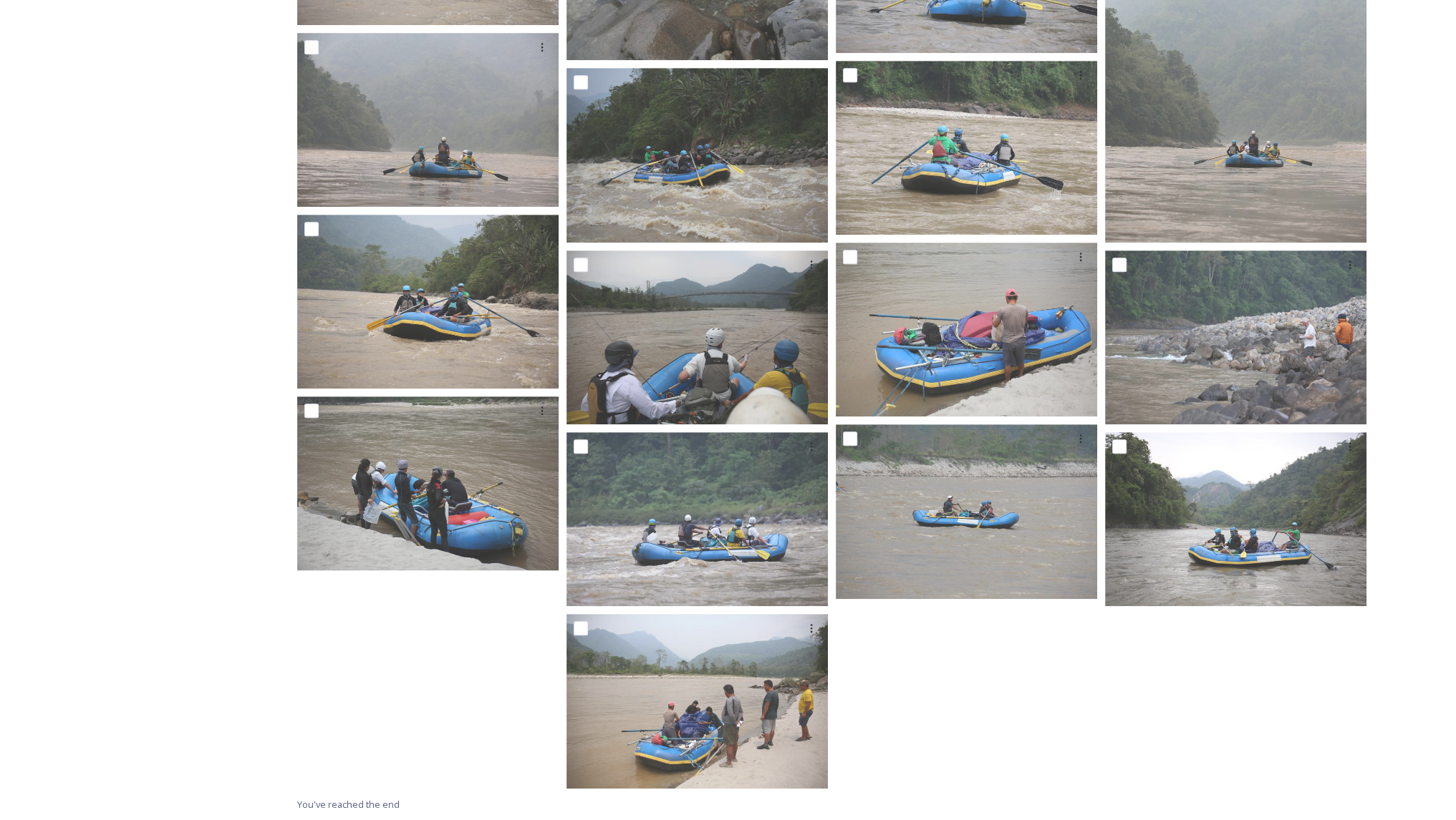
scroll to position [0, 0]
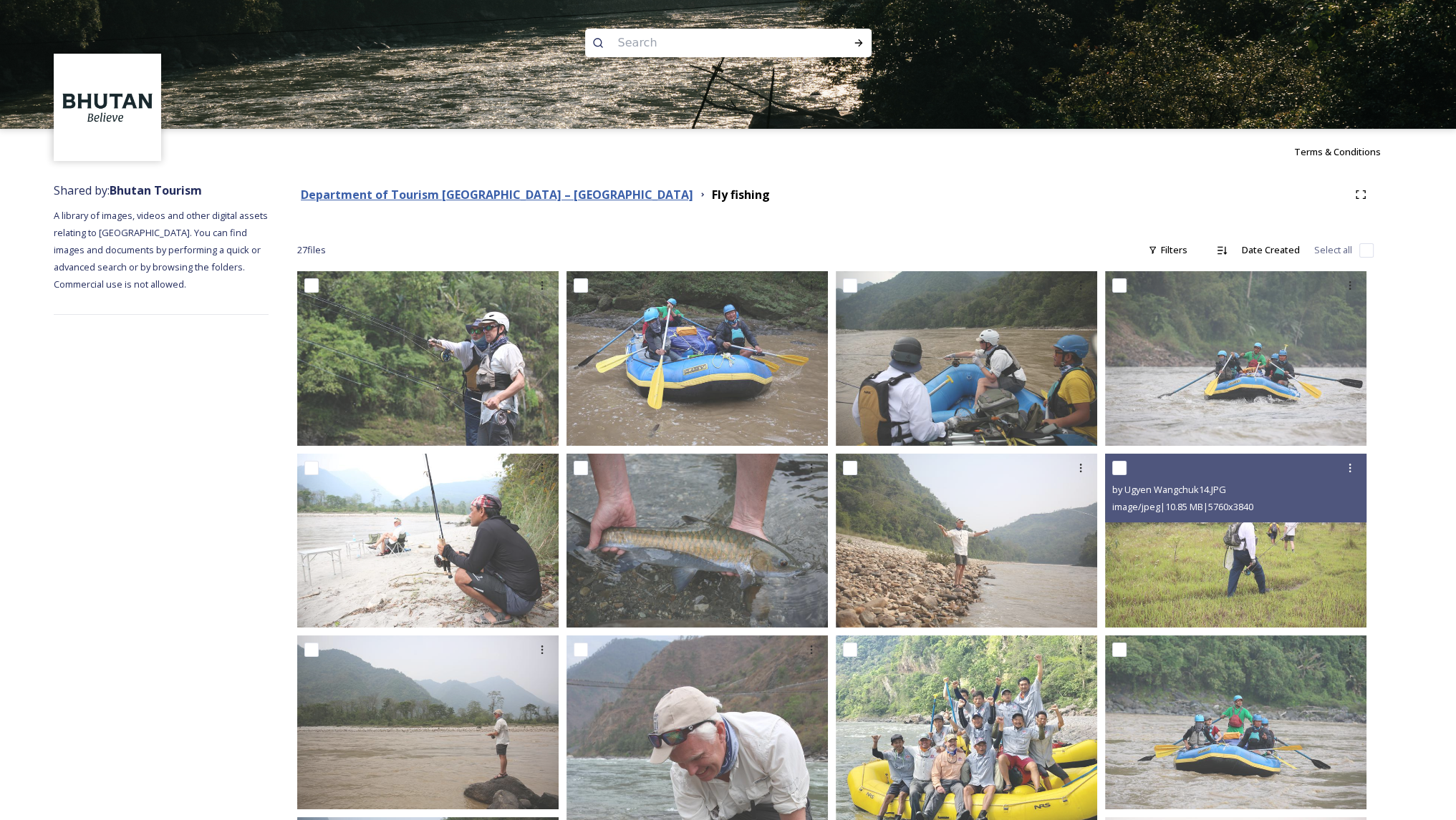
click at [539, 194] on strong "Department of Tourism [GEOGRAPHIC_DATA] – [GEOGRAPHIC_DATA]" at bounding box center [497, 194] width 392 height 16
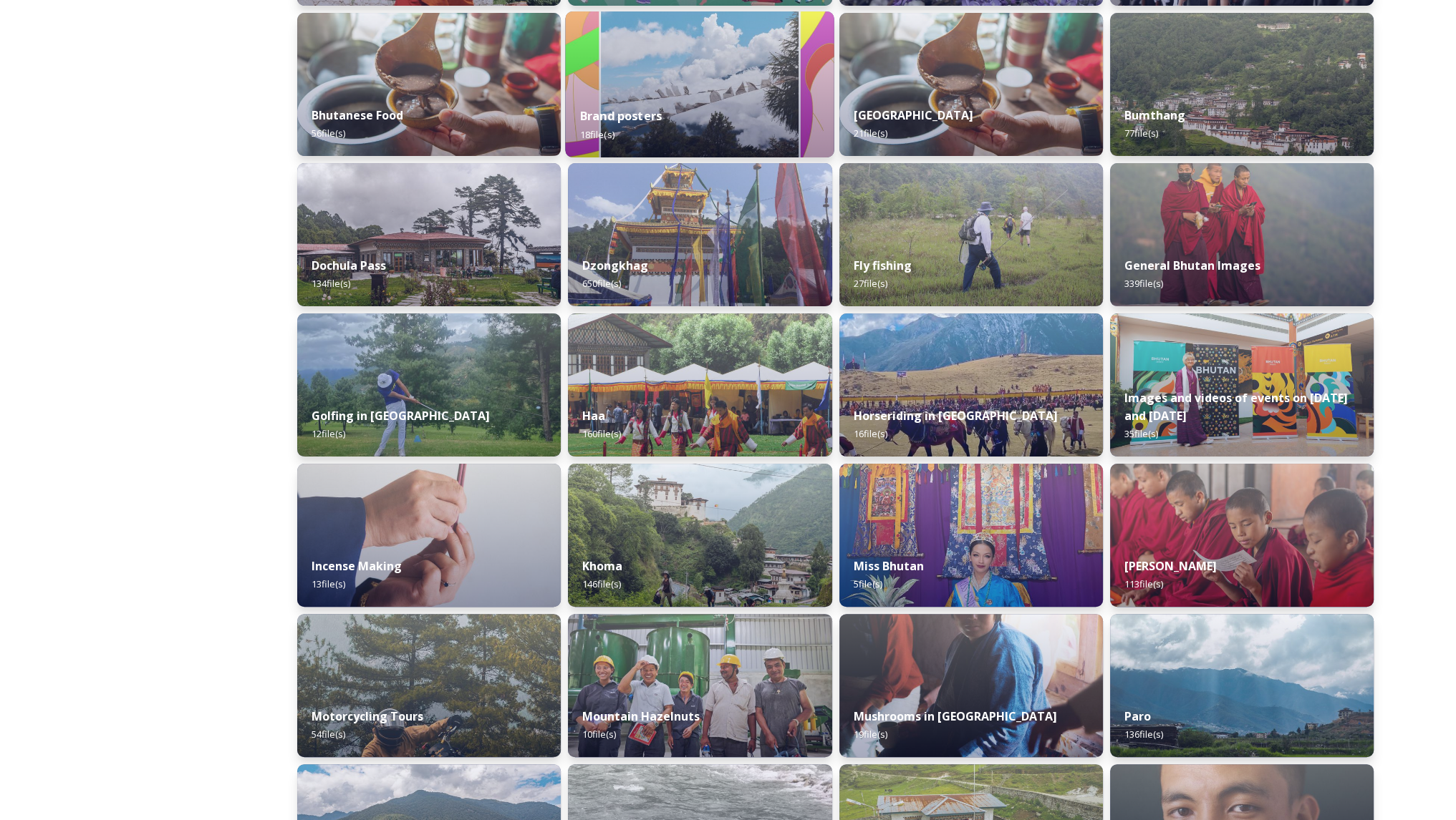
scroll to position [413, 0]
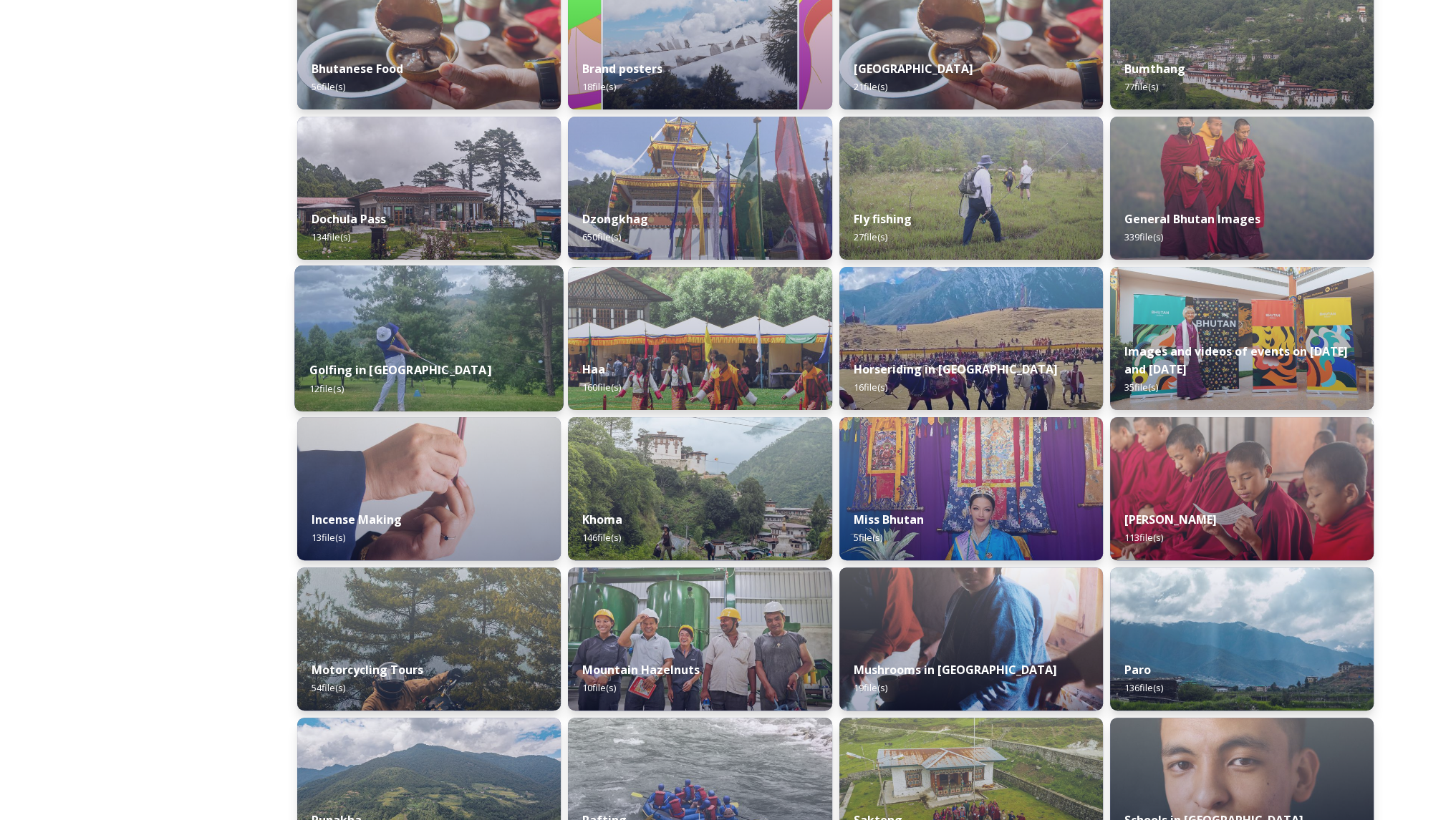
click at [460, 334] on img at bounding box center [429, 338] width 269 height 146
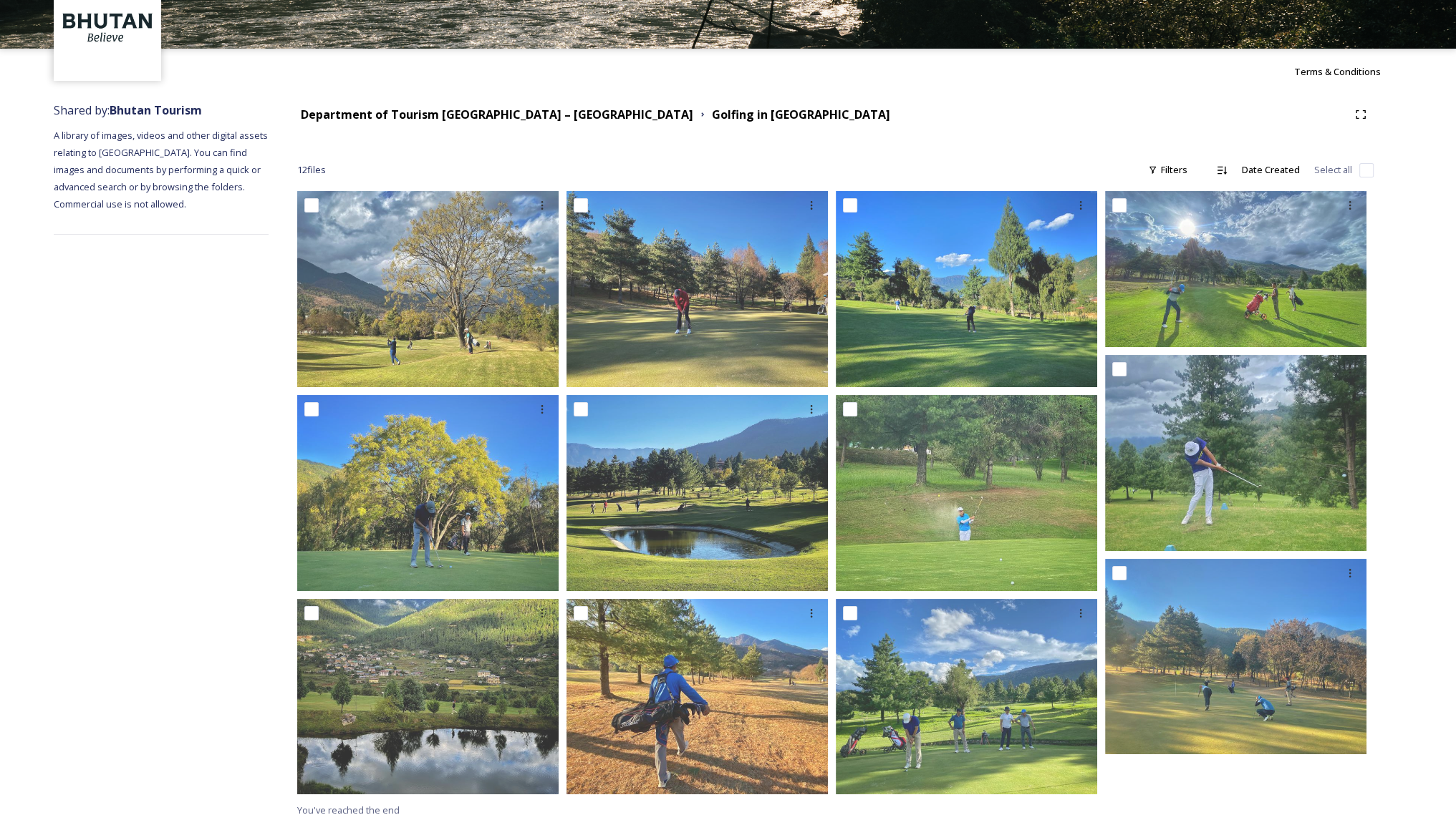
scroll to position [86, 0]
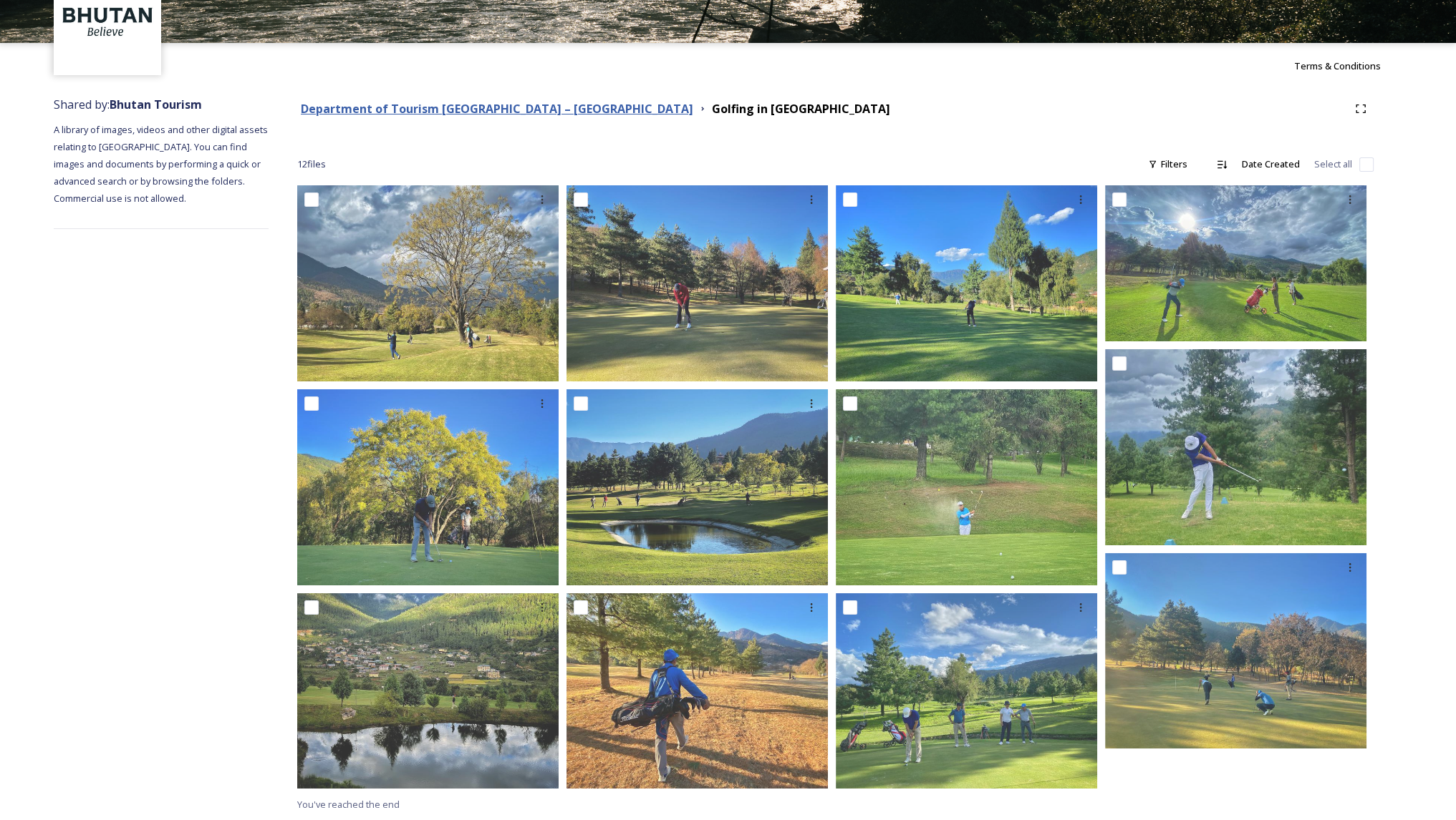
click at [499, 115] on strong "Department of Tourism [GEOGRAPHIC_DATA] – [GEOGRAPHIC_DATA]" at bounding box center [497, 109] width 392 height 16
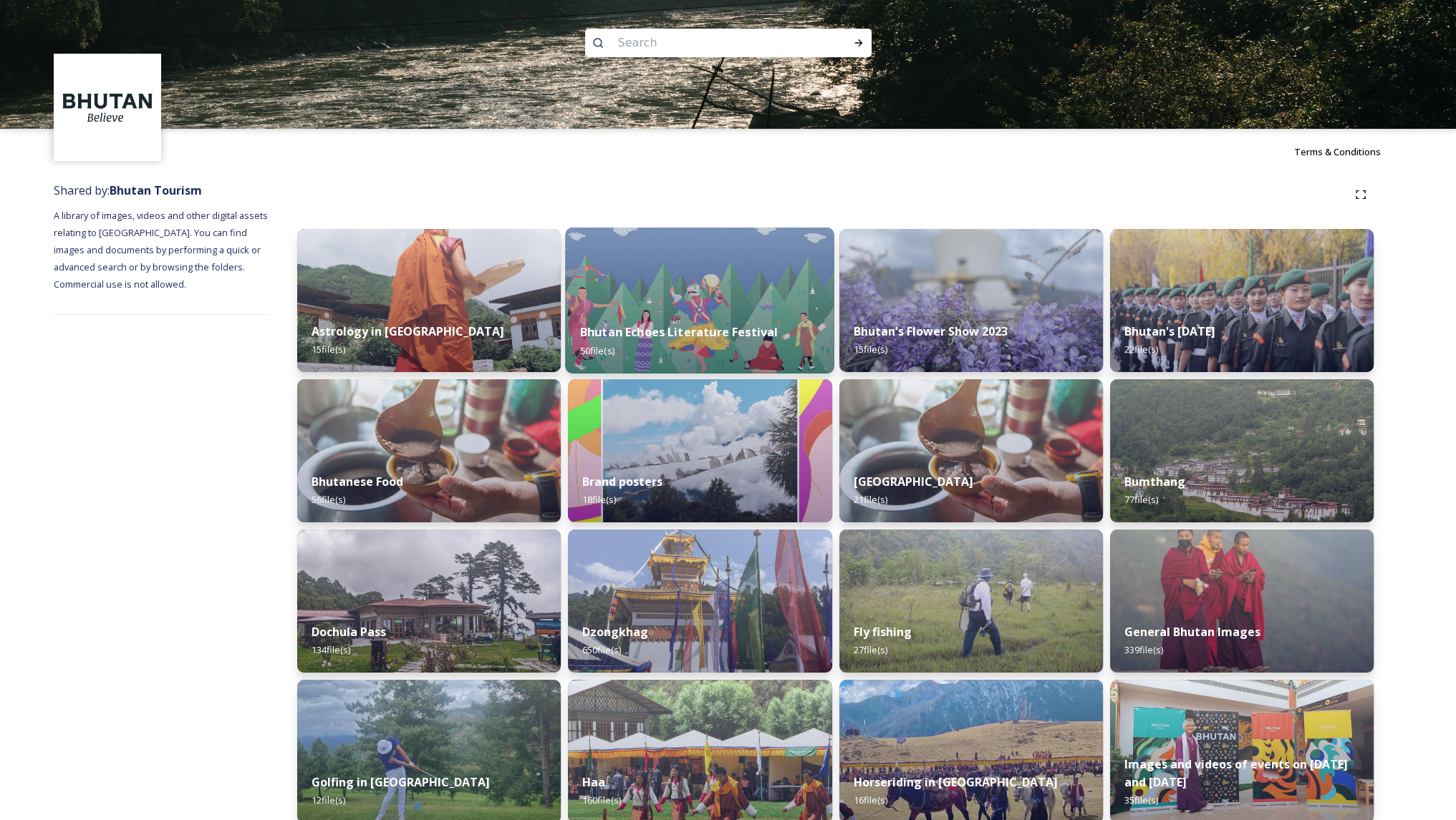
click at [720, 278] on img at bounding box center [700, 300] width 269 height 146
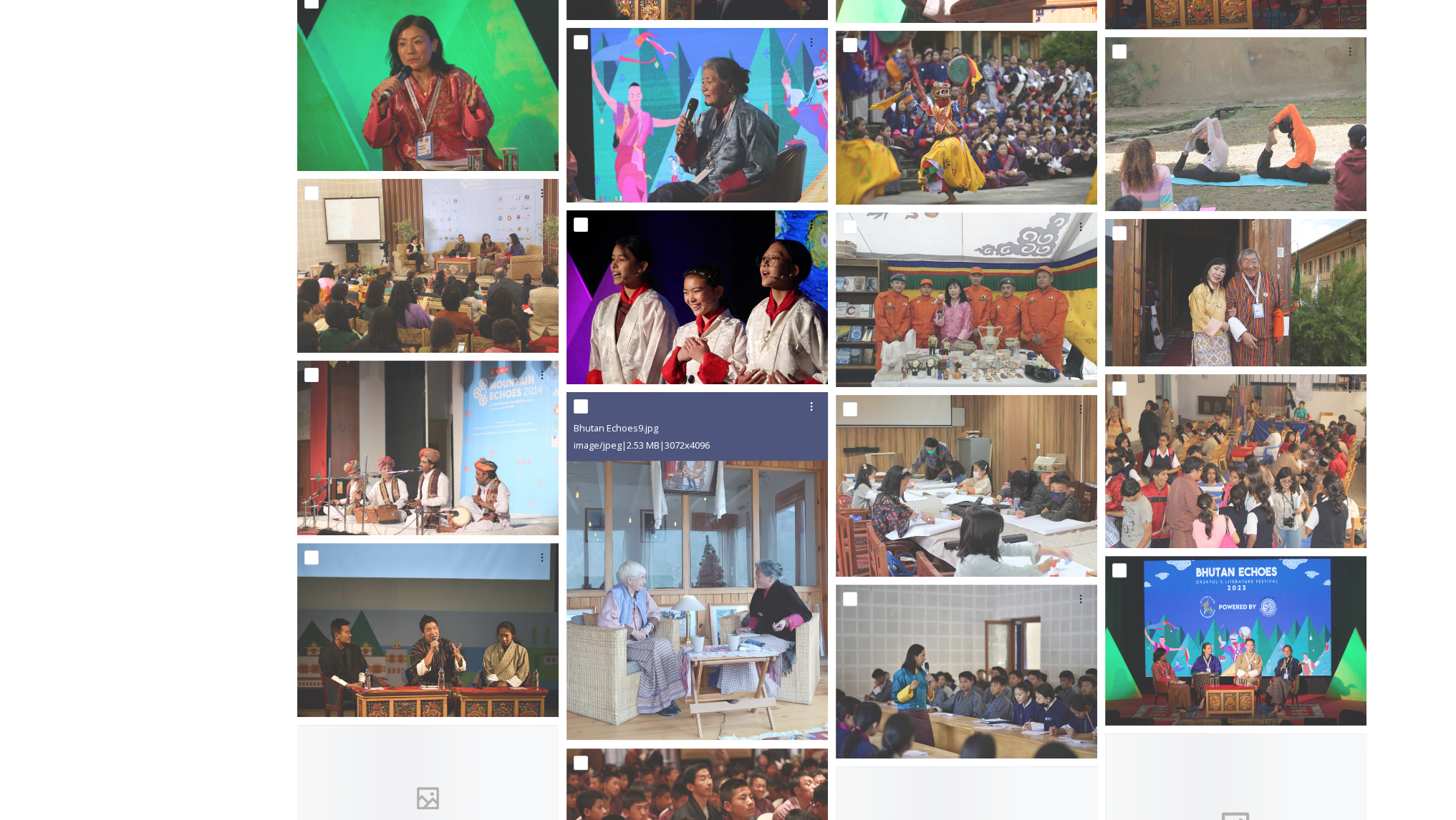
scroll to position [426, 0]
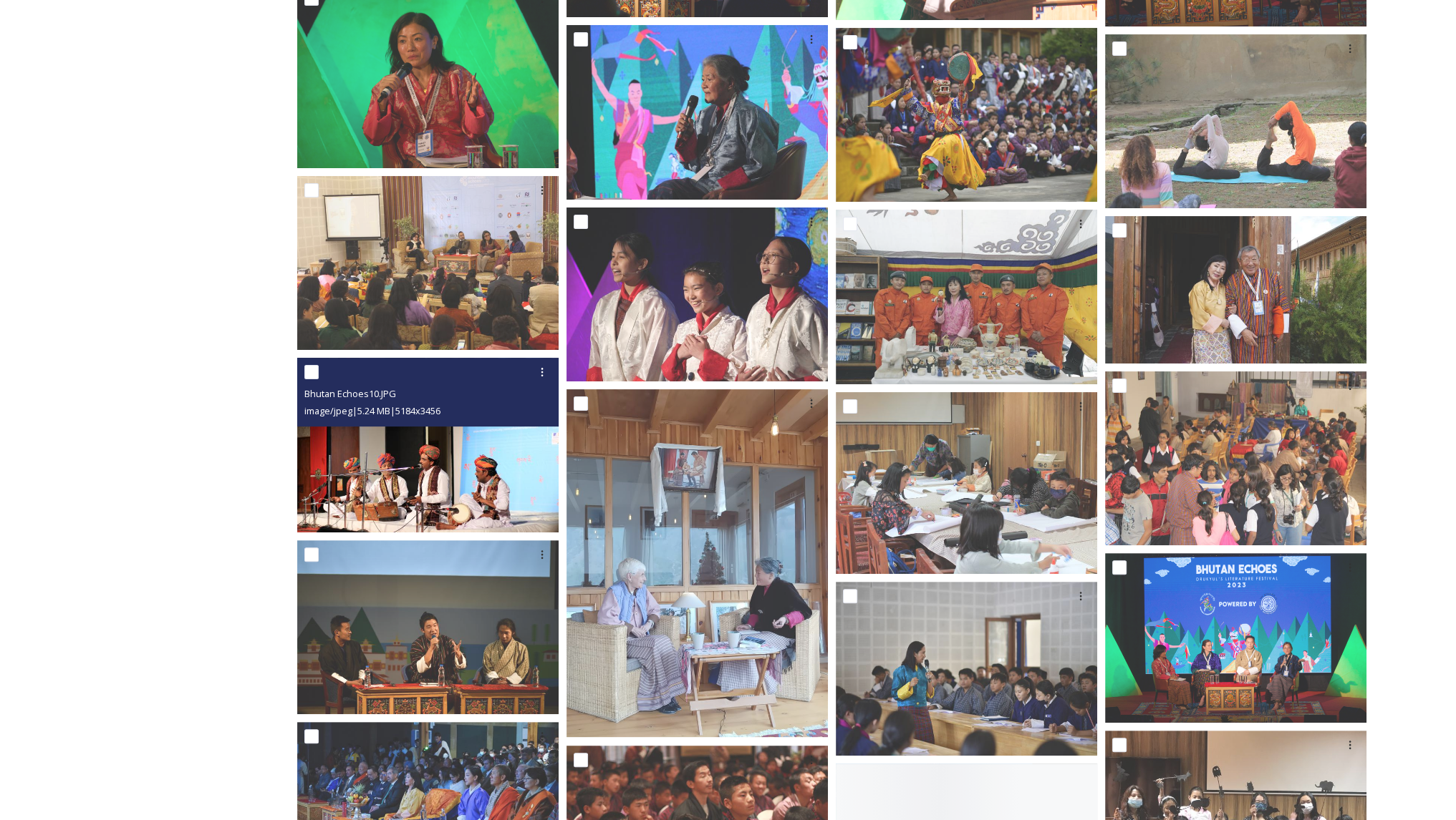
click at [470, 471] on img at bounding box center [427, 445] width 262 height 174
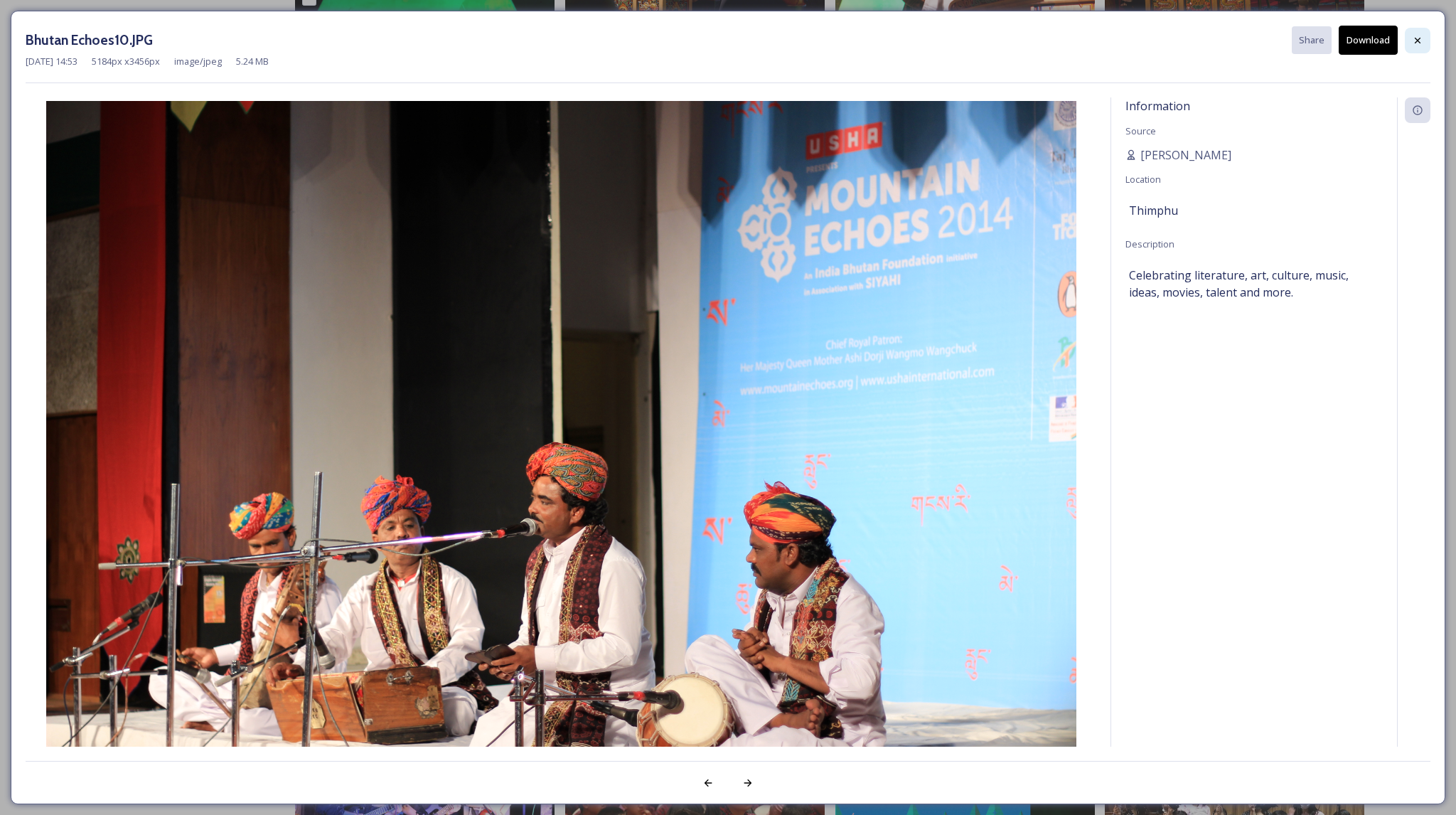
click at [1418, 45] on div at bounding box center [1418, 41] width 25 height 25
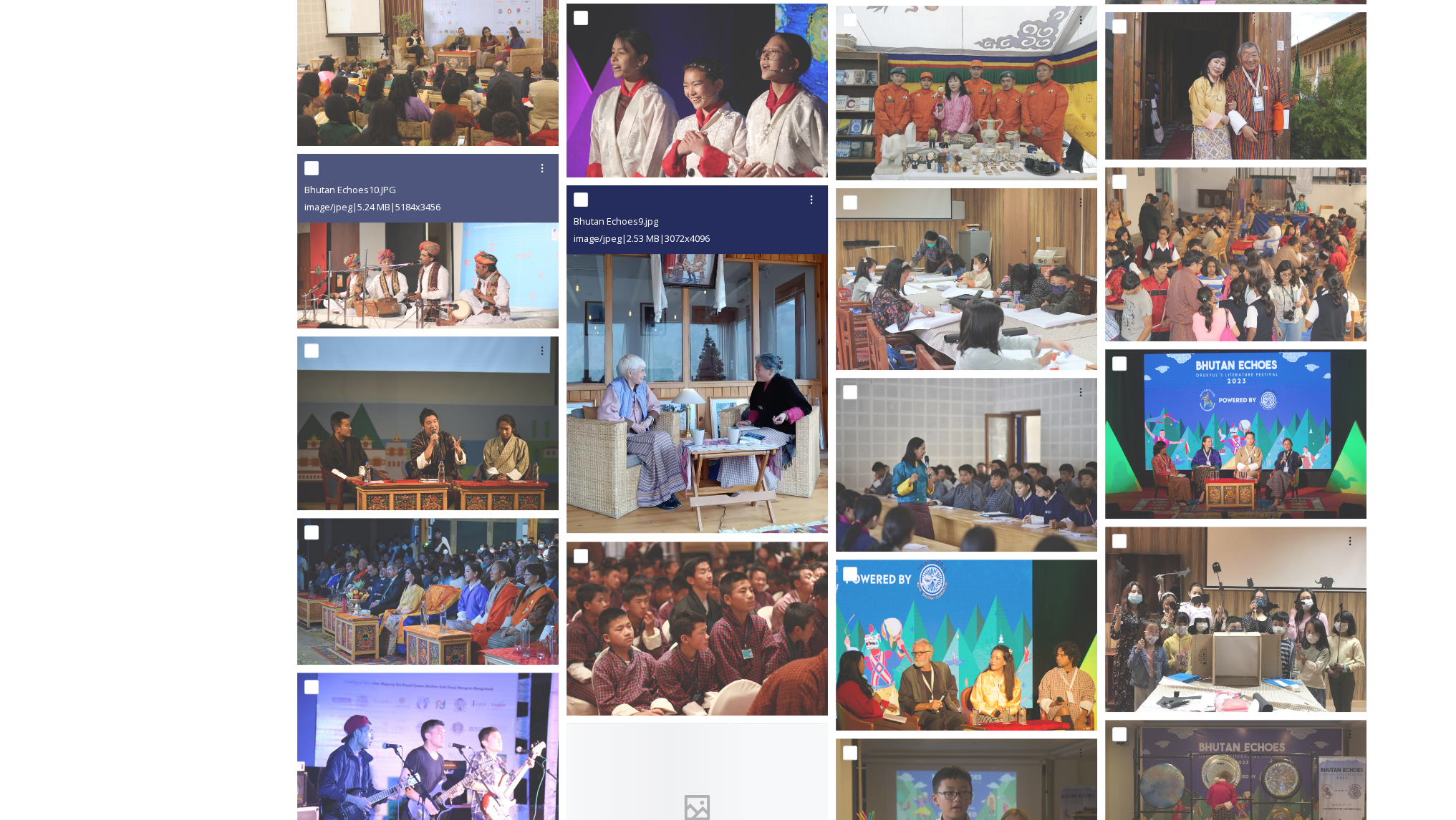
scroll to position [641, 0]
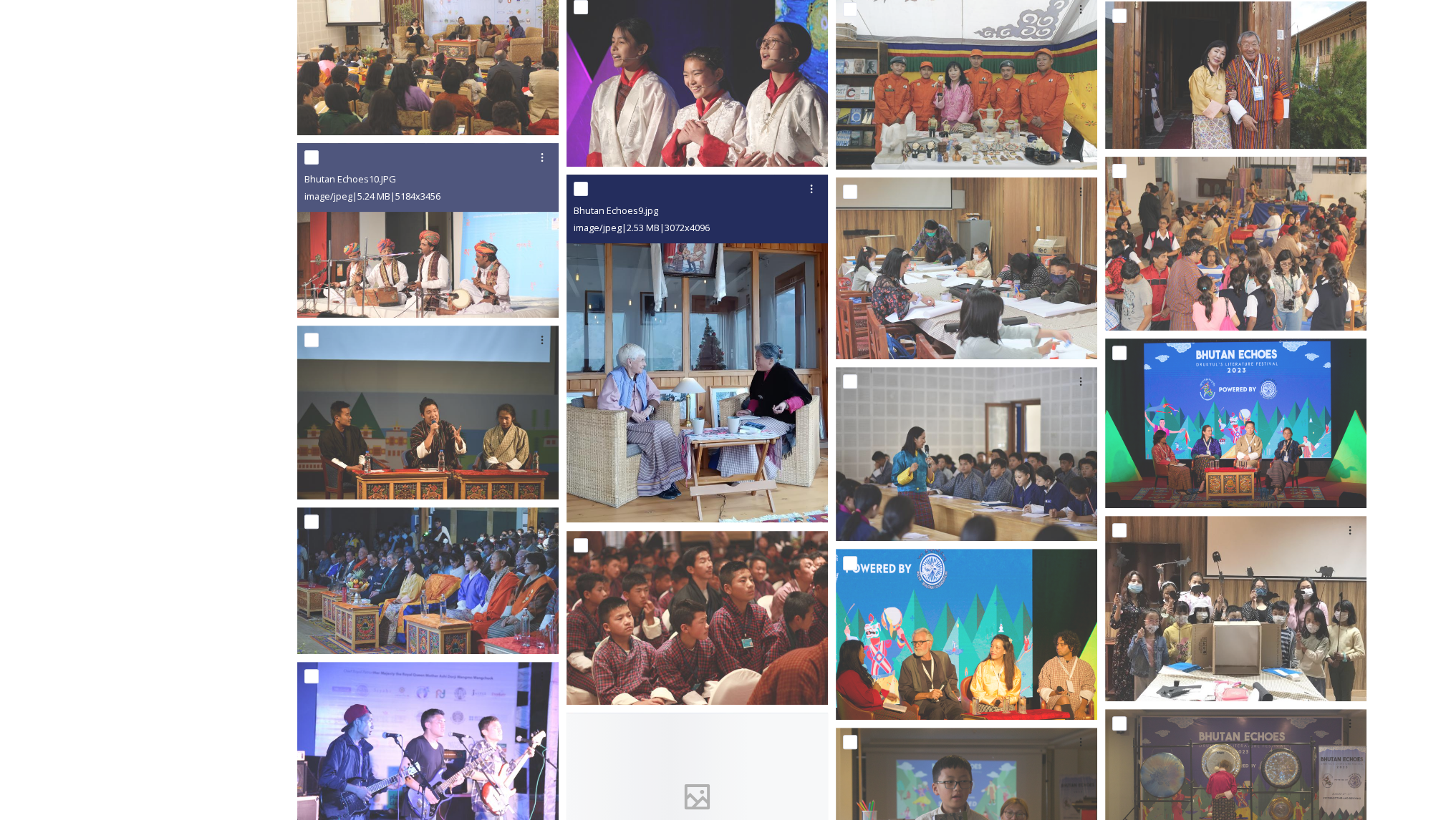
click at [736, 339] on img at bounding box center [697, 348] width 262 height 348
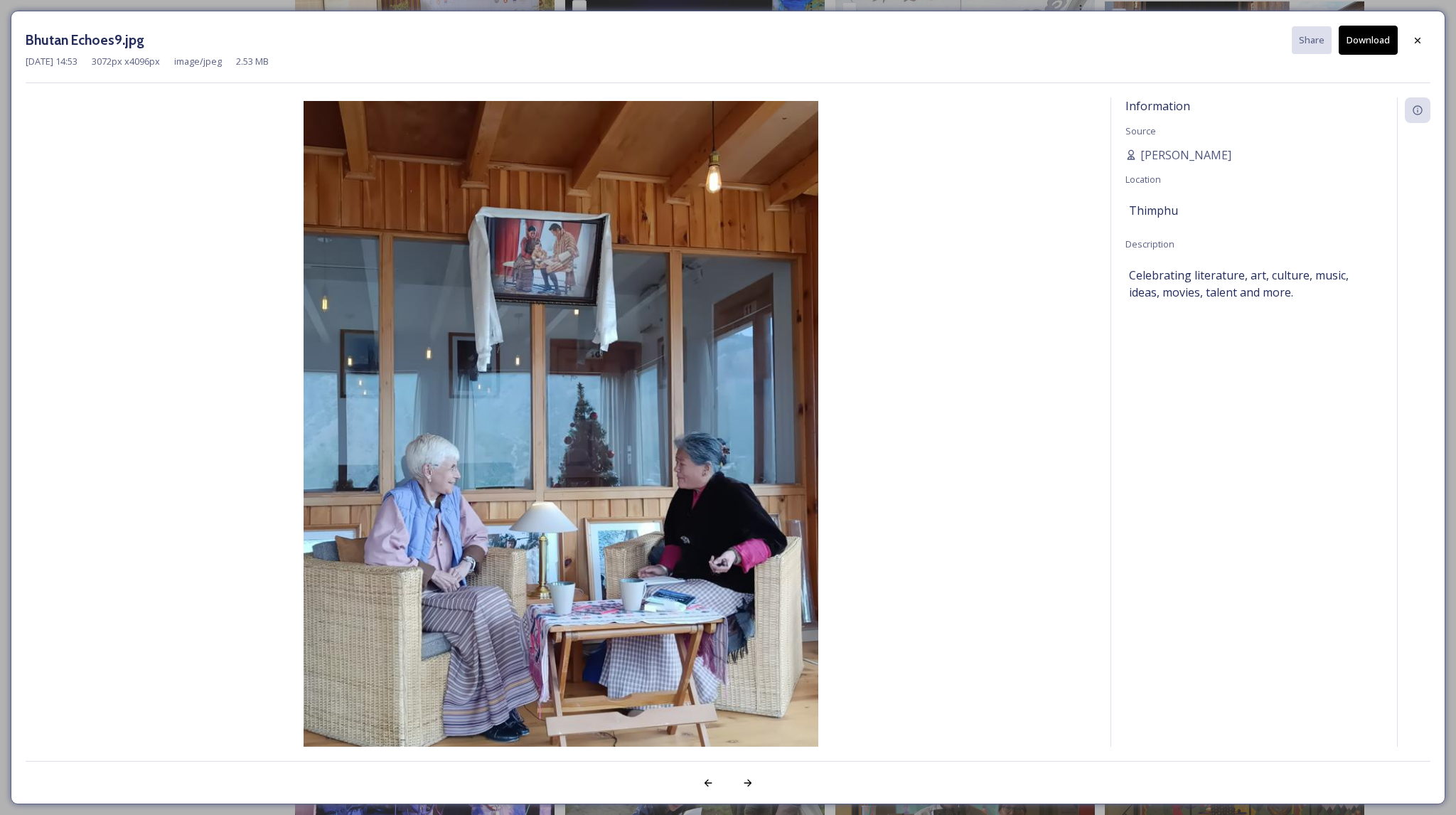
click at [1362, 55] on div "[DATE] 14:53 3072 px x 4096 px image/jpeg 2.53 MB" at bounding box center [728, 61] width 1405 height 14
click at [1359, 41] on button "Download" at bounding box center [1369, 40] width 59 height 29
click at [1420, 42] on icon at bounding box center [1418, 41] width 11 height 11
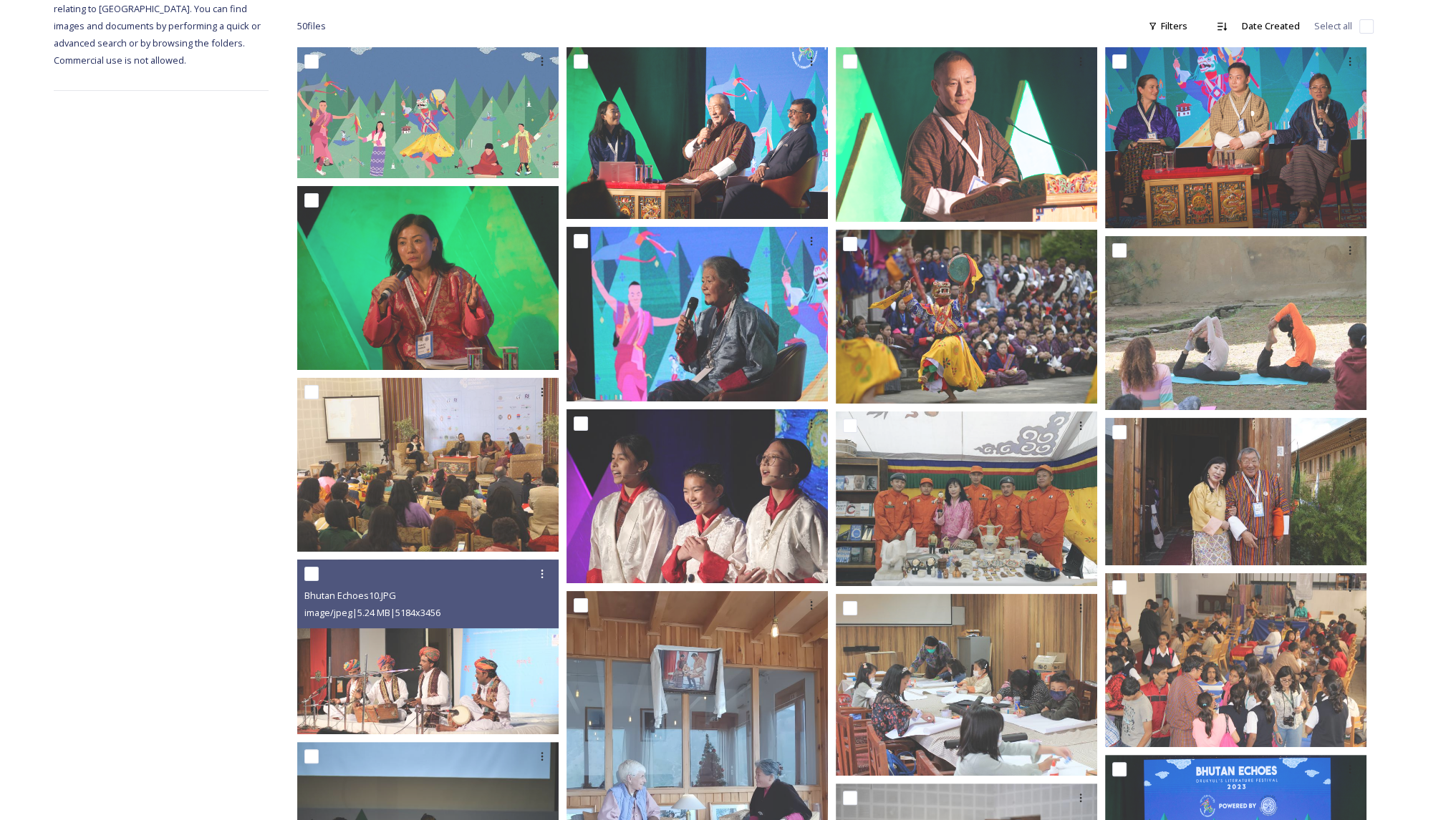
scroll to position [0, 0]
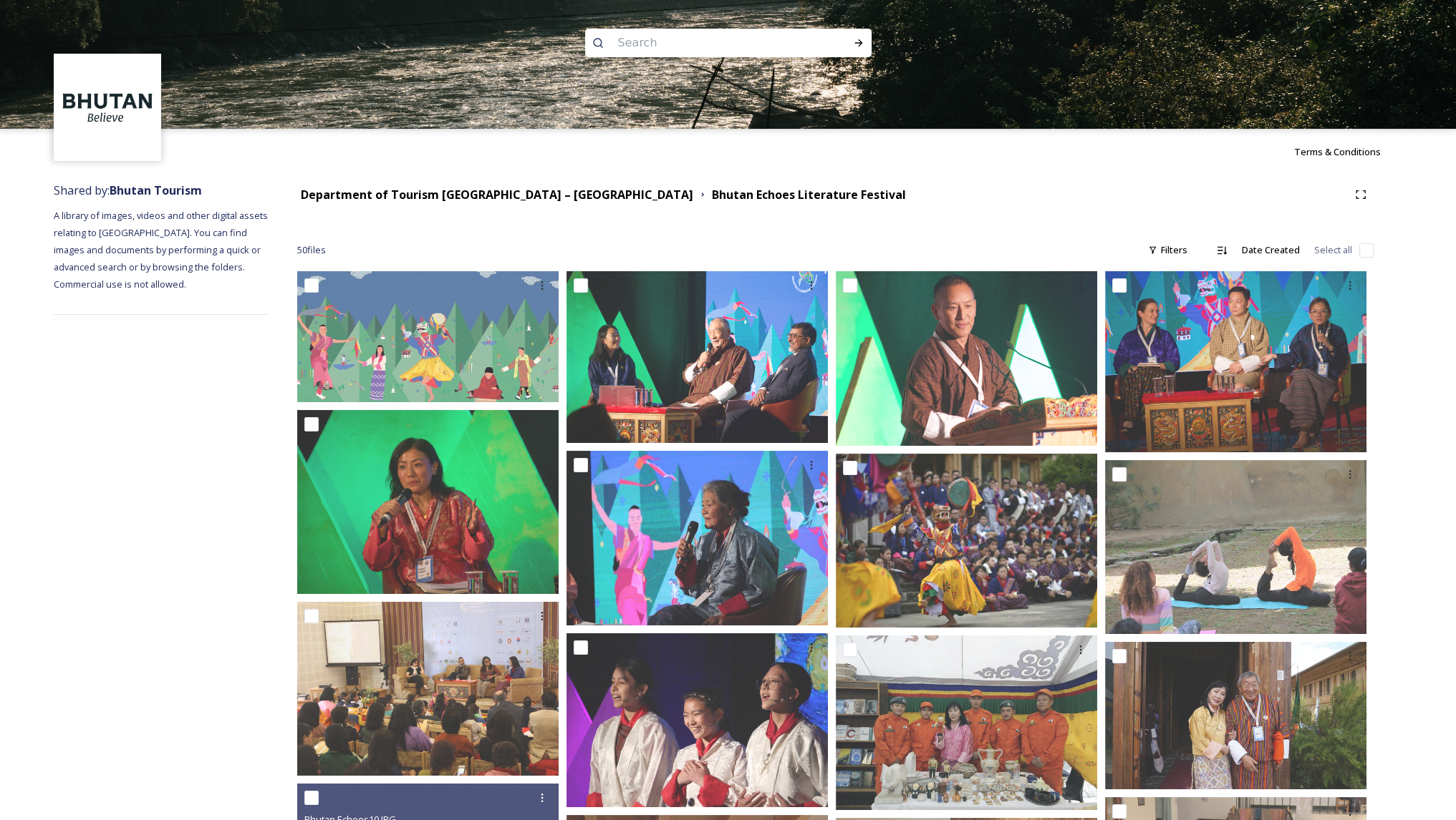
click at [517, 182] on div "Department of Tourism [GEOGRAPHIC_DATA] – Brand Centre [GEOGRAPHIC_DATA] Echoes…" at bounding box center [835, 194] width 1077 height 26
click at [507, 188] on strong "Department of Tourism [GEOGRAPHIC_DATA] – [GEOGRAPHIC_DATA]" at bounding box center [497, 194] width 392 height 16
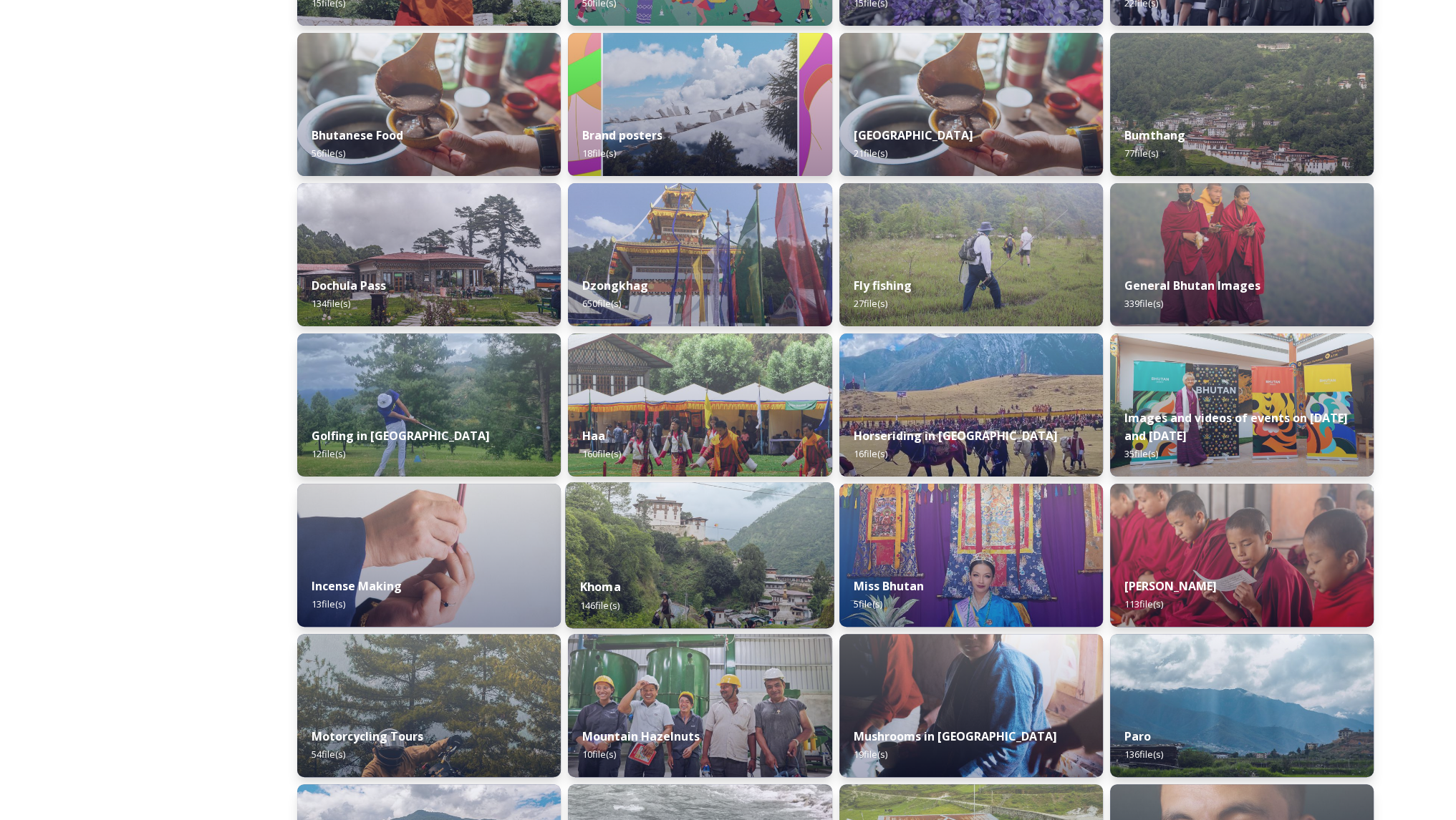
scroll to position [226, 0]
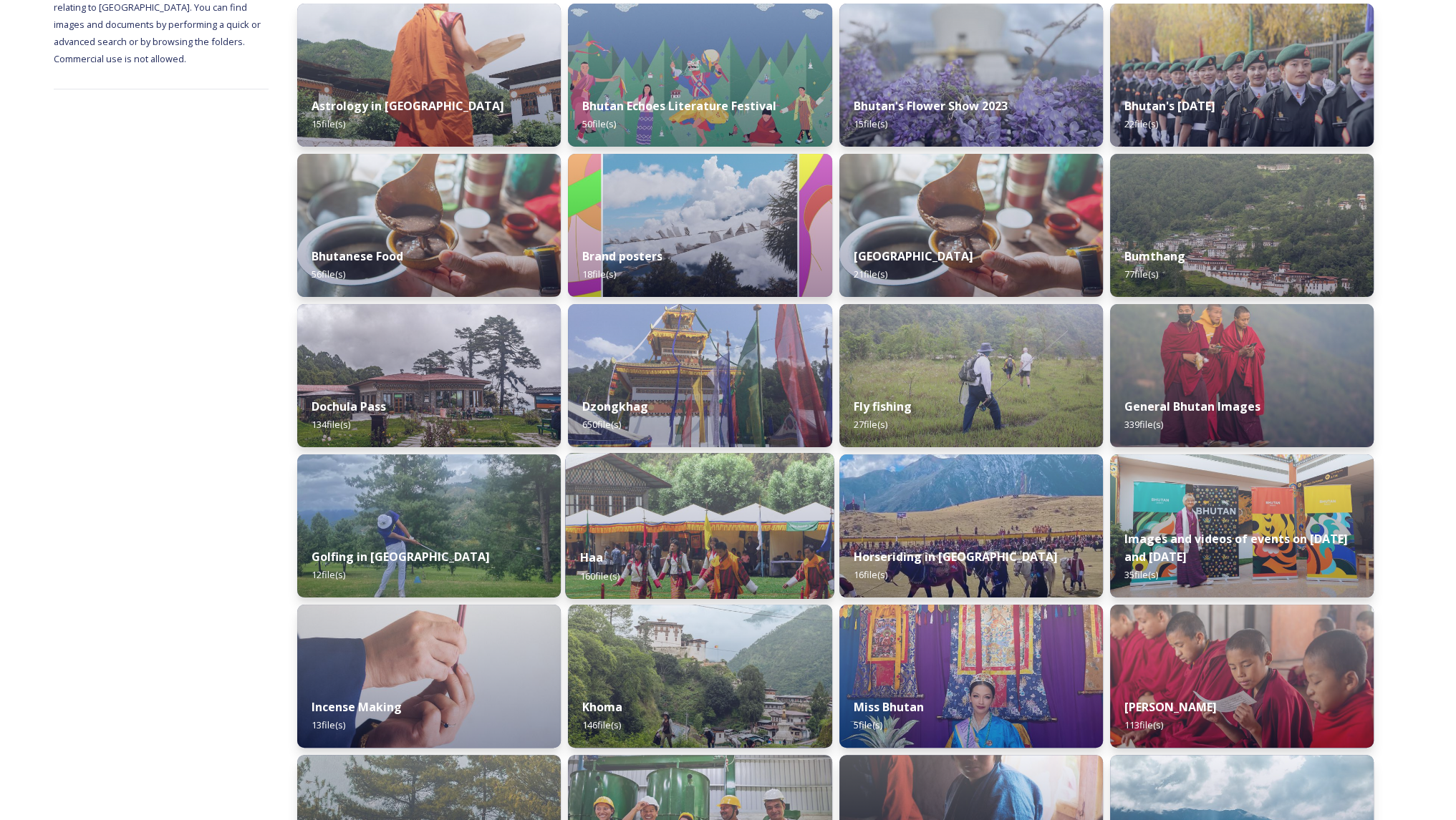
click at [650, 538] on div "Haa 160 file(s)" at bounding box center [700, 566] width 269 height 65
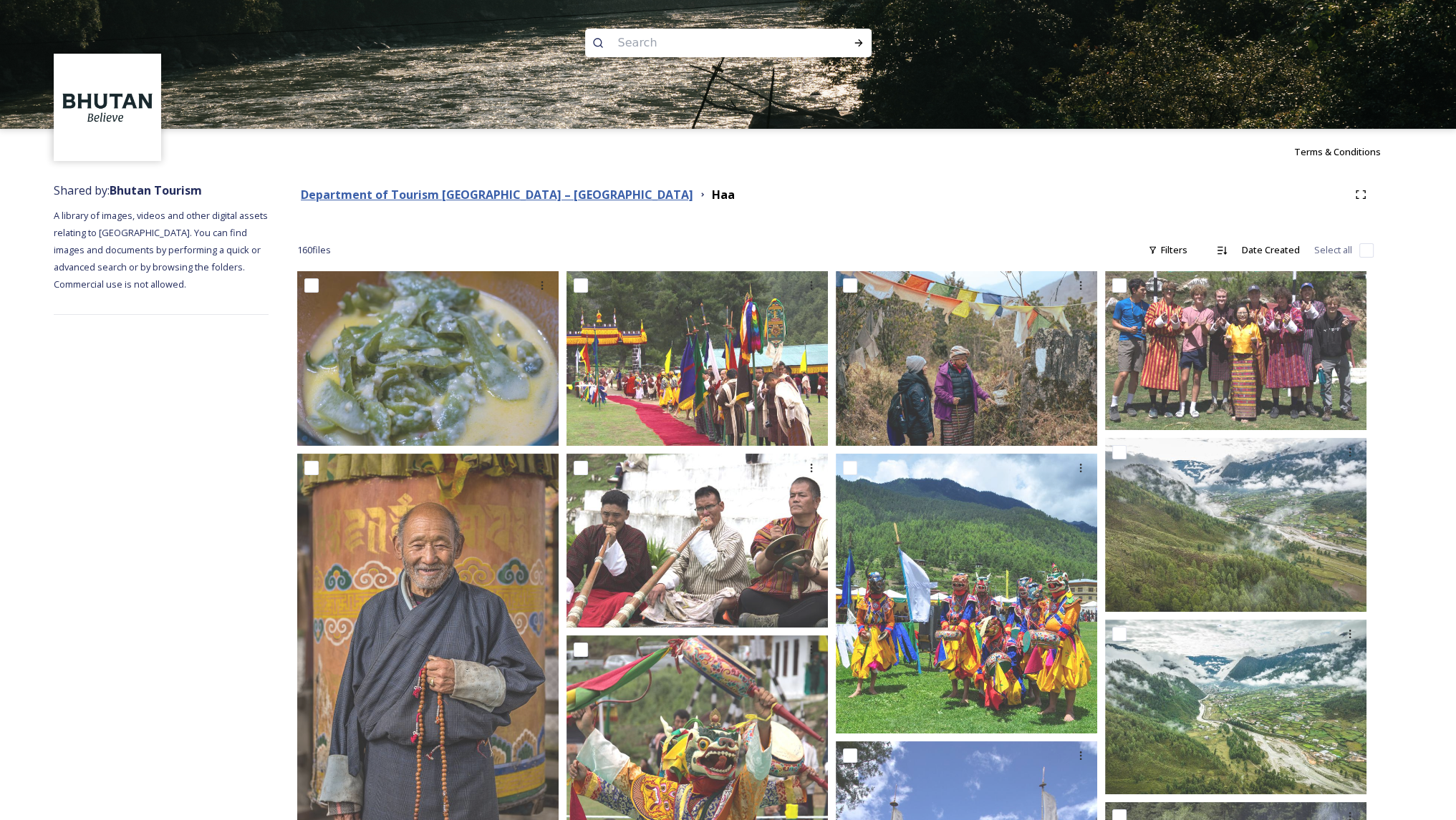
click at [523, 186] on strong "Department of Tourism [GEOGRAPHIC_DATA] – [GEOGRAPHIC_DATA]" at bounding box center [497, 194] width 392 height 16
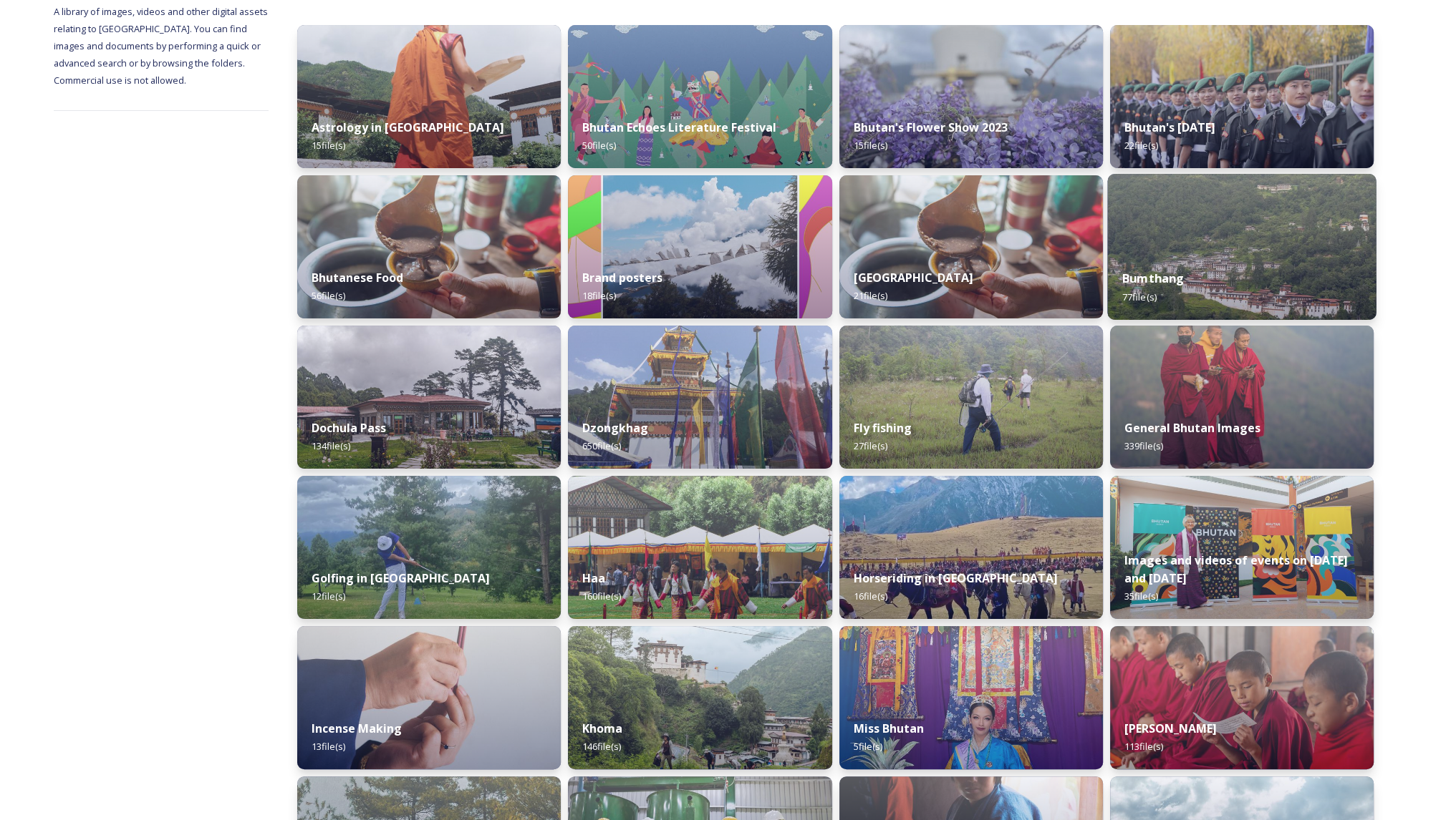
scroll to position [207, 0]
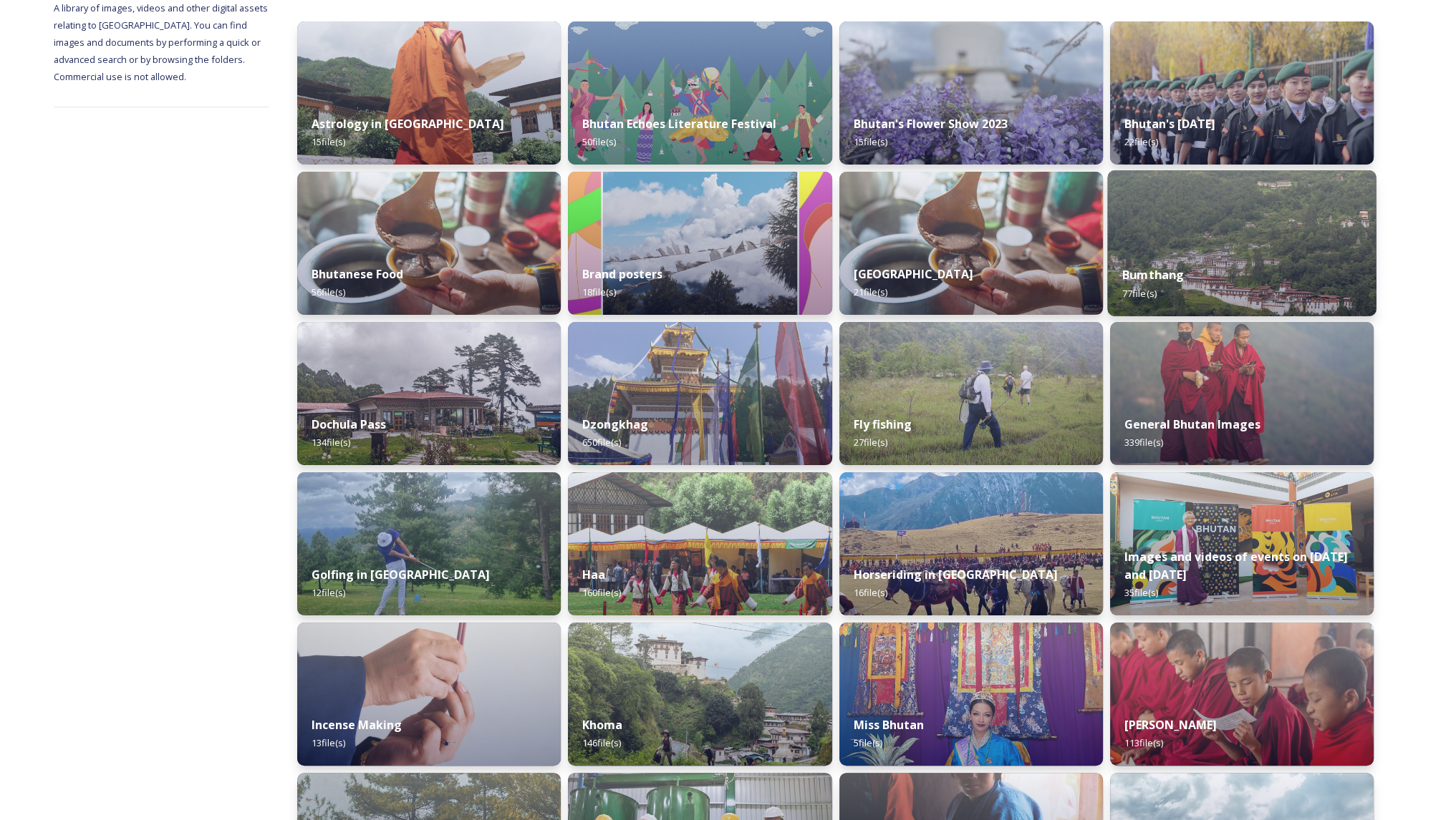
click at [1233, 227] on img at bounding box center [1241, 243] width 269 height 146
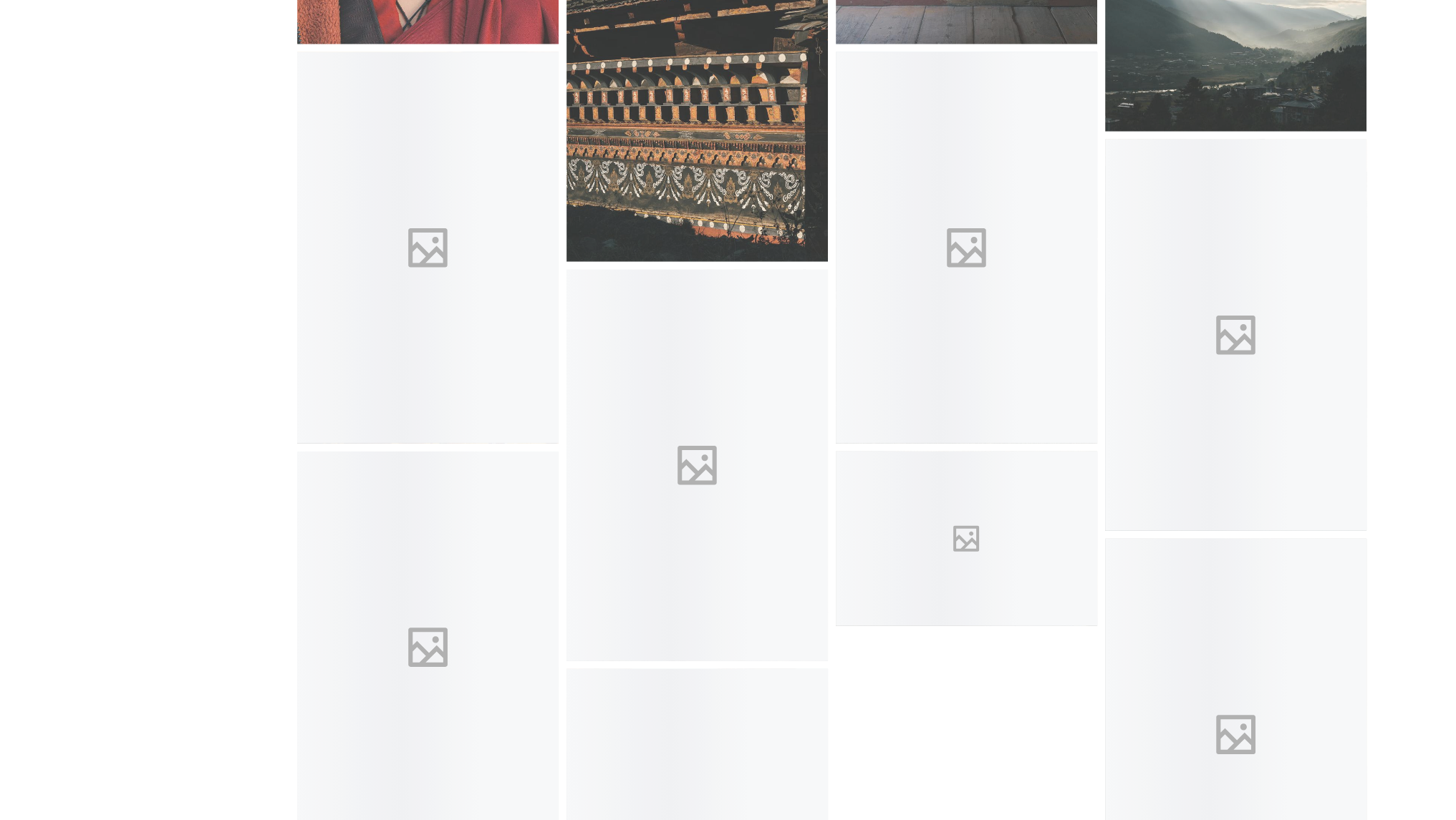
scroll to position [5273, 0]
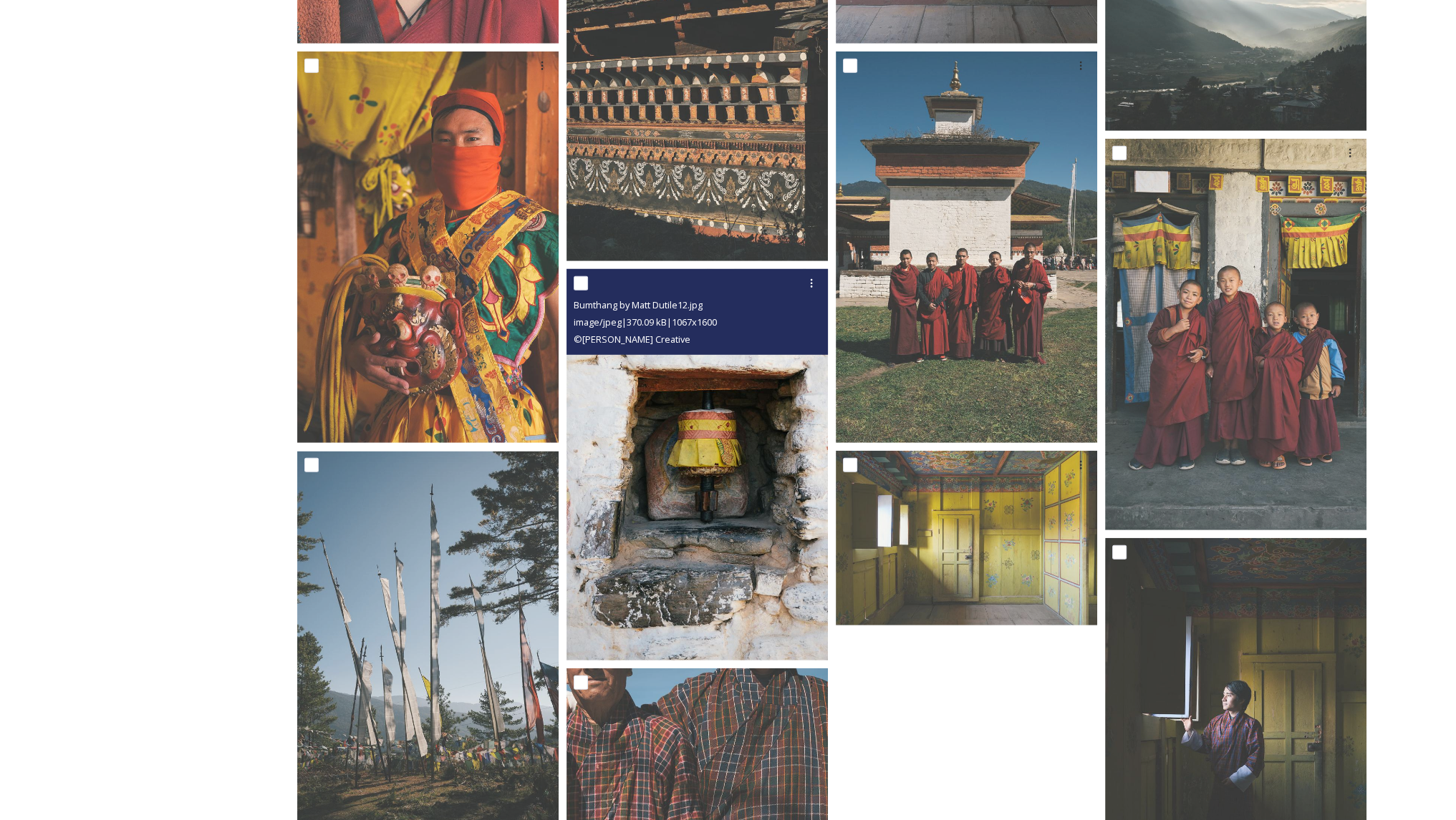
click at [684, 467] on img at bounding box center [697, 464] width 262 height 391
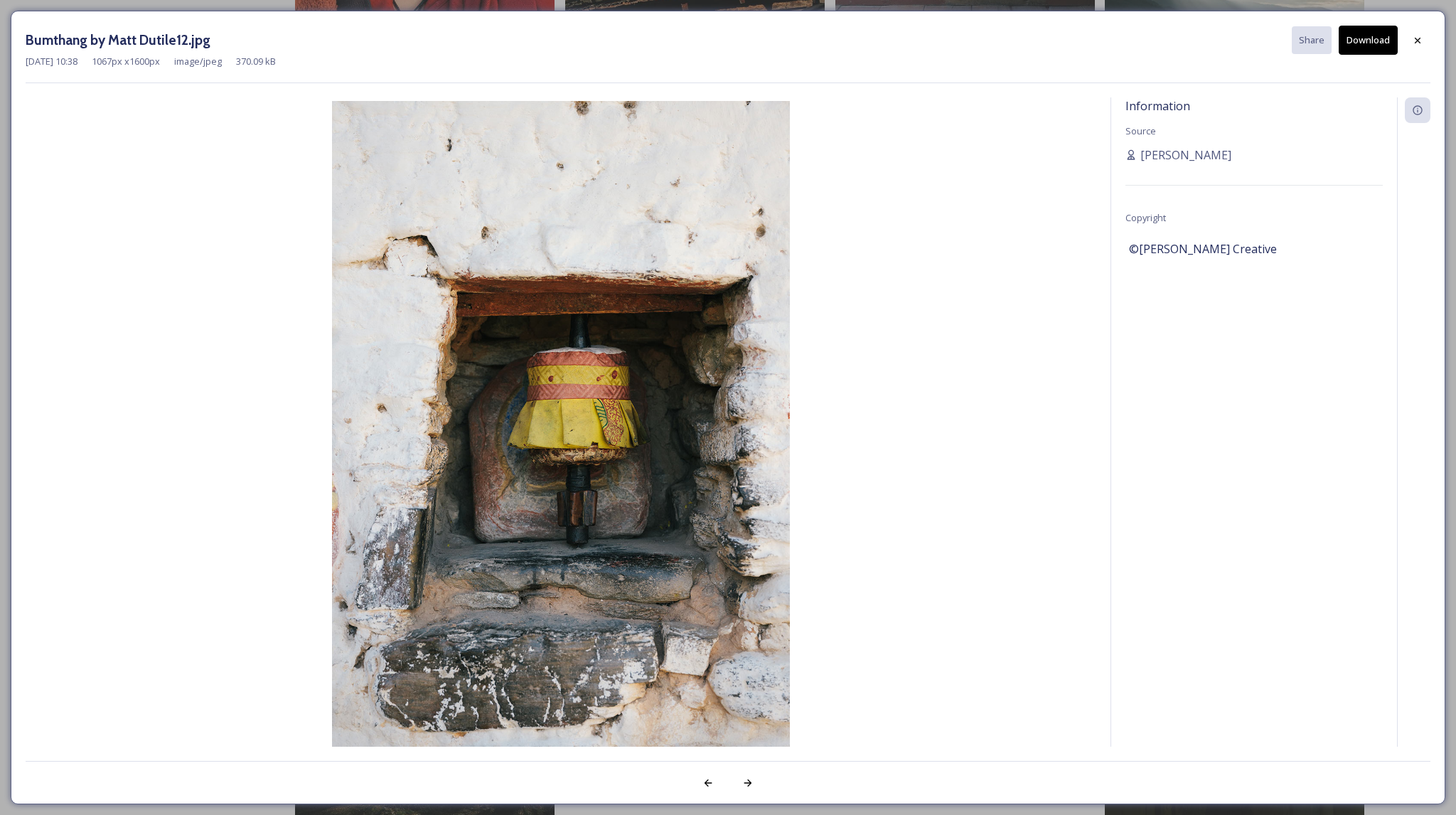
click at [1362, 35] on button "Download" at bounding box center [1369, 40] width 59 height 29
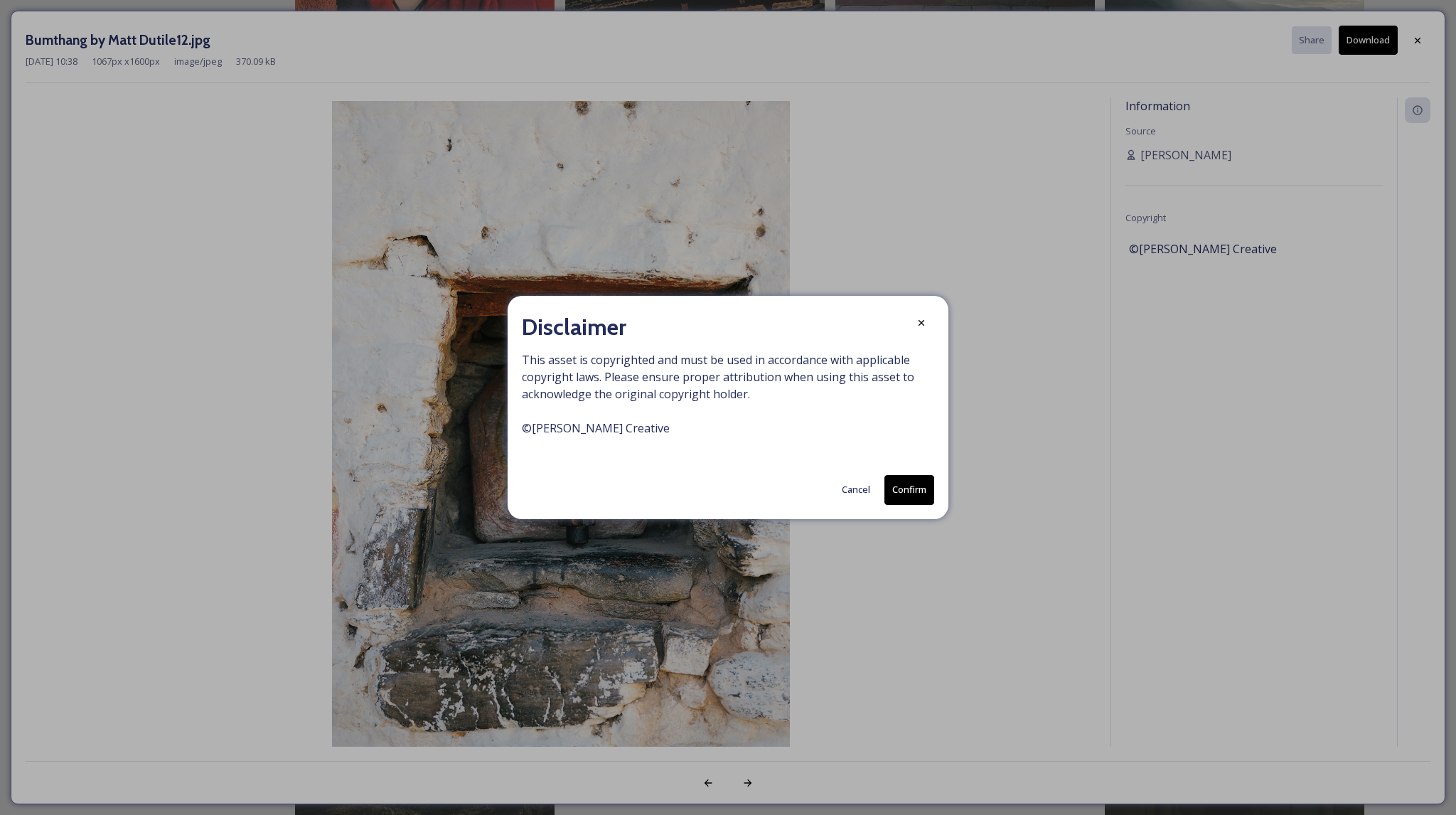
click at [854, 484] on button "Cancel" at bounding box center [856, 490] width 43 height 28
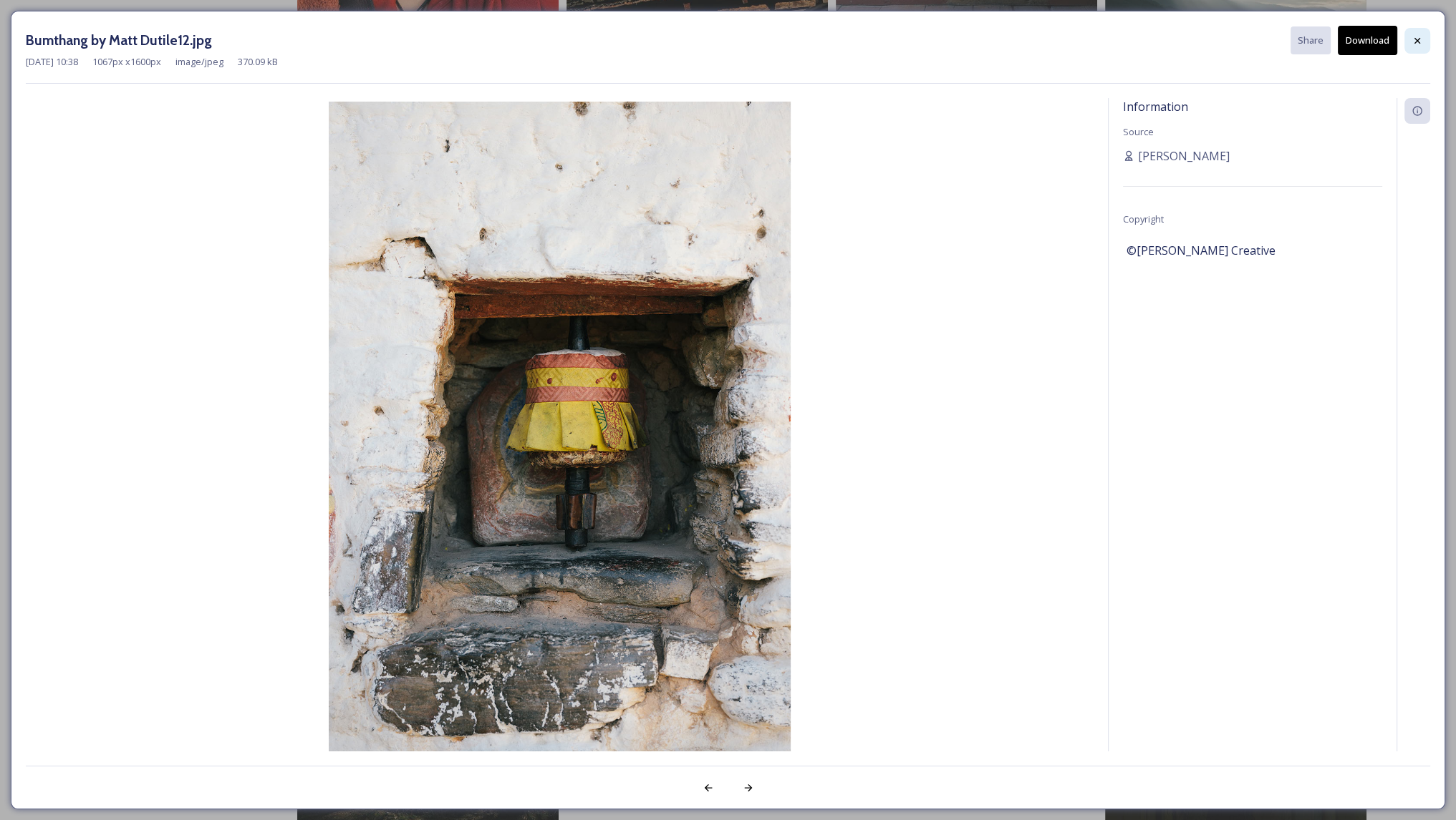
click at [1412, 44] on icon at bounding box center [1417, 41] width 11 height 11
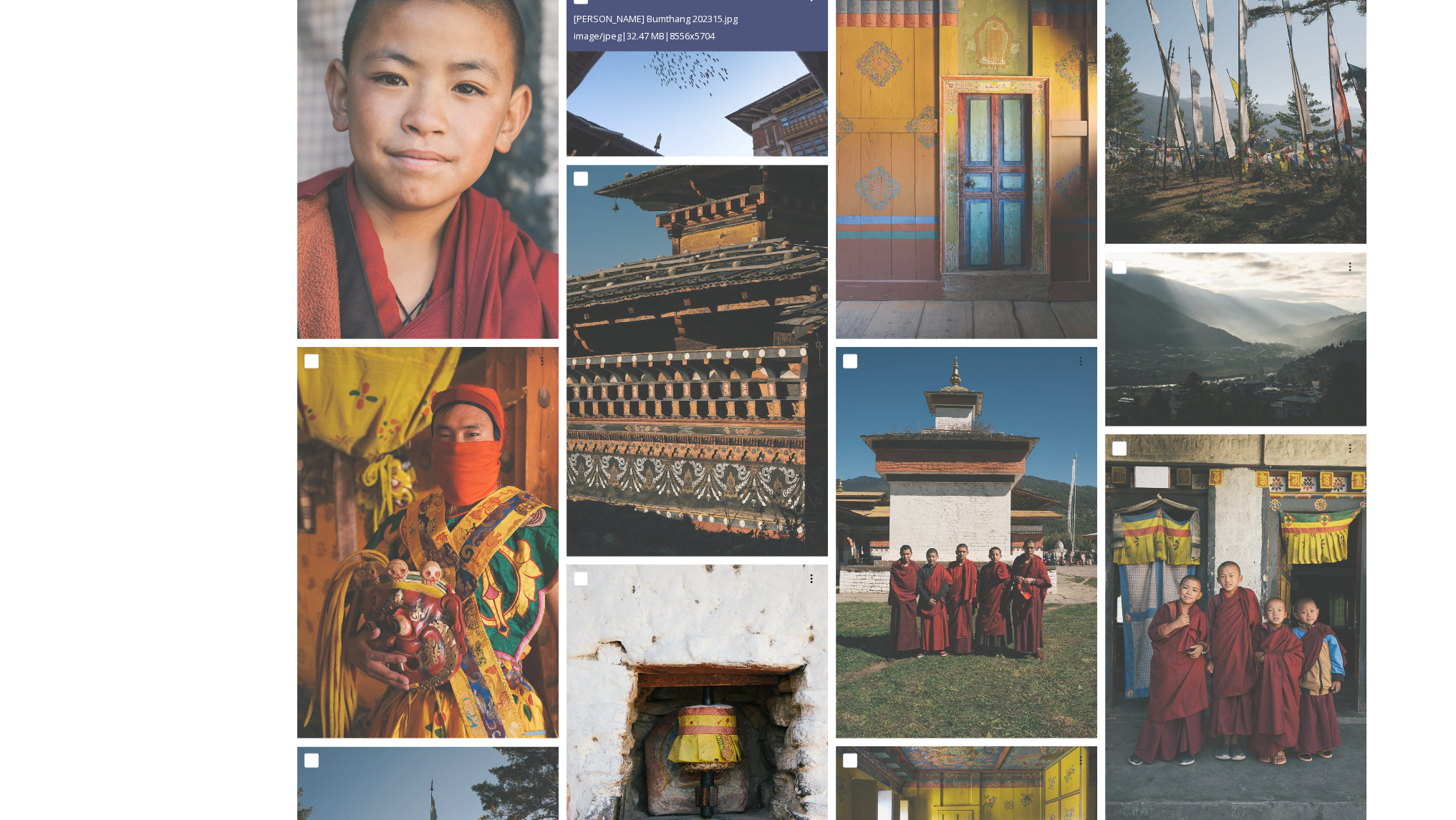
scroll to position [5046, 0]
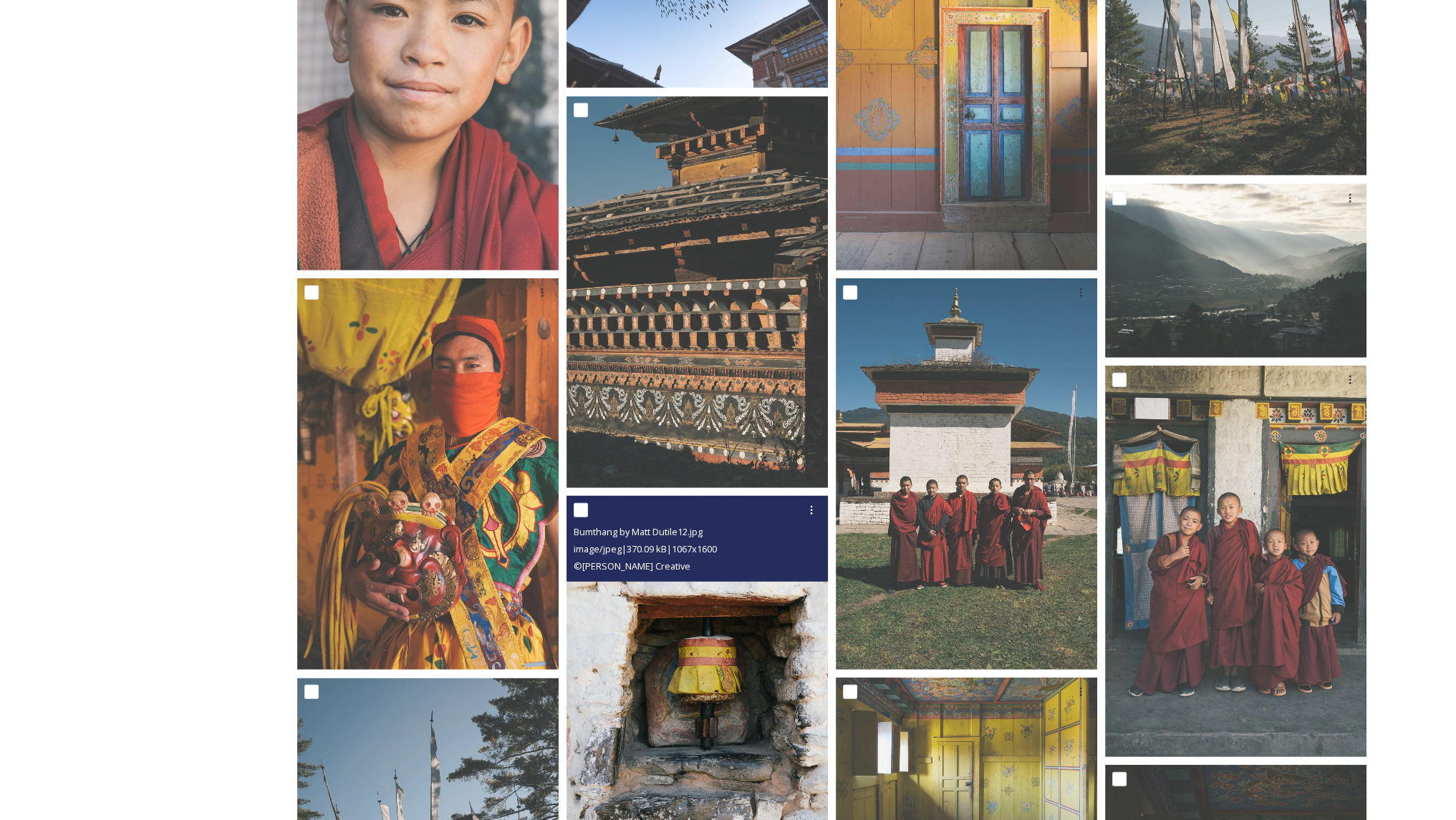
click at [671, 692] on img at bounding box center [697, 691] width 262 height 391
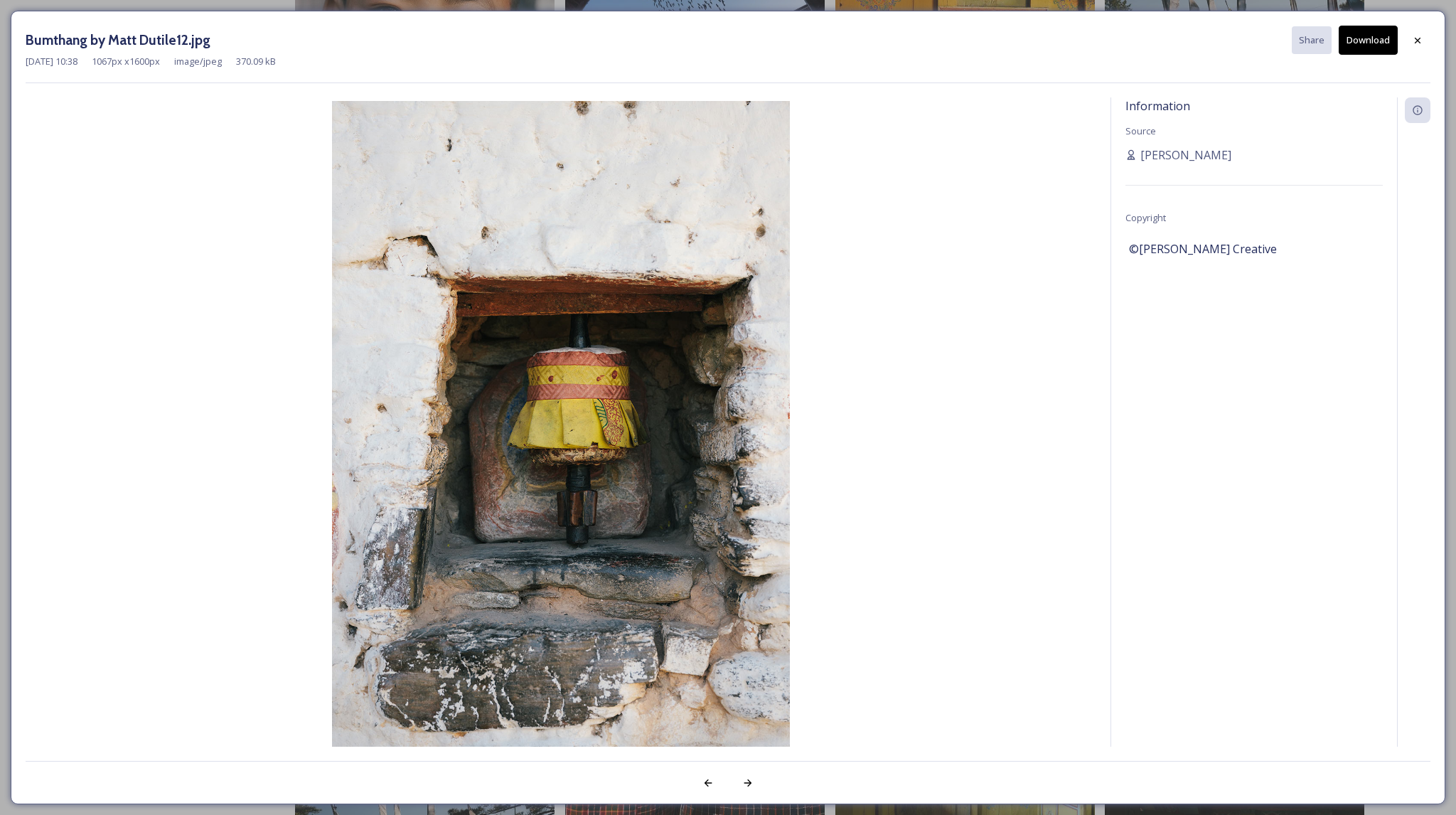
click at [1357, 35] on button "Download" at bounding box center [1369, 40] width 59 height 29
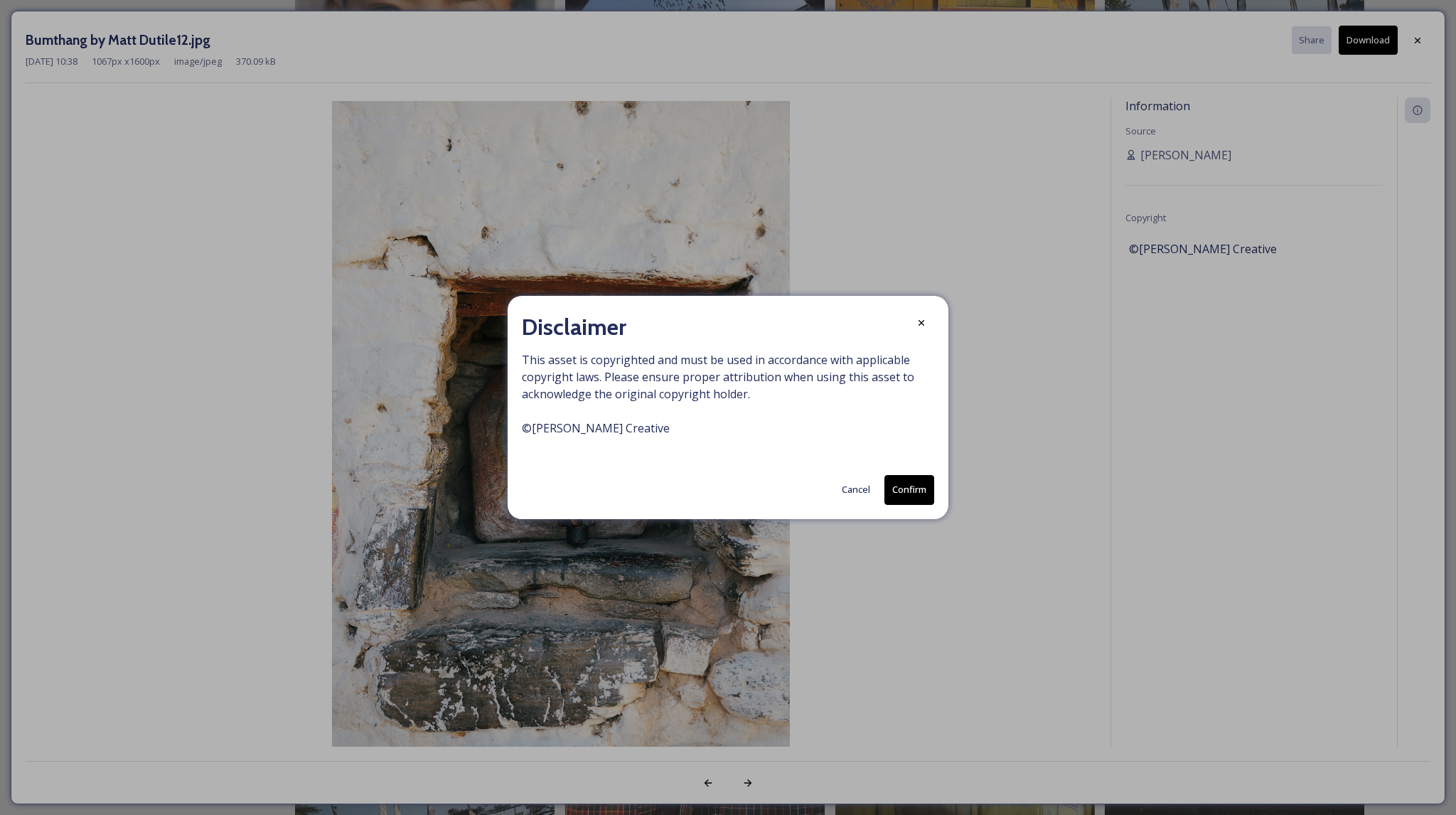
click at [905, 498] on button "Confirm" at bounding box center [909, 490] width 50 height 29
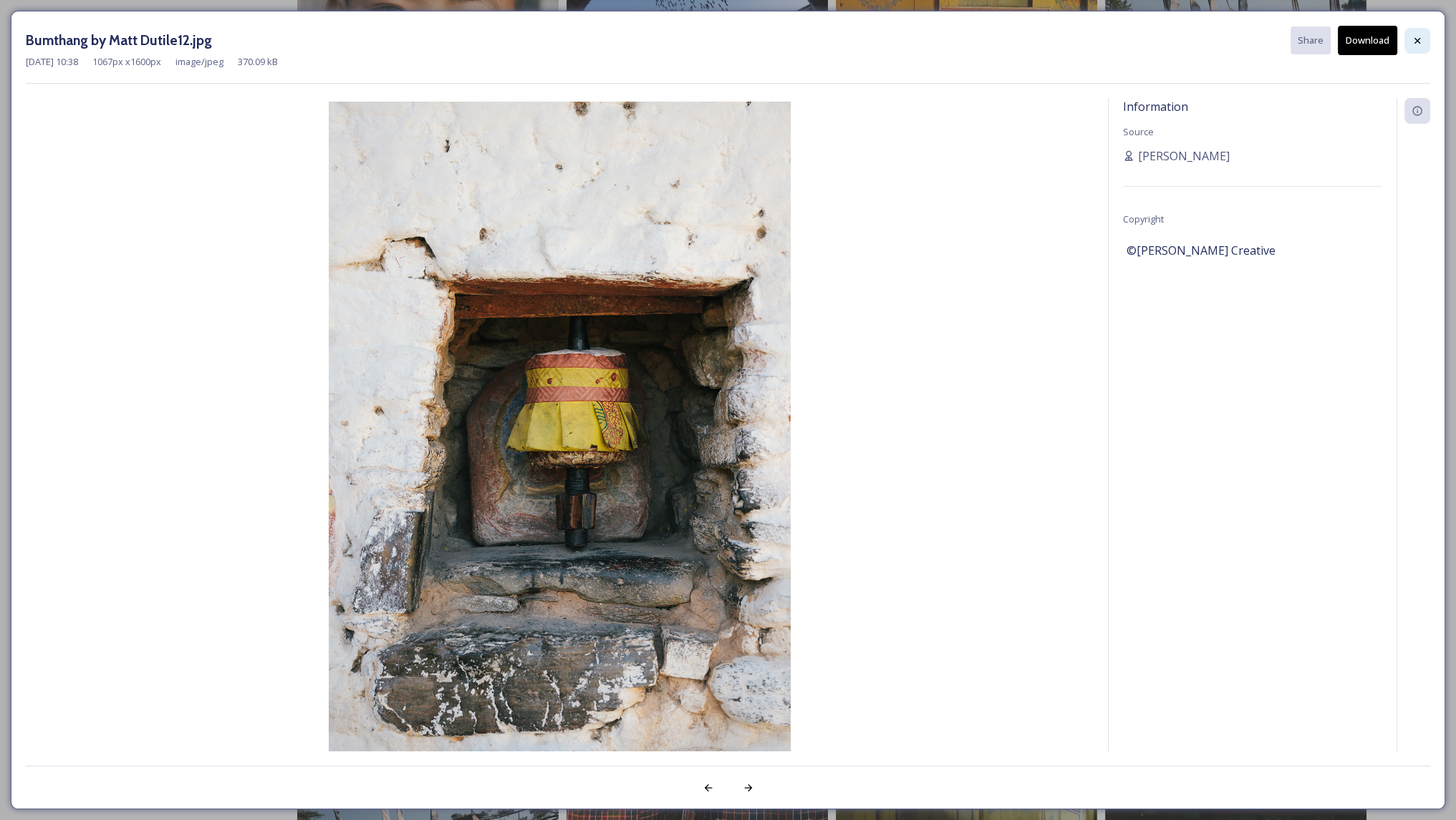
click at [1418, 46] on div at bounding box center [1417, 41] width 26 height 26
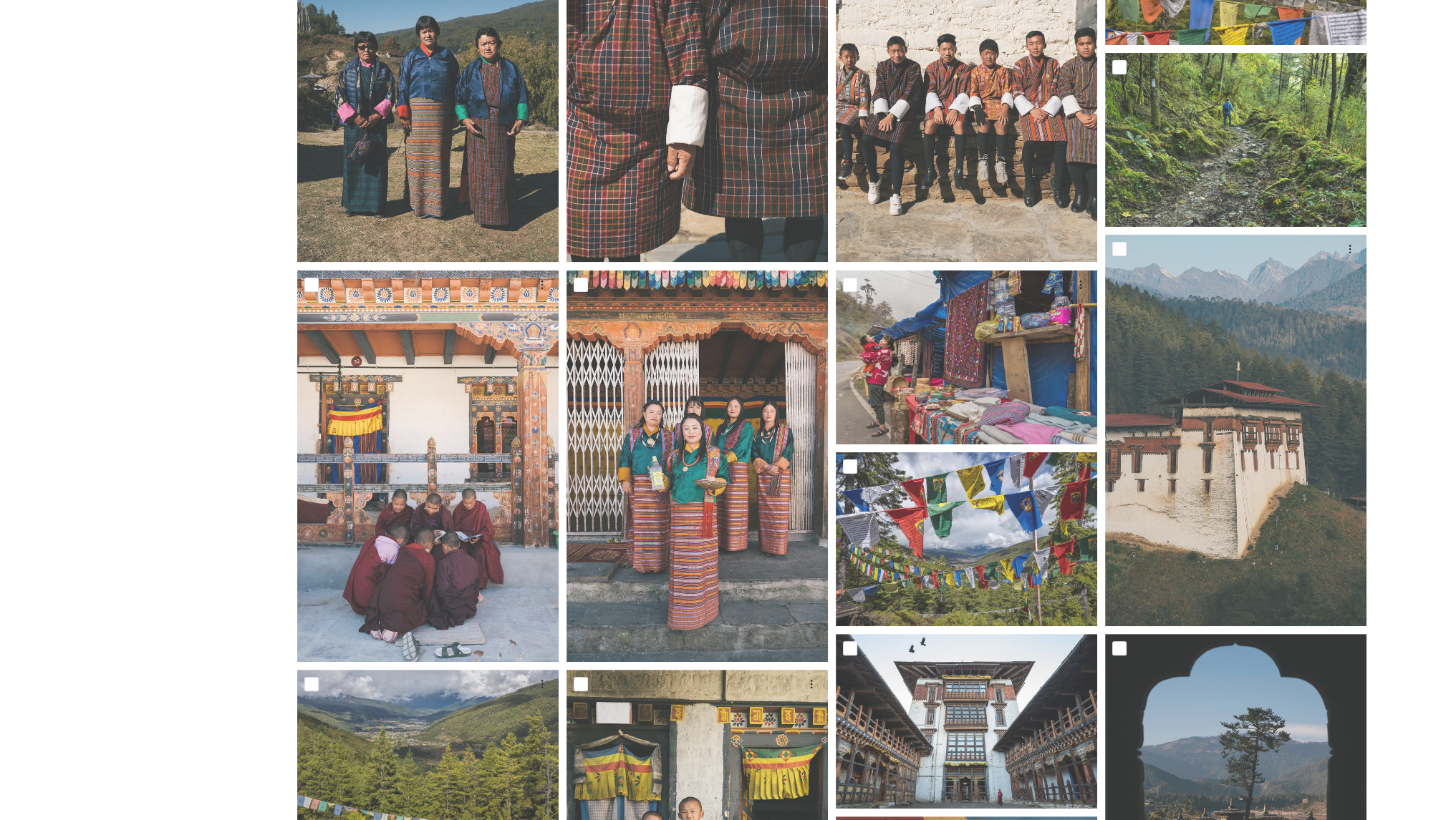
scroll to position [0, 0]
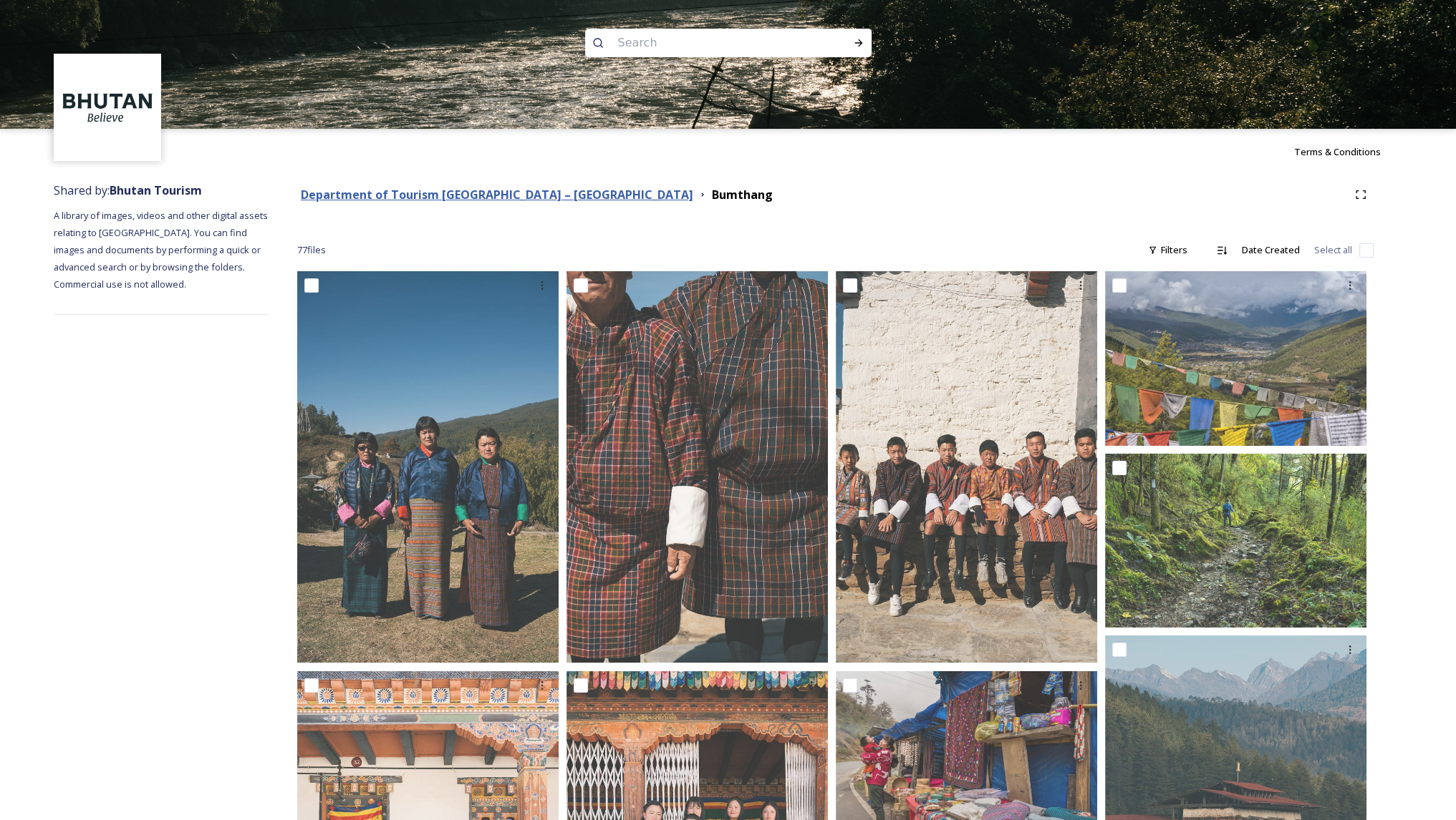
click at [429, 196] on strong "Department of Tourism [GEOGRAPHIC_DATA] – [GEOGRAPHIC_DATA]" at bounding box center [497, 194] width 392 height 16
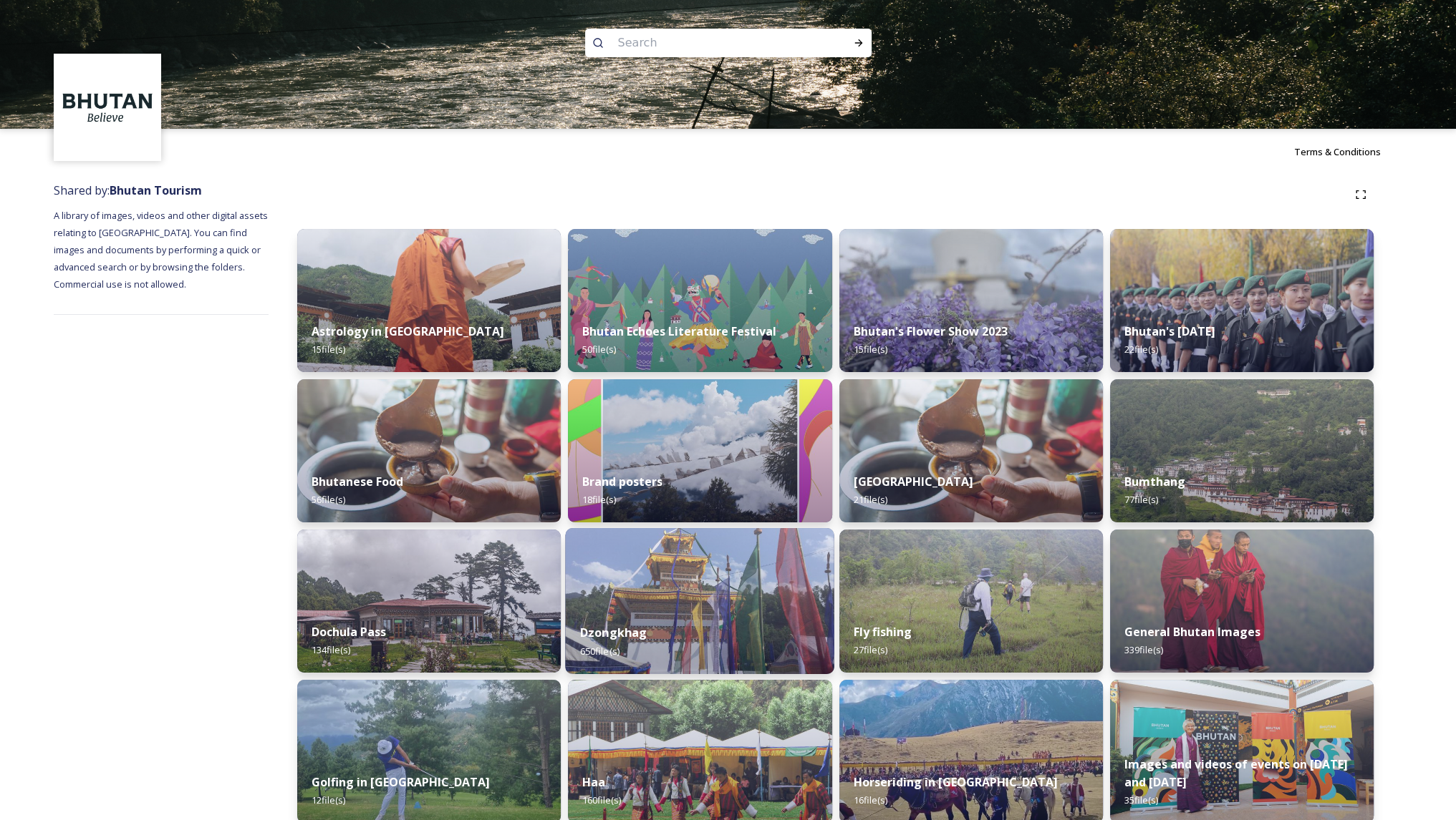
click at [661, 590] on img at bounding box center [700, 601] width 269 height 146
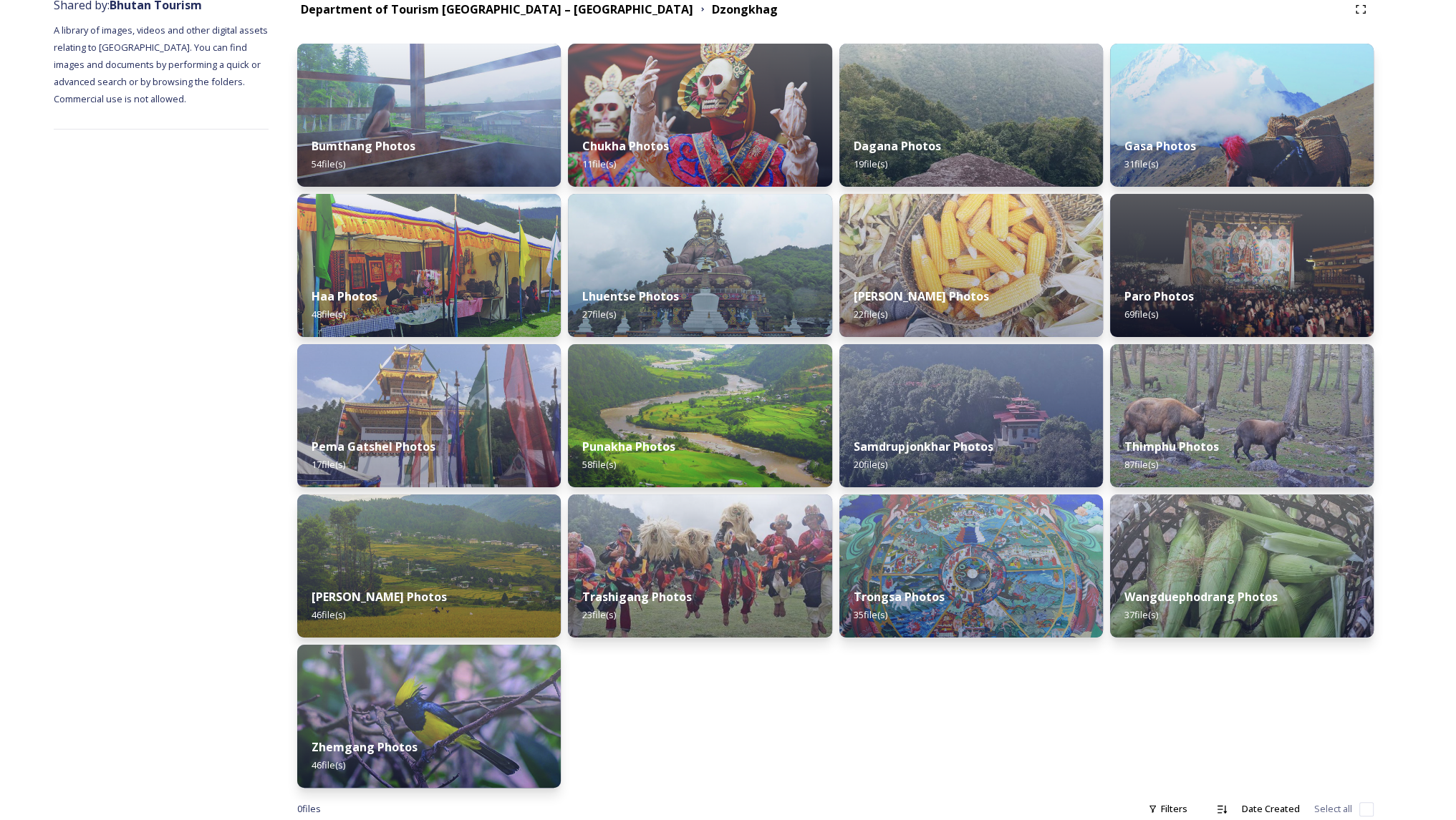
scroll to position [207, 0]
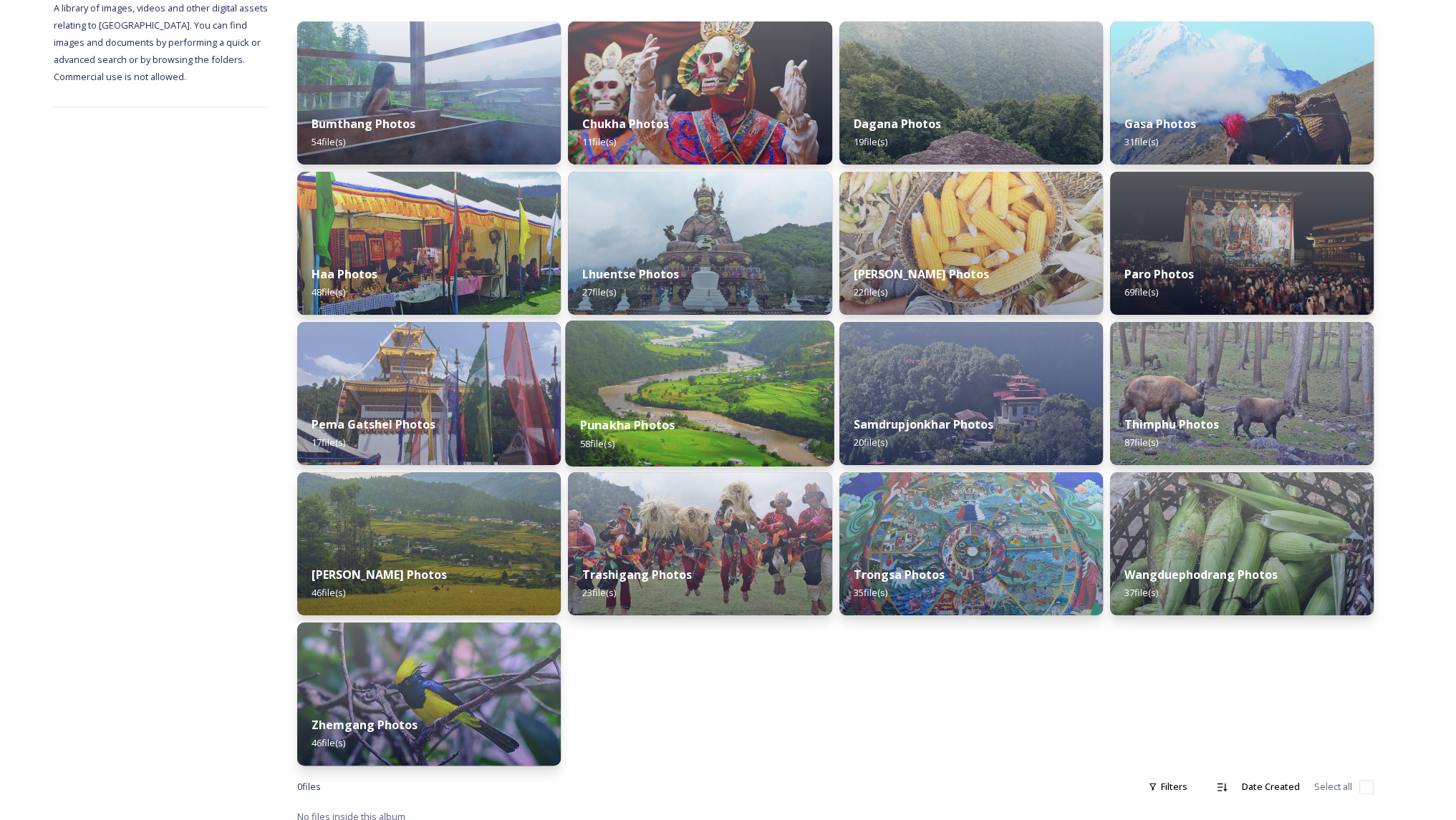
click at [665, 372] on img at bounding box center [700, 394] width 269 height 146
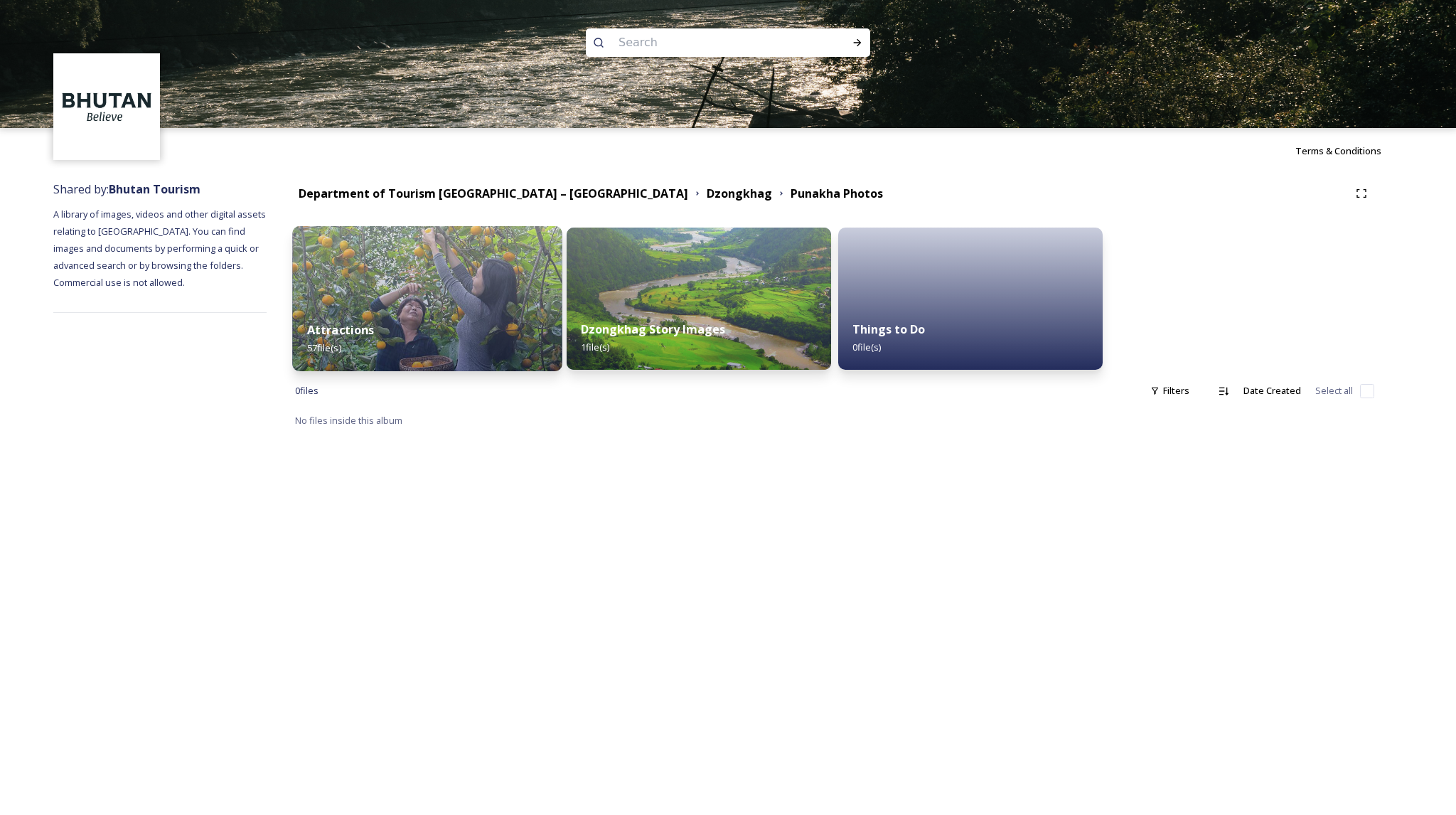
click at [463, 281] on img at bounding box center [427, 298] width 269 height 146
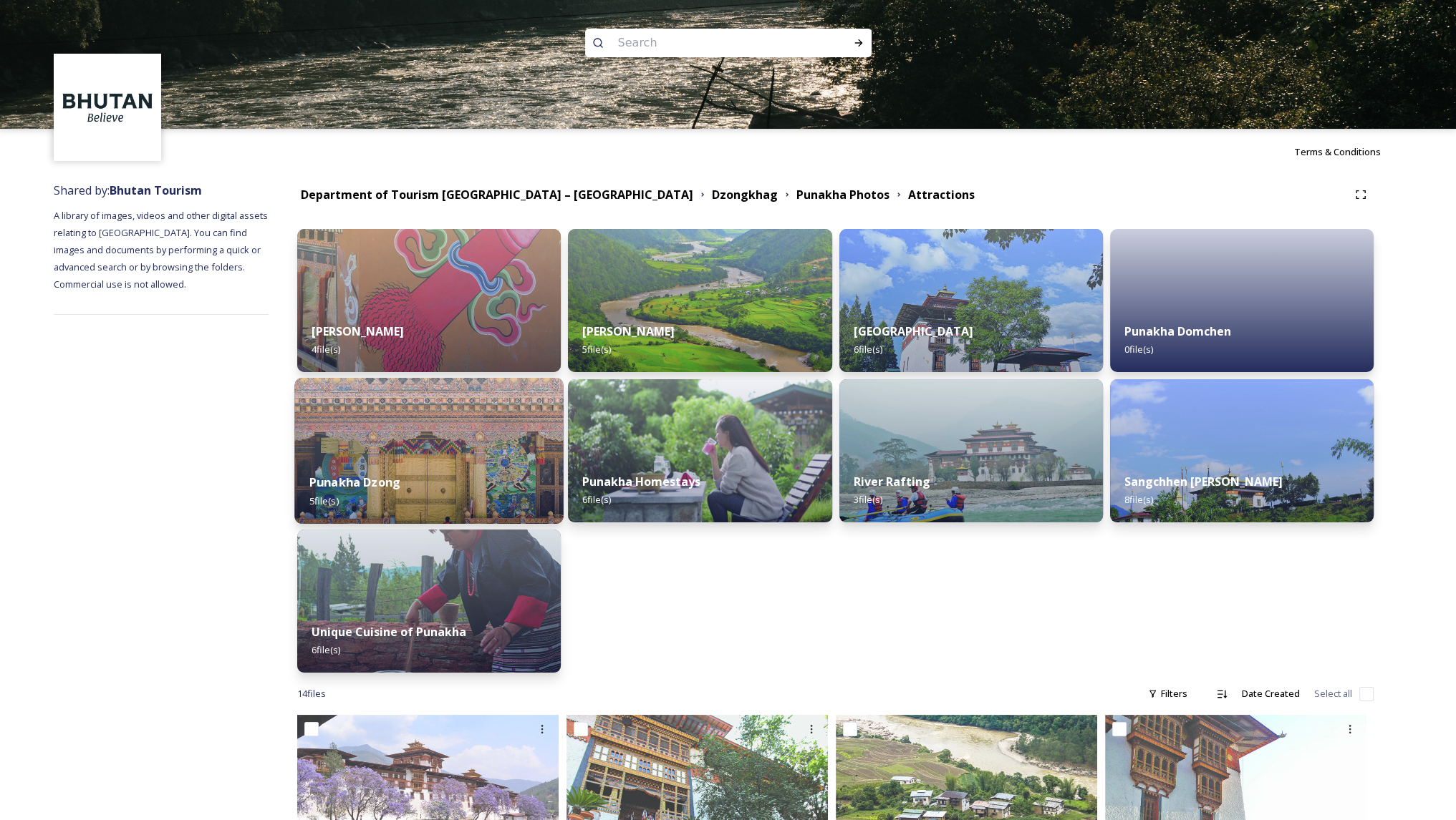
click at [439, 479] on div "Punakha Dzong 5 file(s)" at bounding box center [429, 490] width 269 height 65
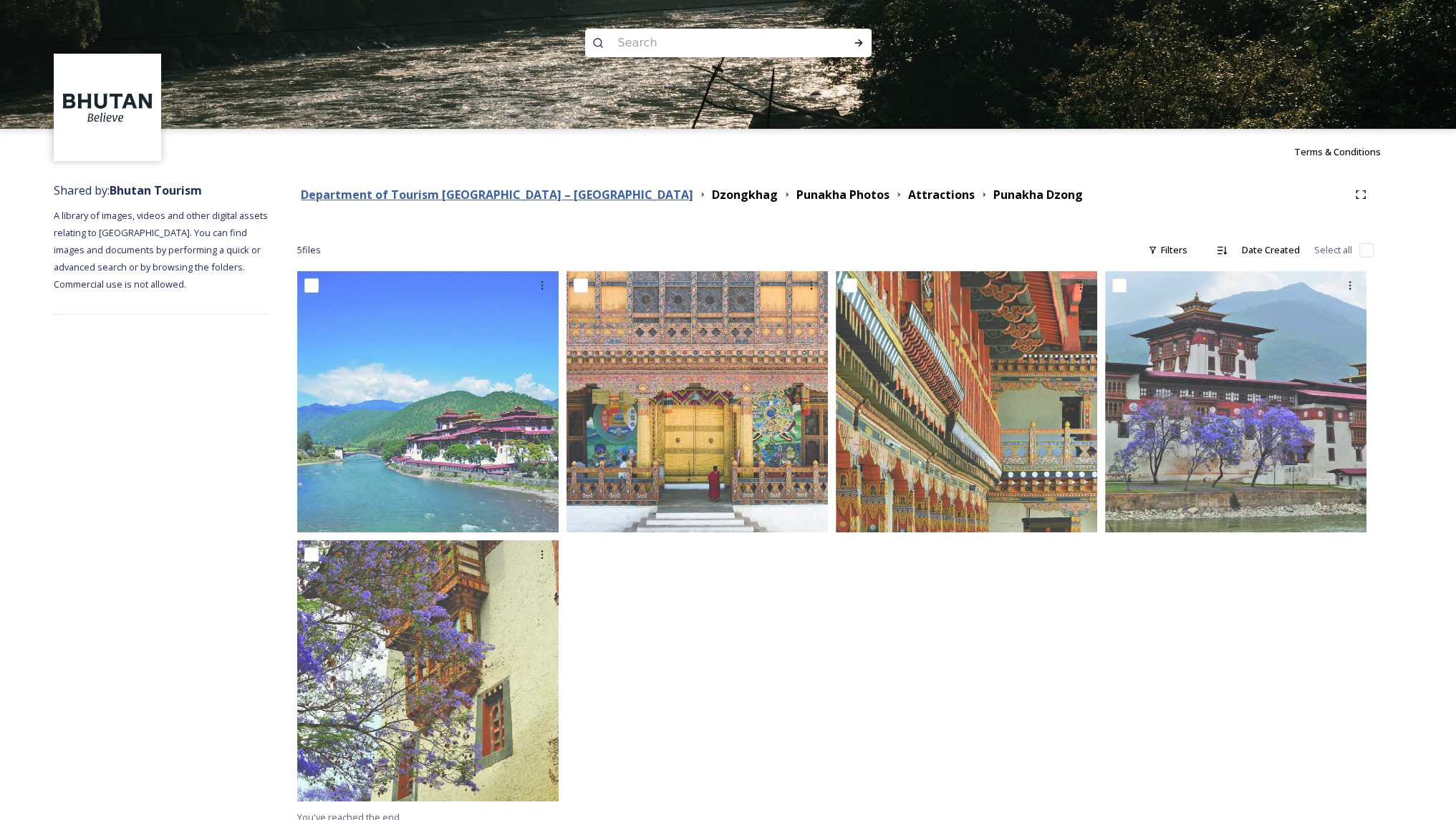
click at [454, 200] on strong "Department of Tourism [GEOGRAPHIC_DATA] – [GEOGRAPHIC_DATA]" at bounding box center [497, 194] width 392 height 16
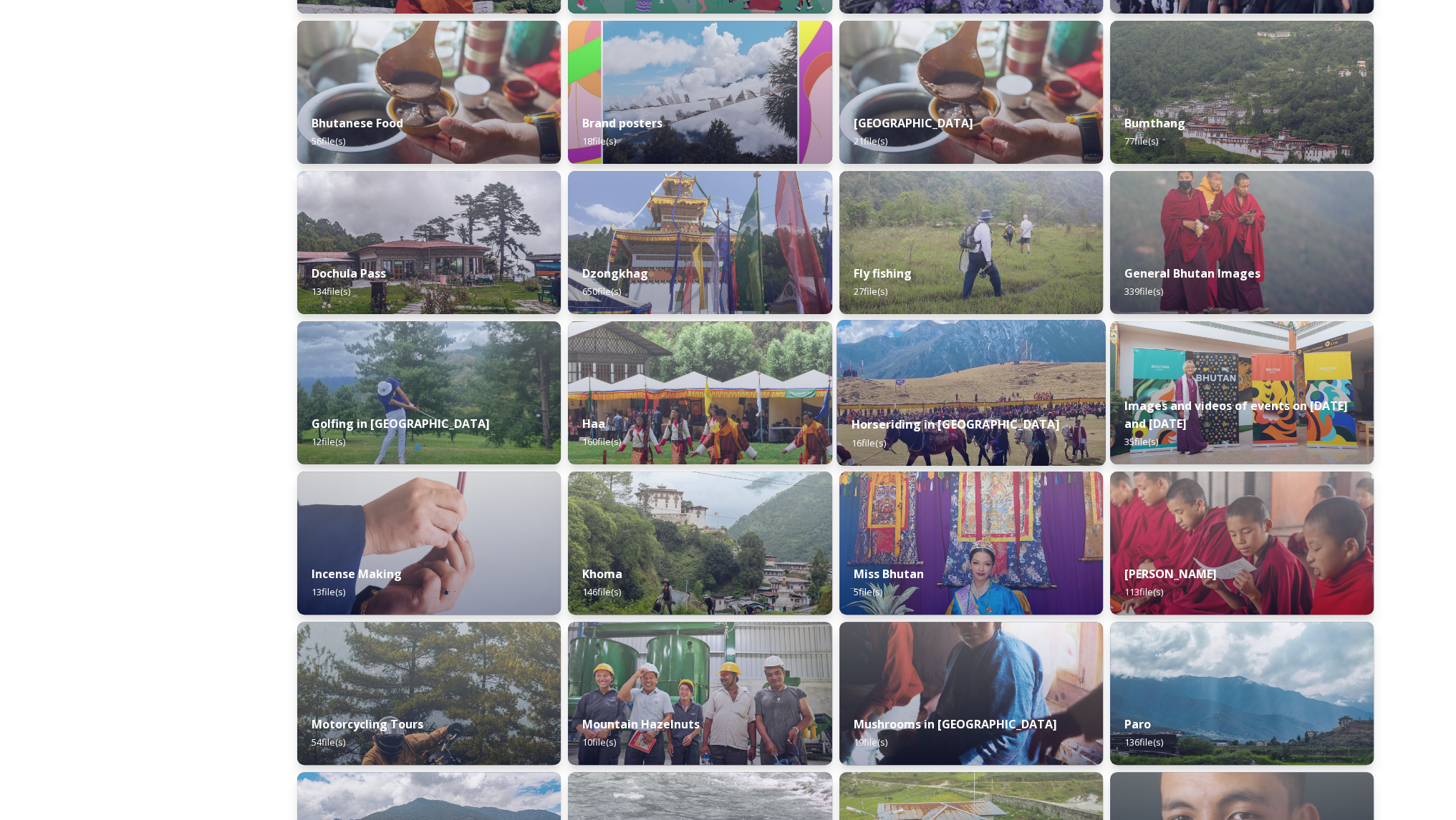
scroll to position [417, 0]
